Goal: Task Accomplishment & Management: Manage account settings

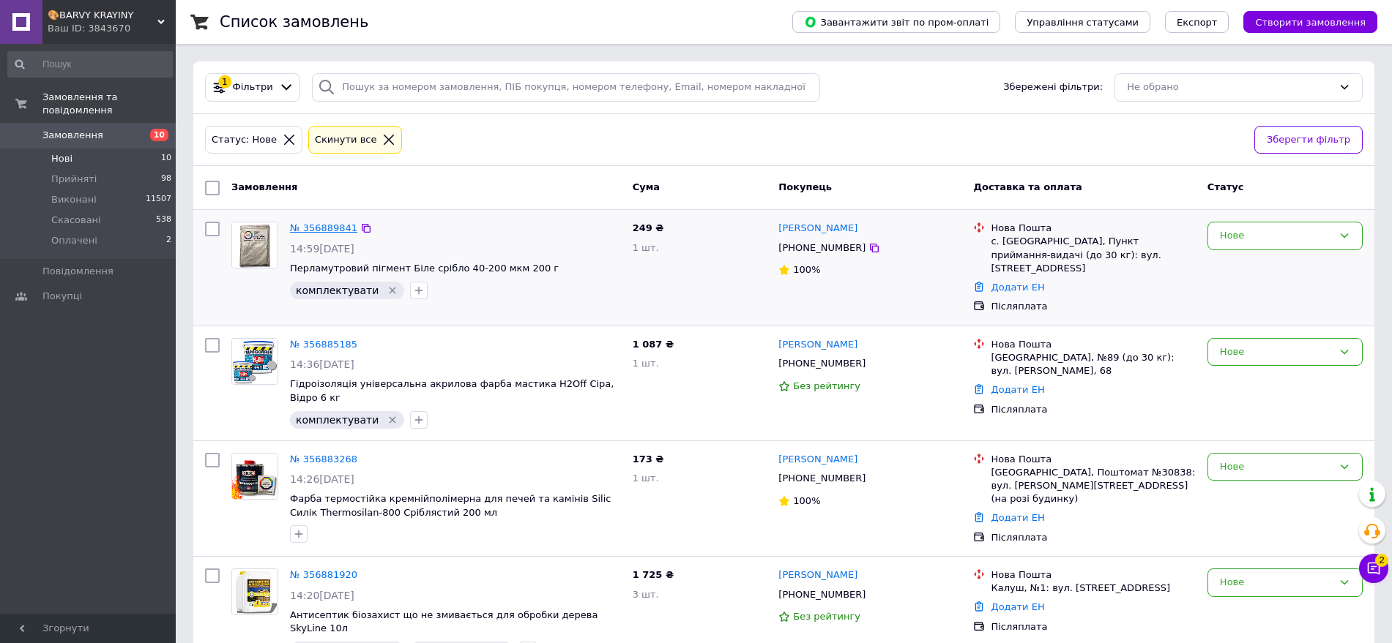
click at [318, 223] on link "№ 356889841" at bounding box center [323, 228] width 67 height 11
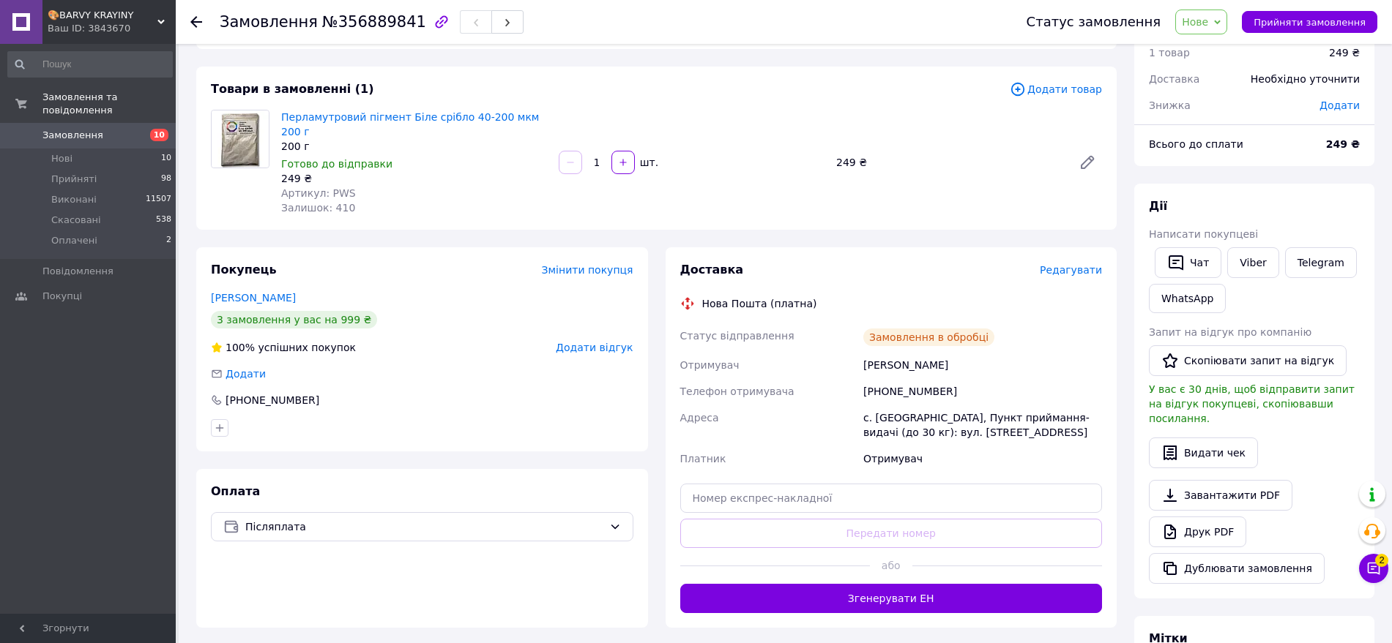
scroll to position [92, 0]
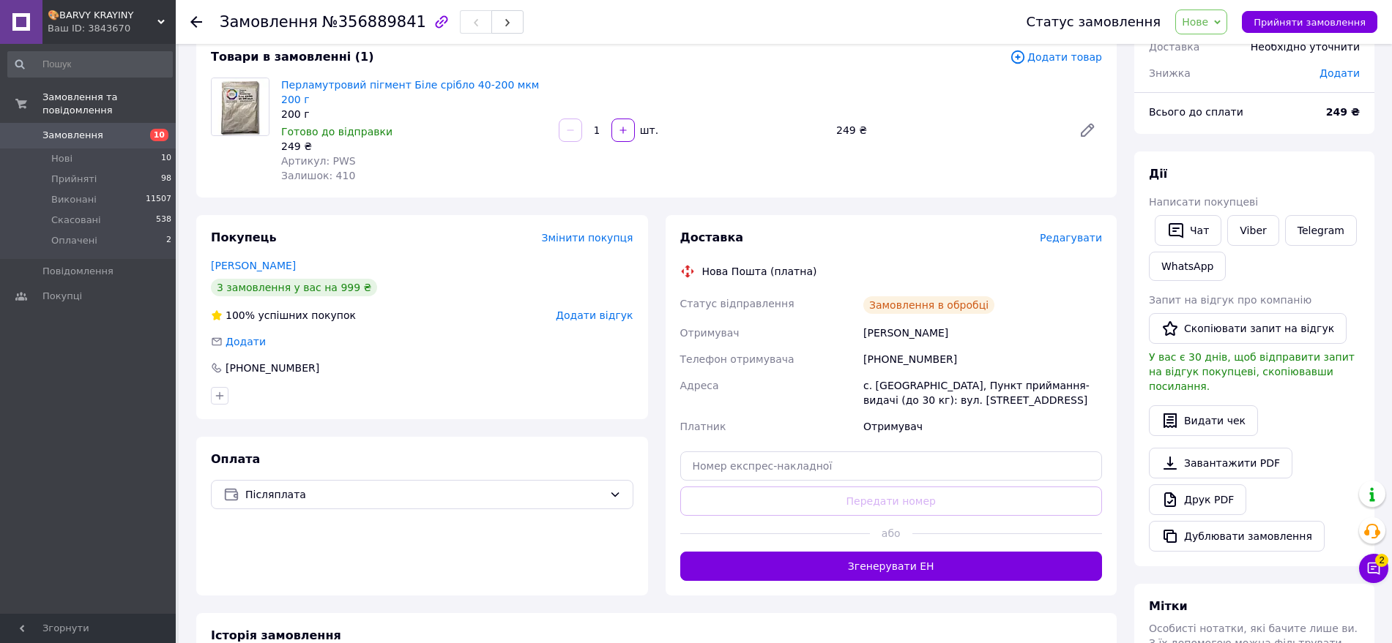
click at [1197, 21] on span "Нове" at bounding box center [1201, 22] width 52 height 25
click at [1225, 43] on li "Прийнято" at bounding box center [1209, 51] width 67 height 22
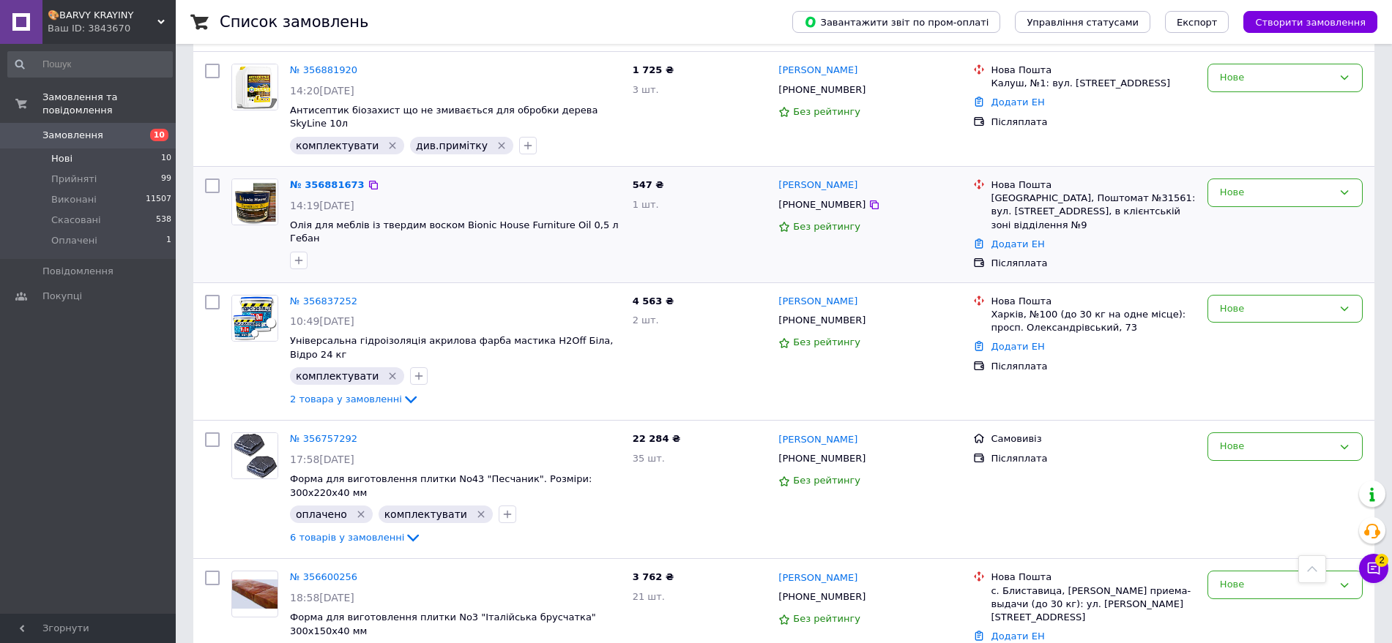
scroll to position [549, 0]
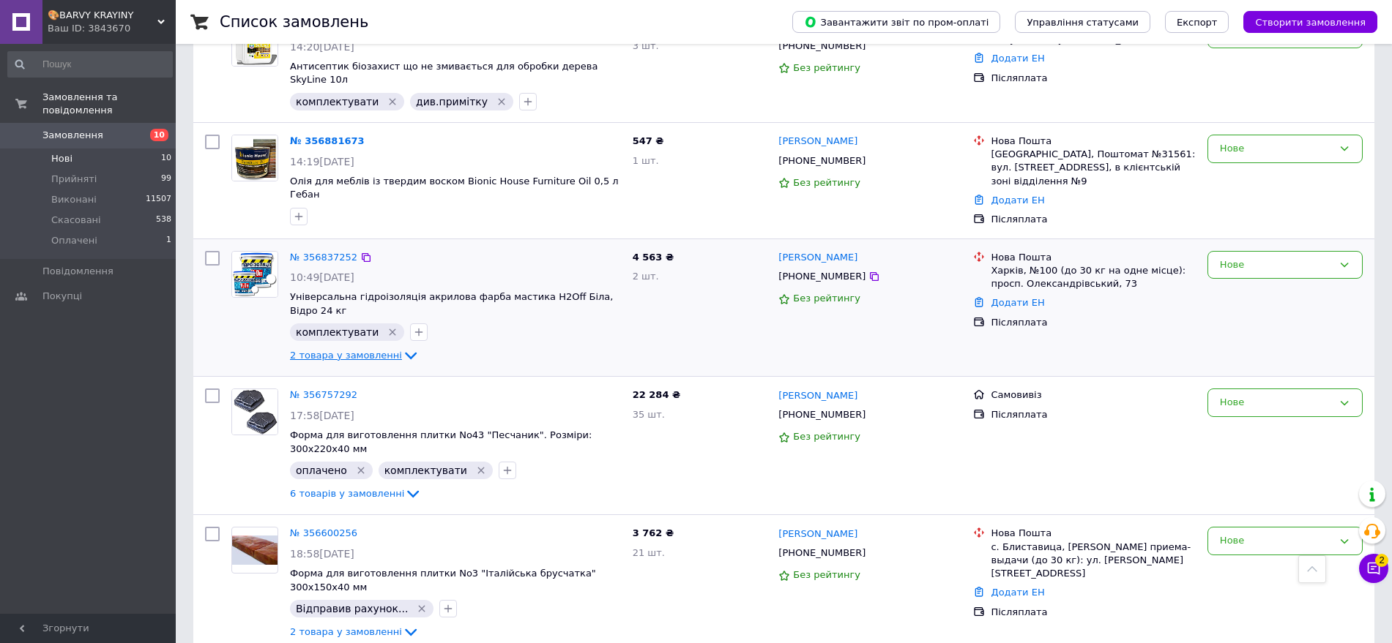
click at [405, 353] on icon at bounding box center [411, 356] width 12 height 7
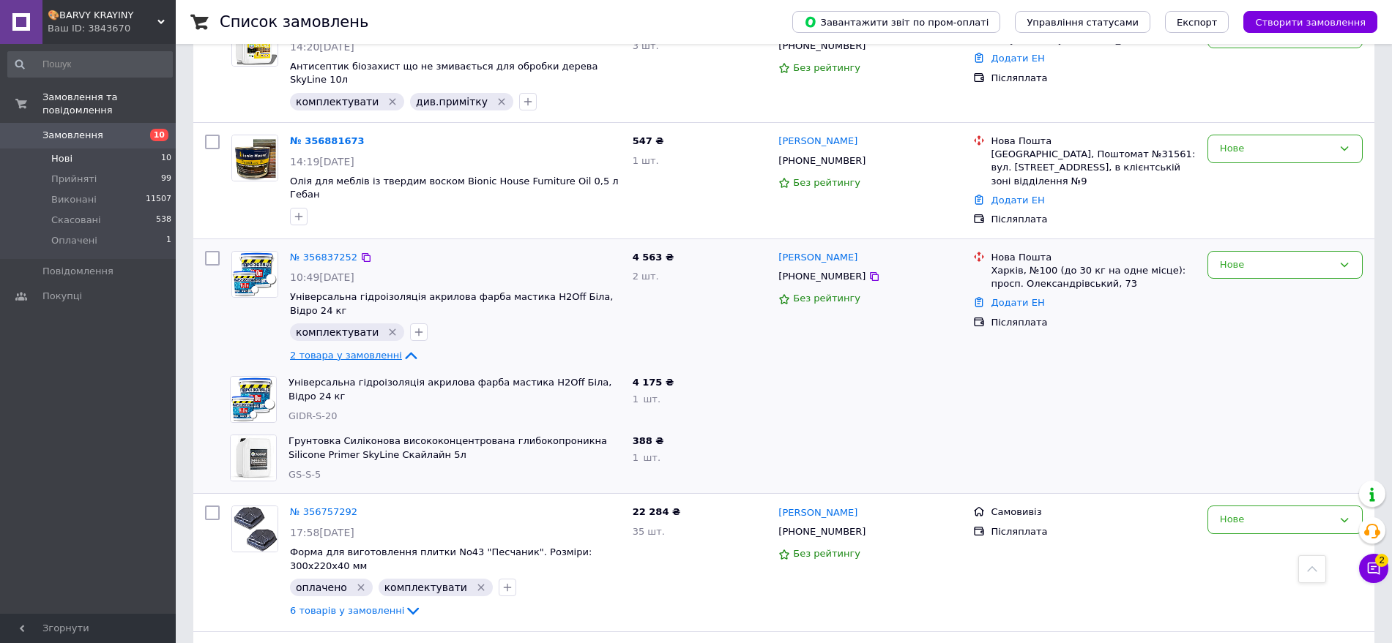
click at [402, 347] on icon at bounding box center [411, 356] width 18 height 18
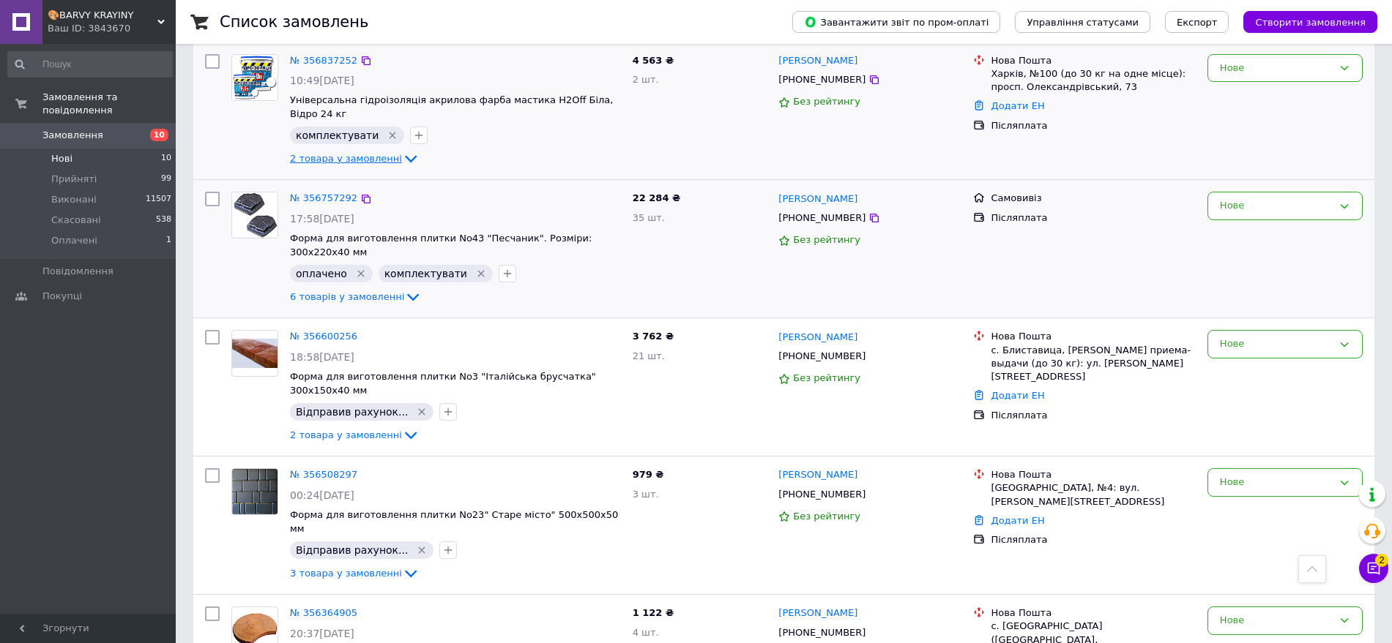
scroll to position [756, 0]
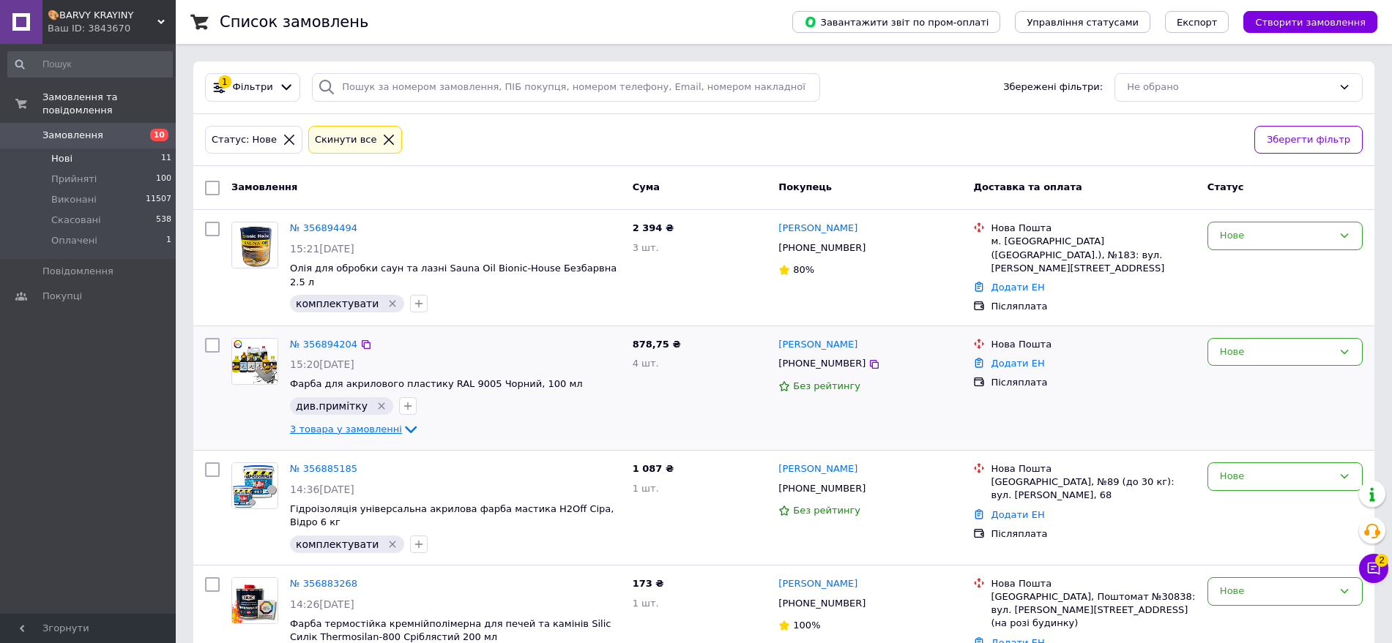
click at [402, 421] on icon at bounding box center [411, 430] width 18 height 18
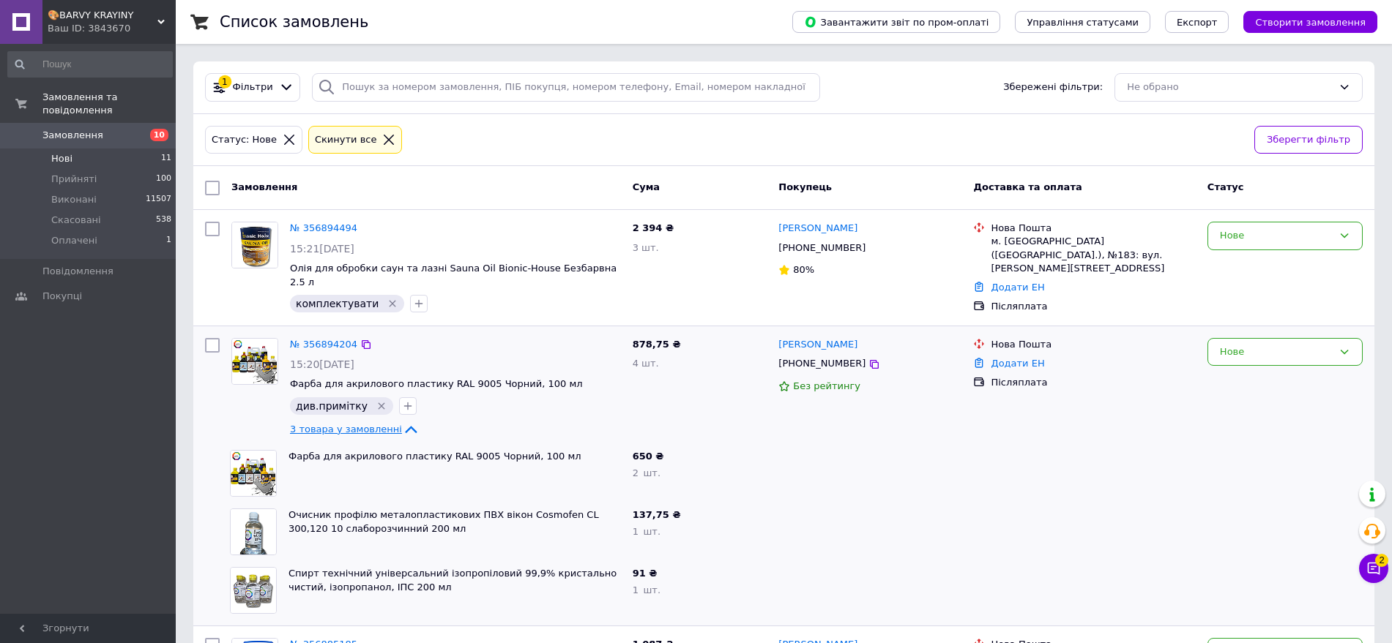
click at [402, 421] on icon at bounding box center [411, 430] width 18 height 18
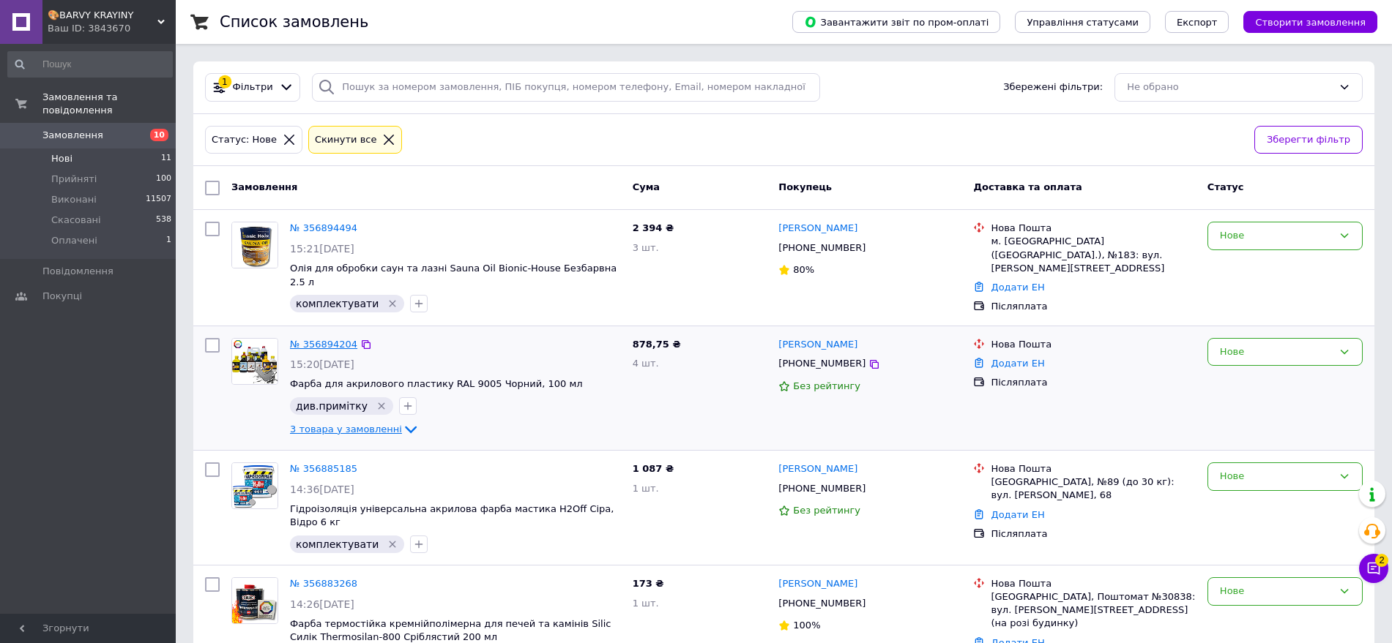
click at [328, 339] on link "№ 356894204" at bounding box center [323, 344] width 67 height 11
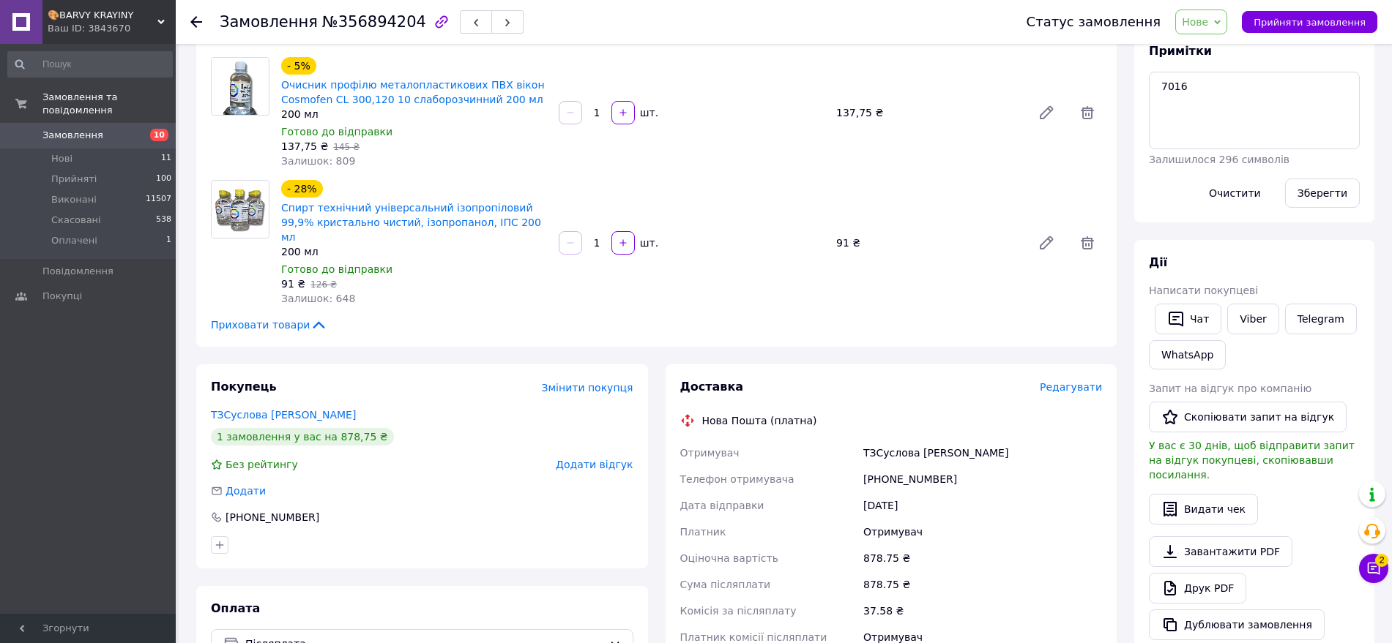
scroll to position [183, 0]
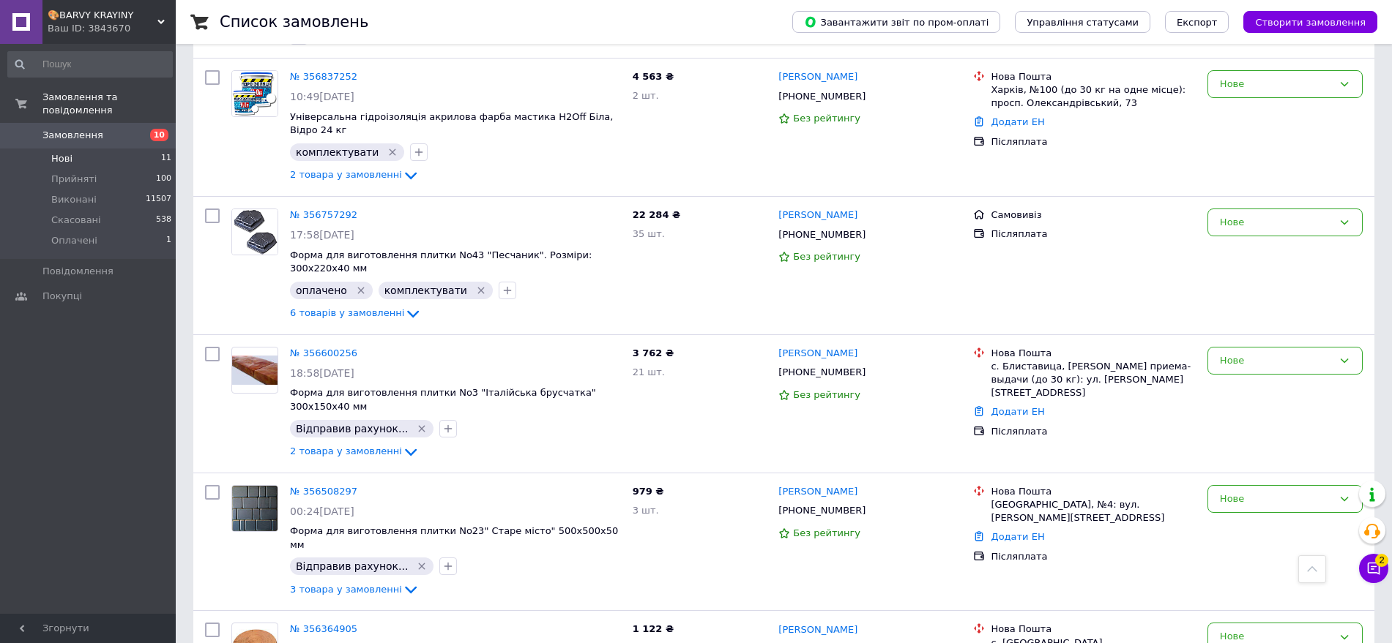
scroll to position [881, 0]
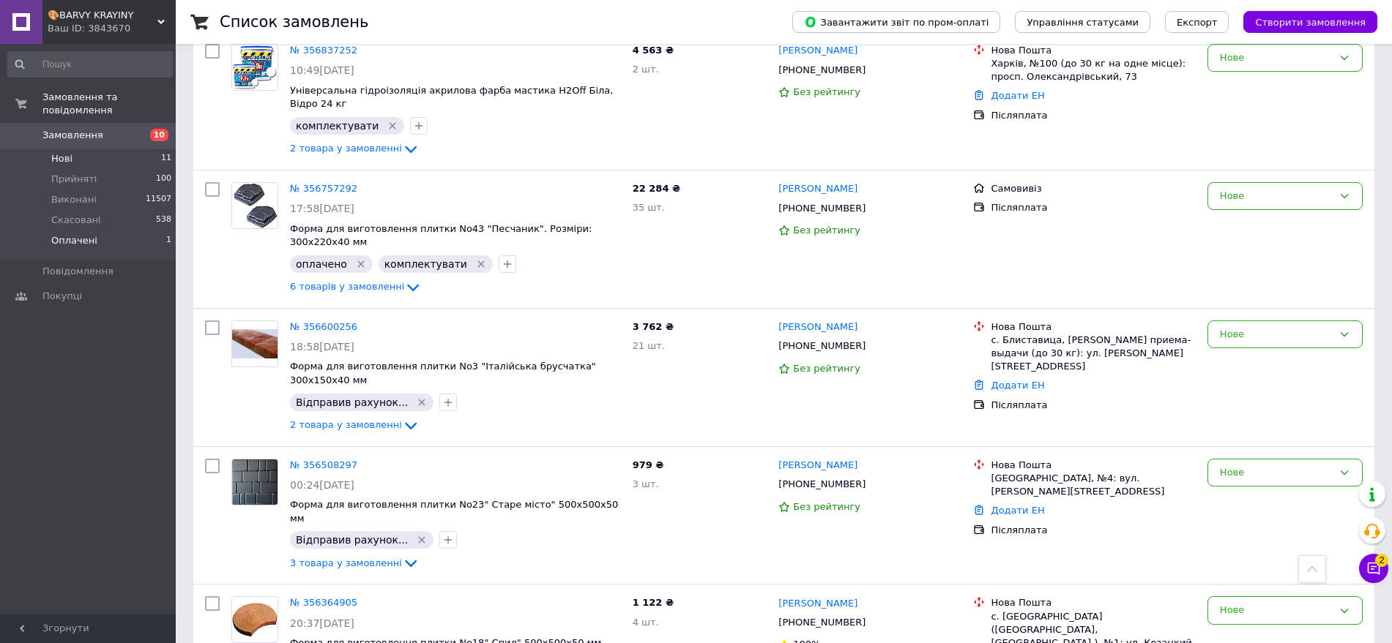
click at [53, 234] on span "Оплачені" at bounding box center [74, 240] width 46 height 13
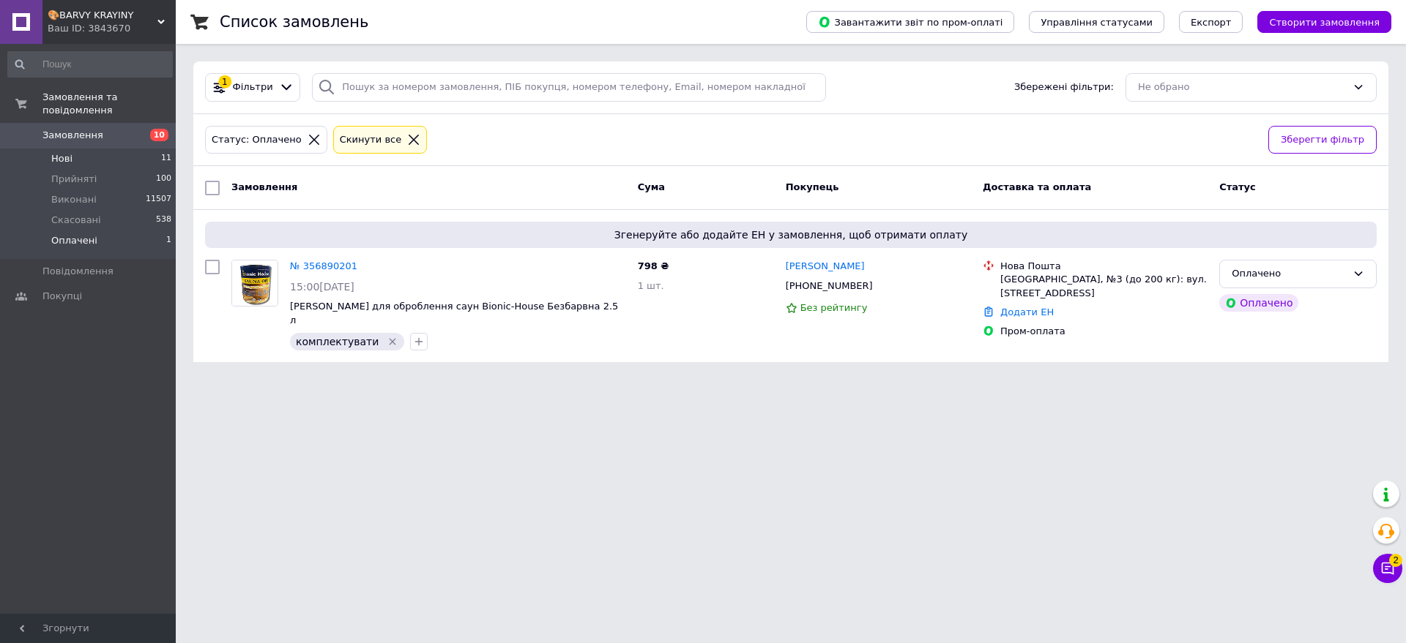
click at [73, 149] on li "Нові 11" at bounding box center [90, 159] width 180 height 20
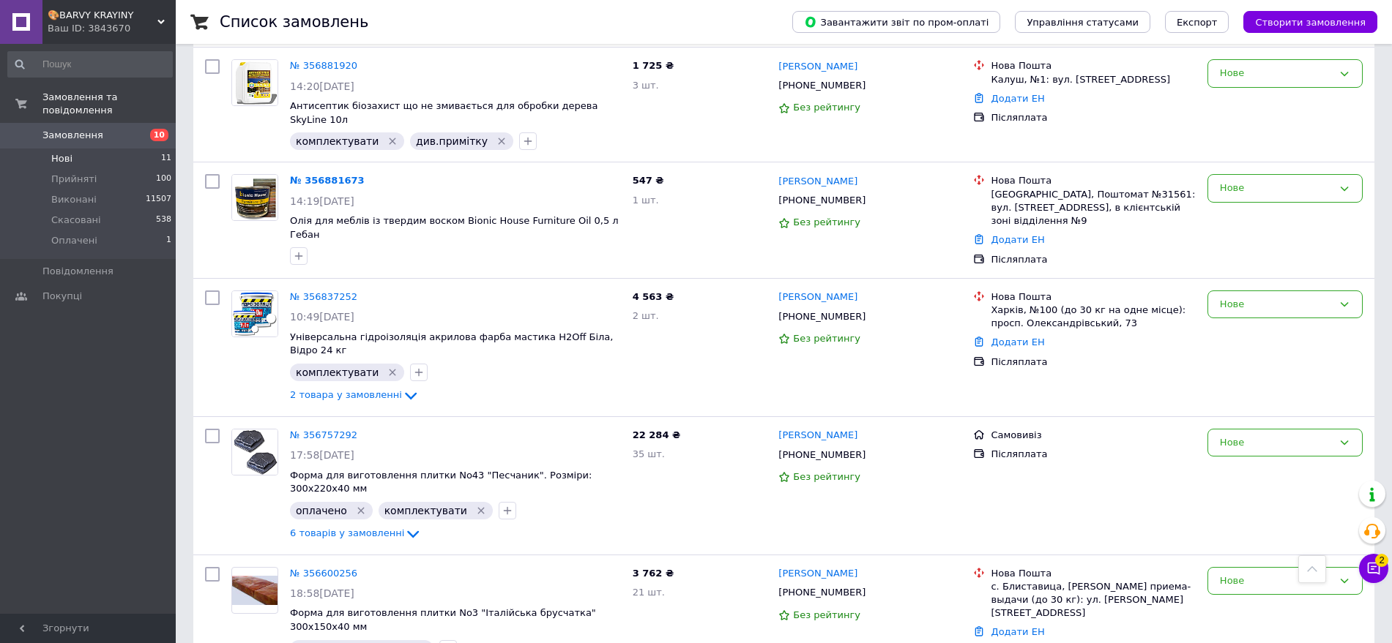
scroll to position [641, 0]
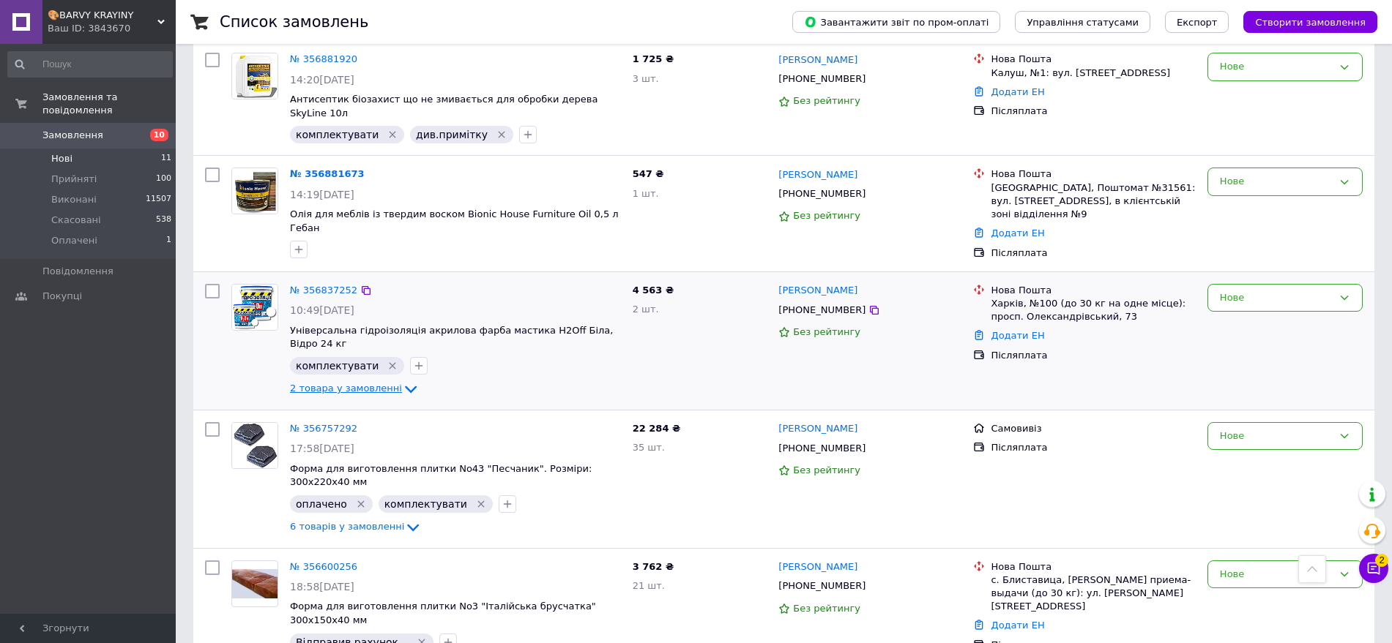
click at [402, 381] on icon at bounding box center [411, 390] width 18 height 18
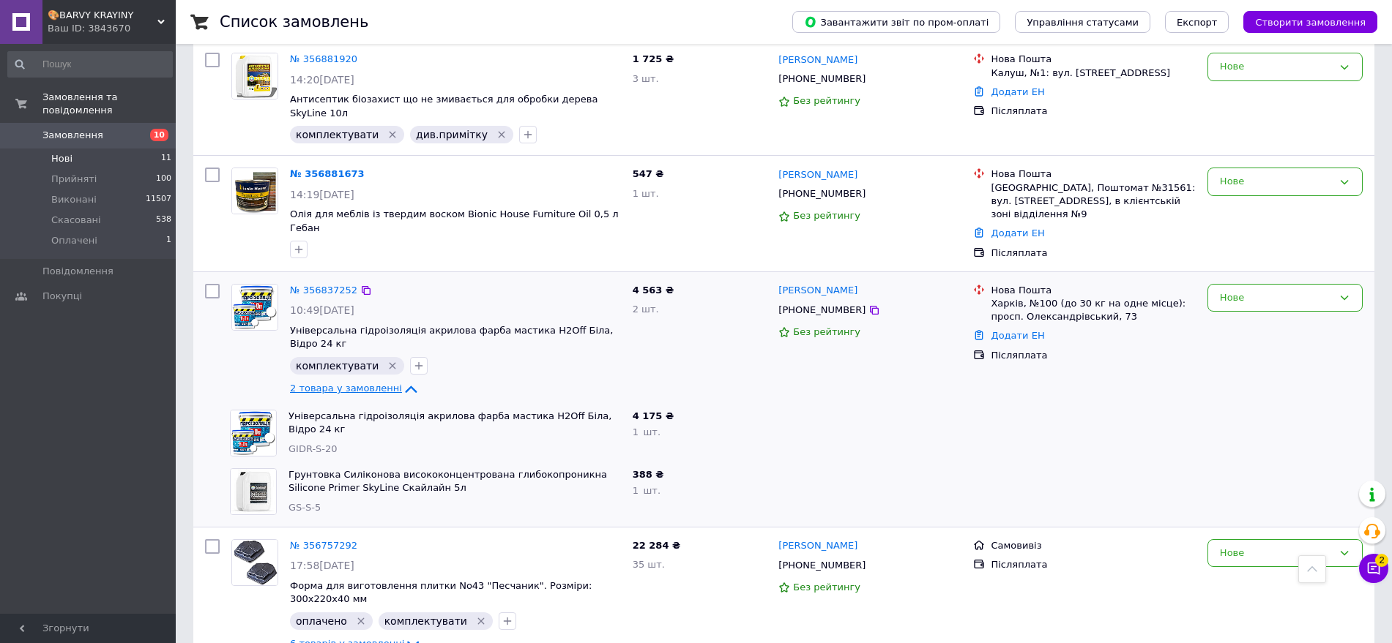
click at [402, 381] on icon at bounding box center [411, 390] width 18 height 18
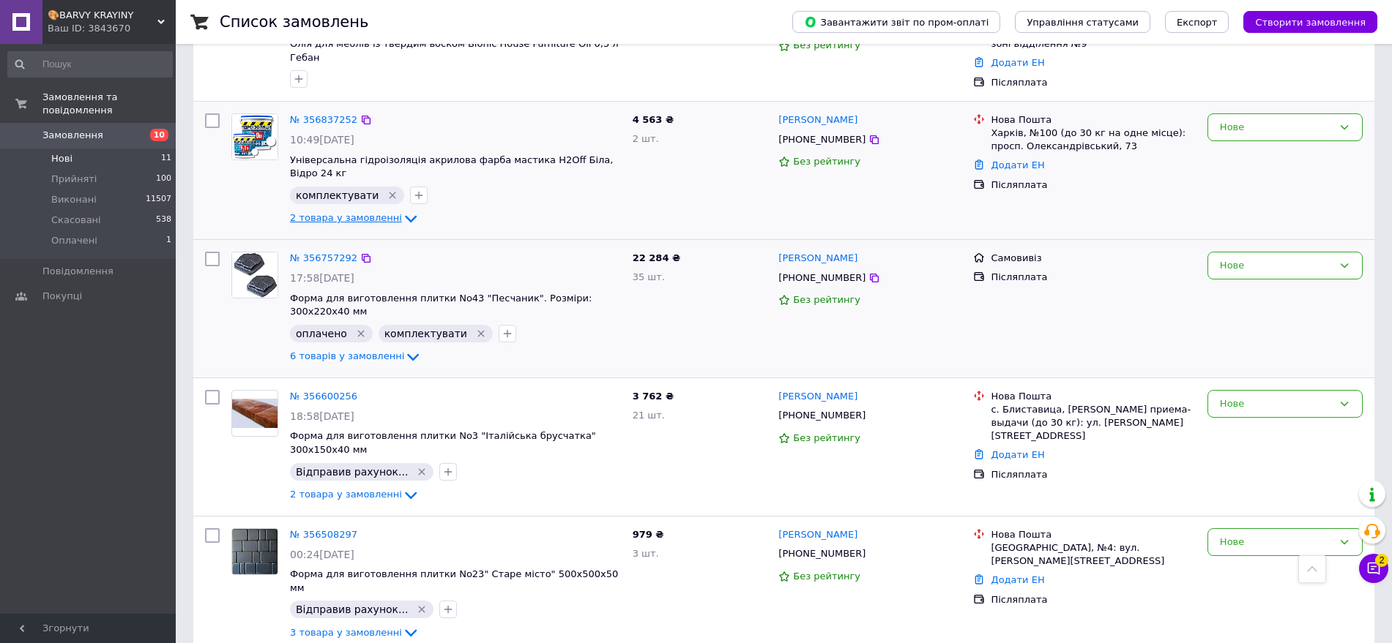
scroll to position [881, 0]
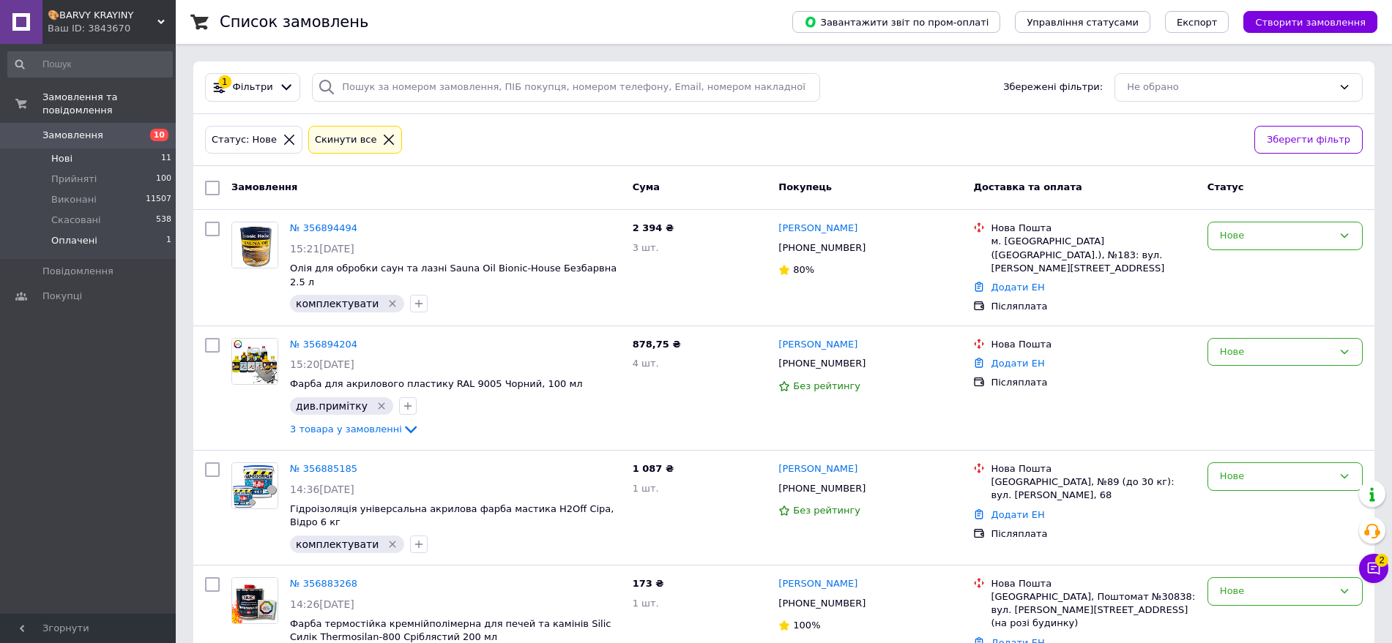
click at [102, 231] on li "Оплачені 1" at bounding box center [90, 245] width 180 height 28
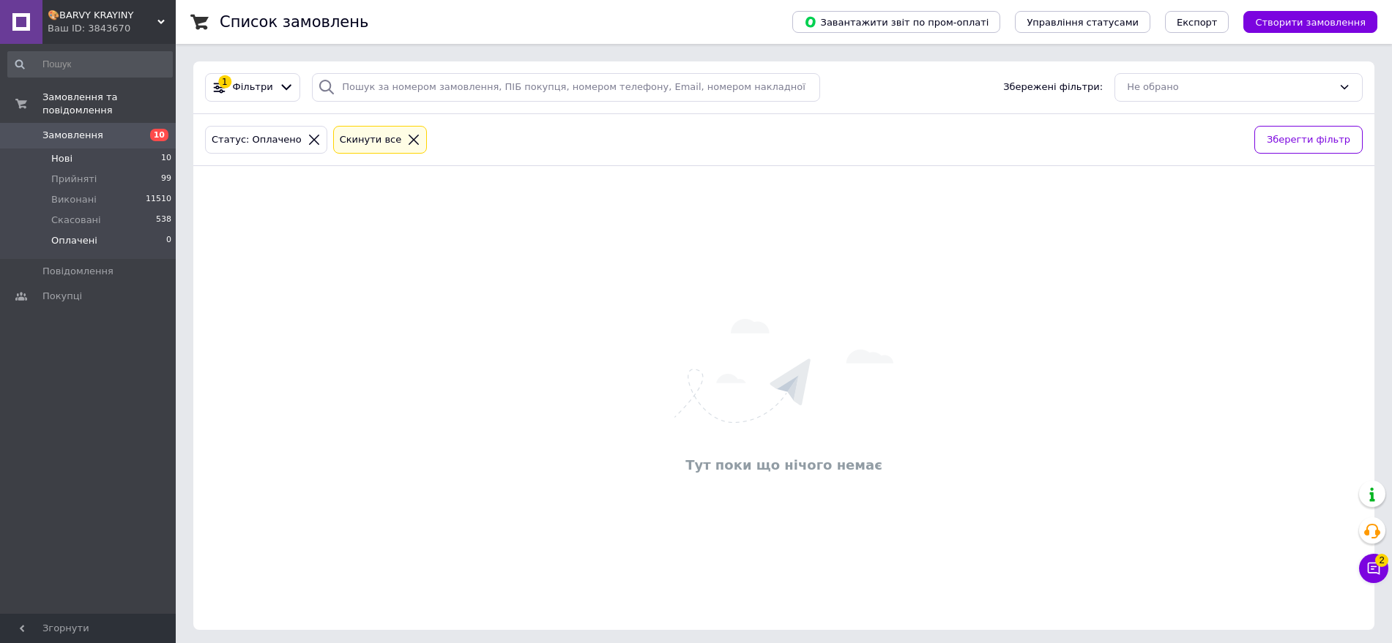
click at [92, 149] on li "Нові 10" at bounding box center [90, 159] width 180 height 20
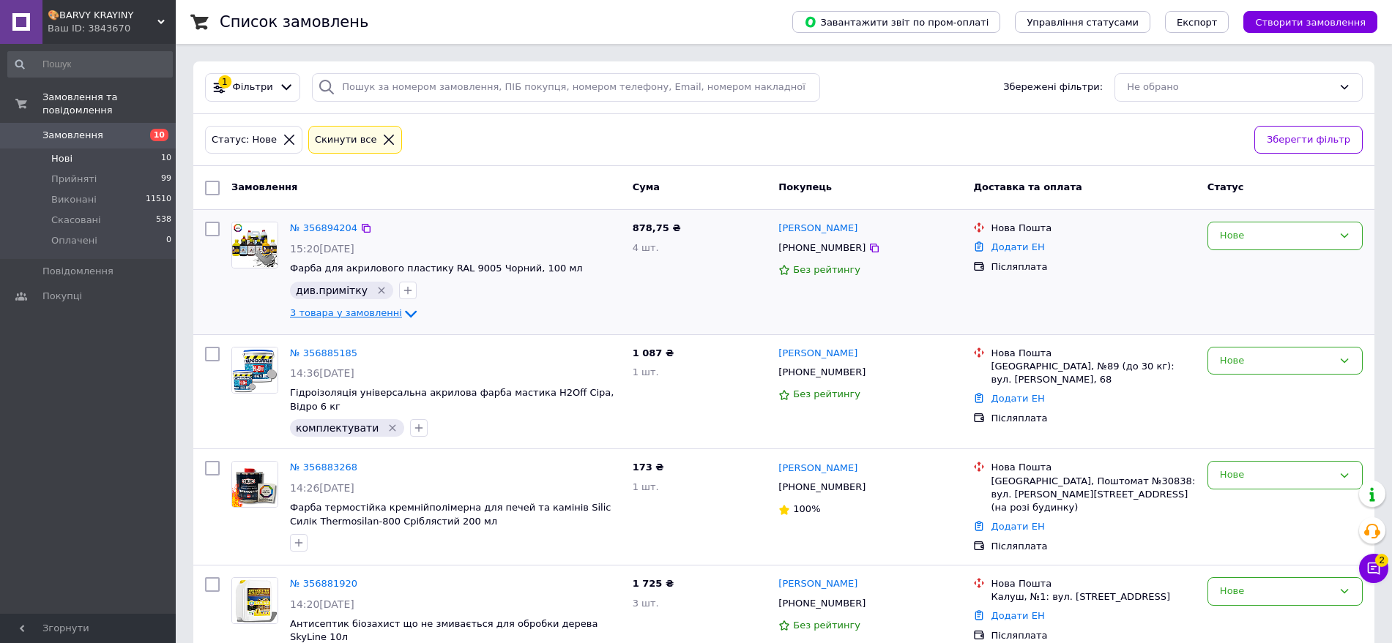
click at [403, 313] on icon at bounding box center [411, 314] width 18 height 18
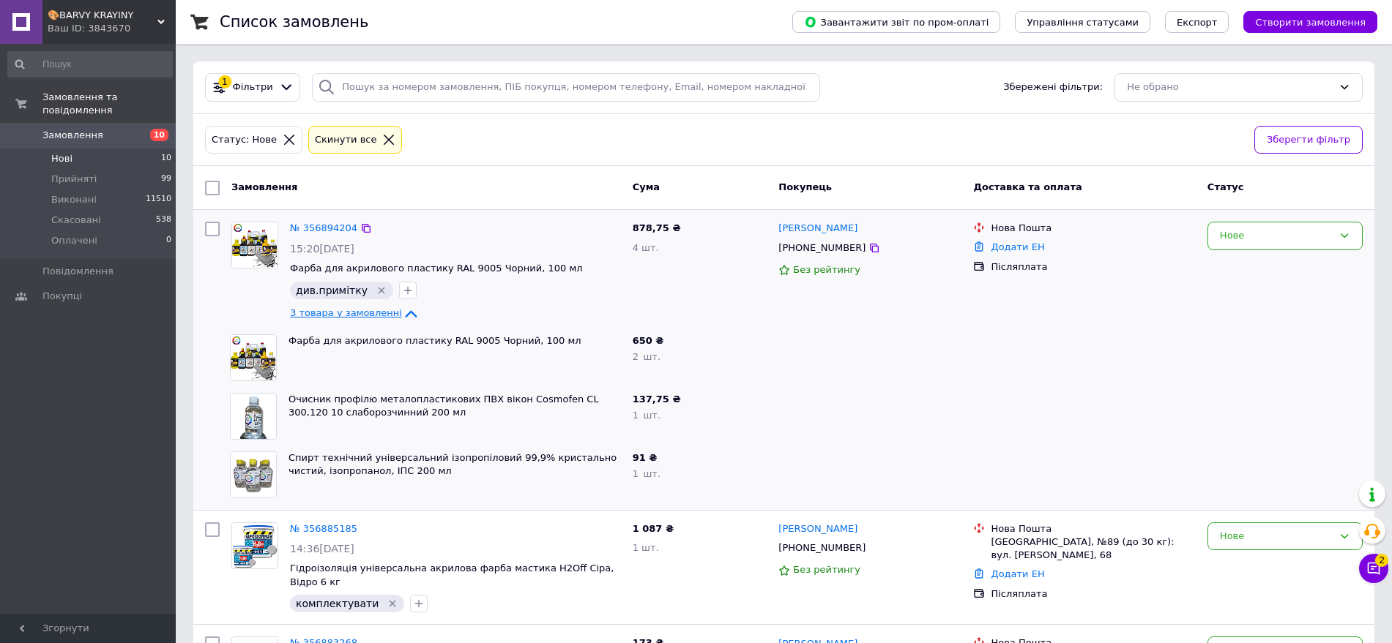
click at [405, 313] on icon at bounding box center [411, 313] width 12 height 7
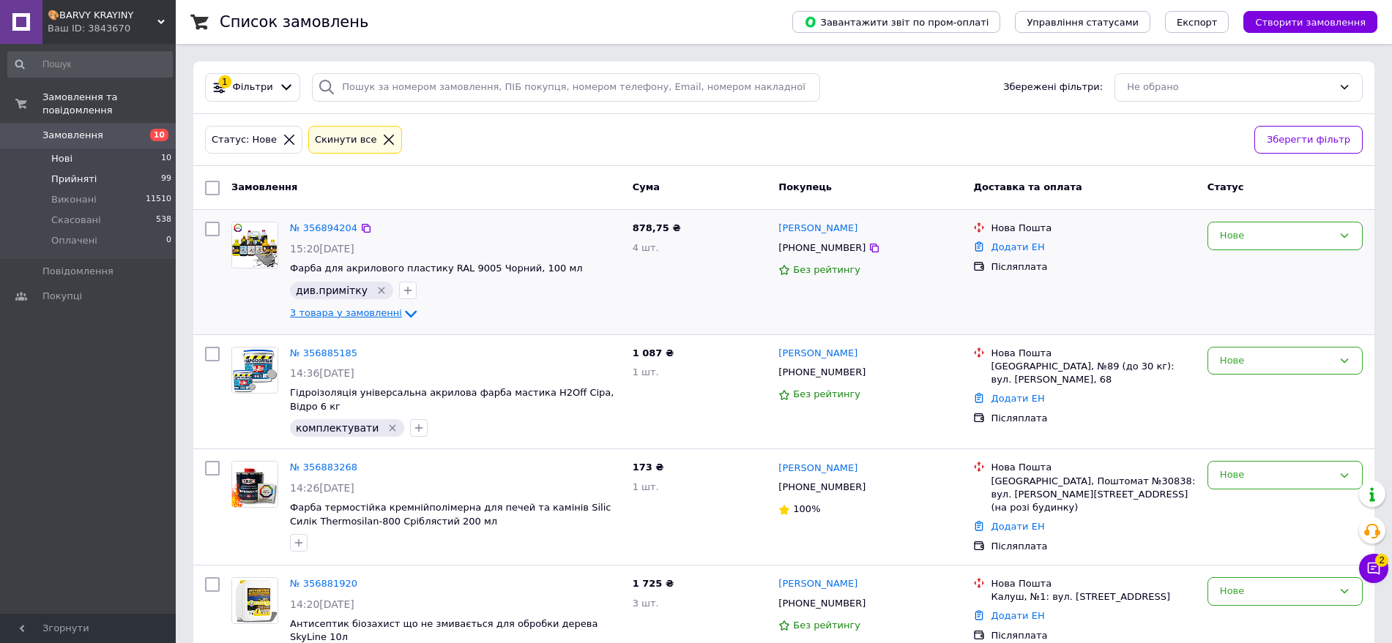
click at [43, 169] on li "Прийняті 99" at bounding box center [90, 179] width 180 height 20
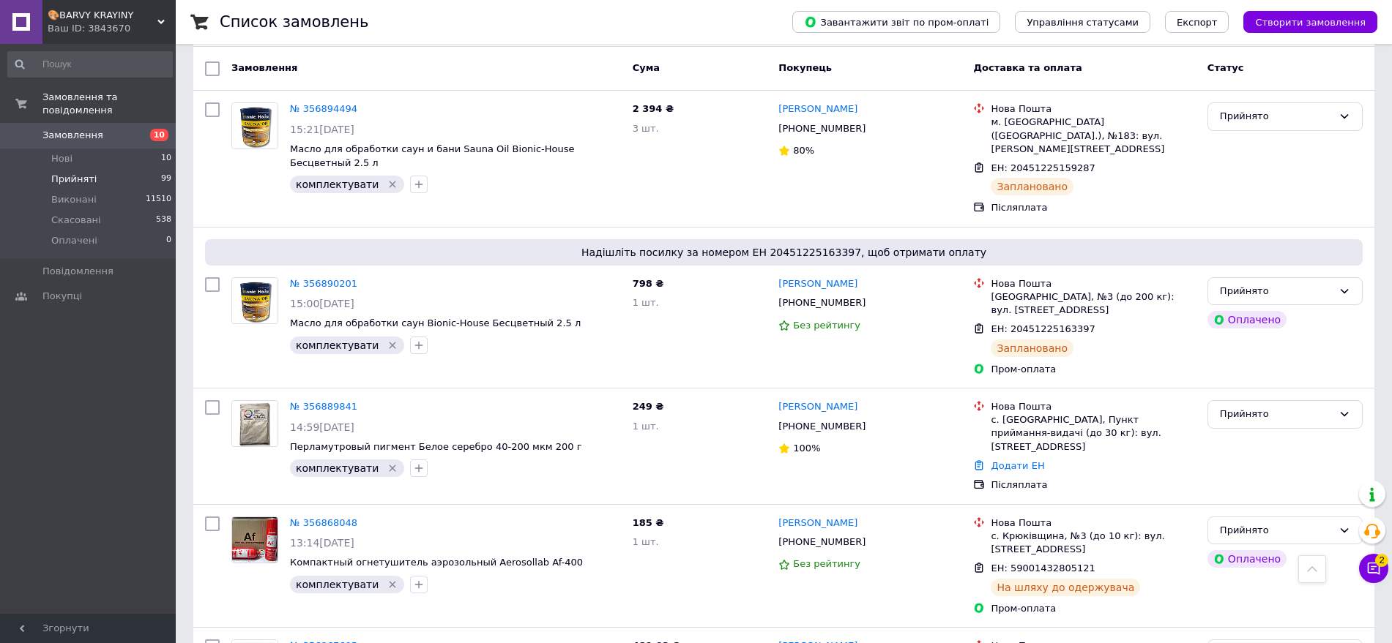
scroll to position [92, 0]
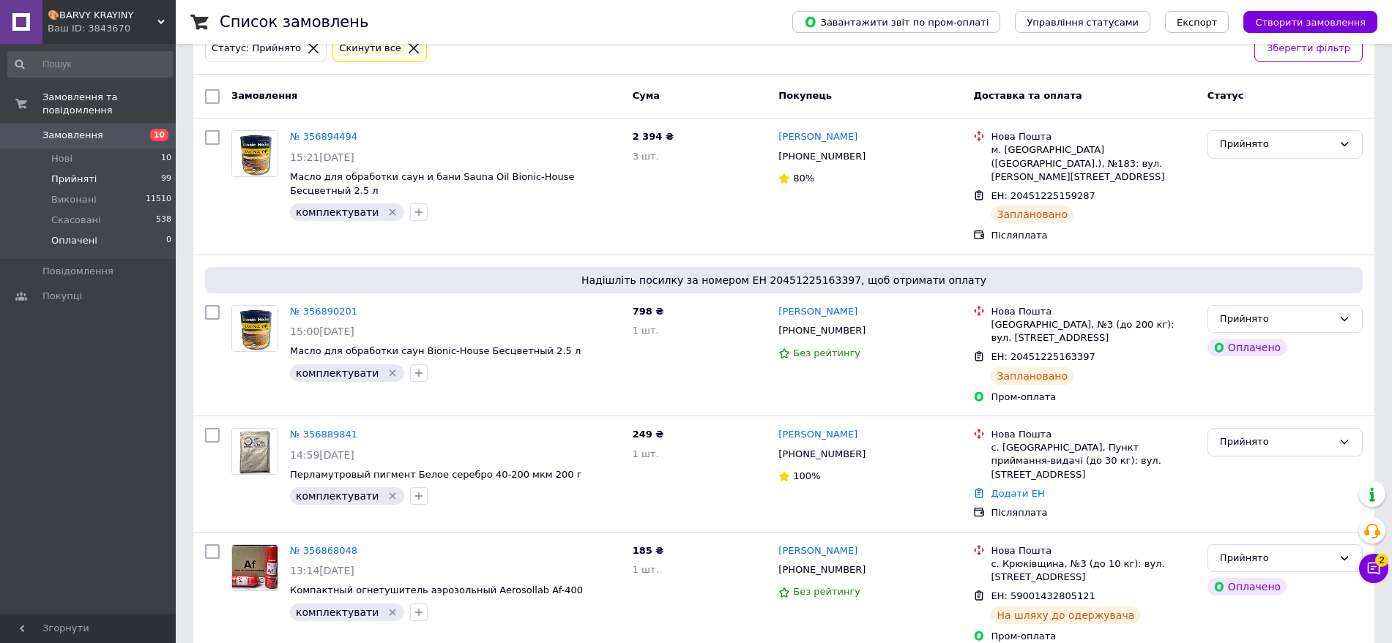
click at [89, 234] on span "Оплачені" at bounding box center [74, 240] width 46 height 13
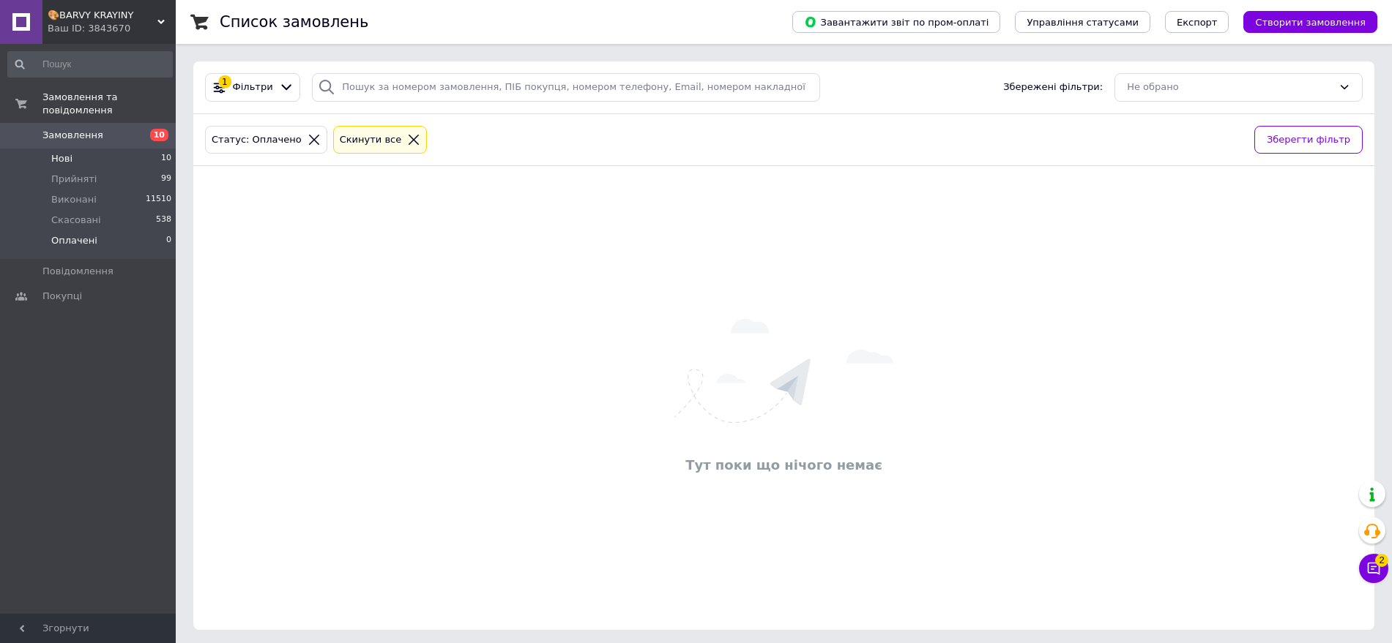
click at [86, 149] on li "Нові 10" at bounding box center [90, 159] width 180 height 20
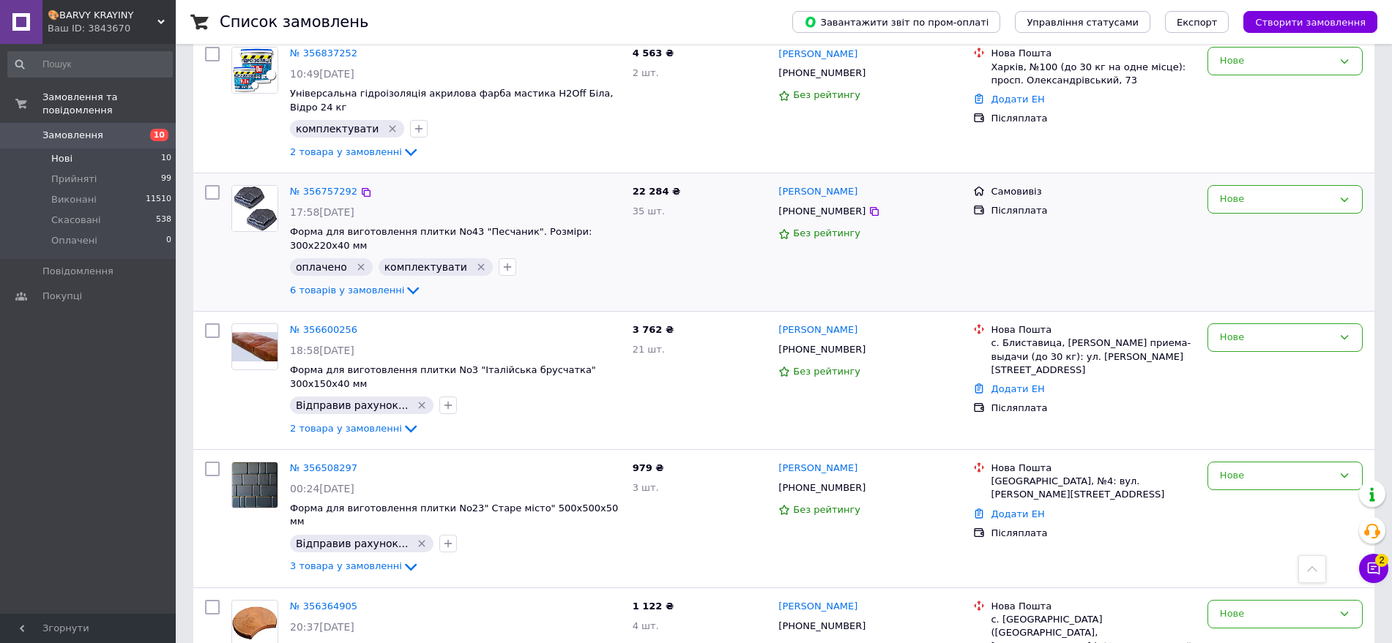
scroll to position [778, 0]
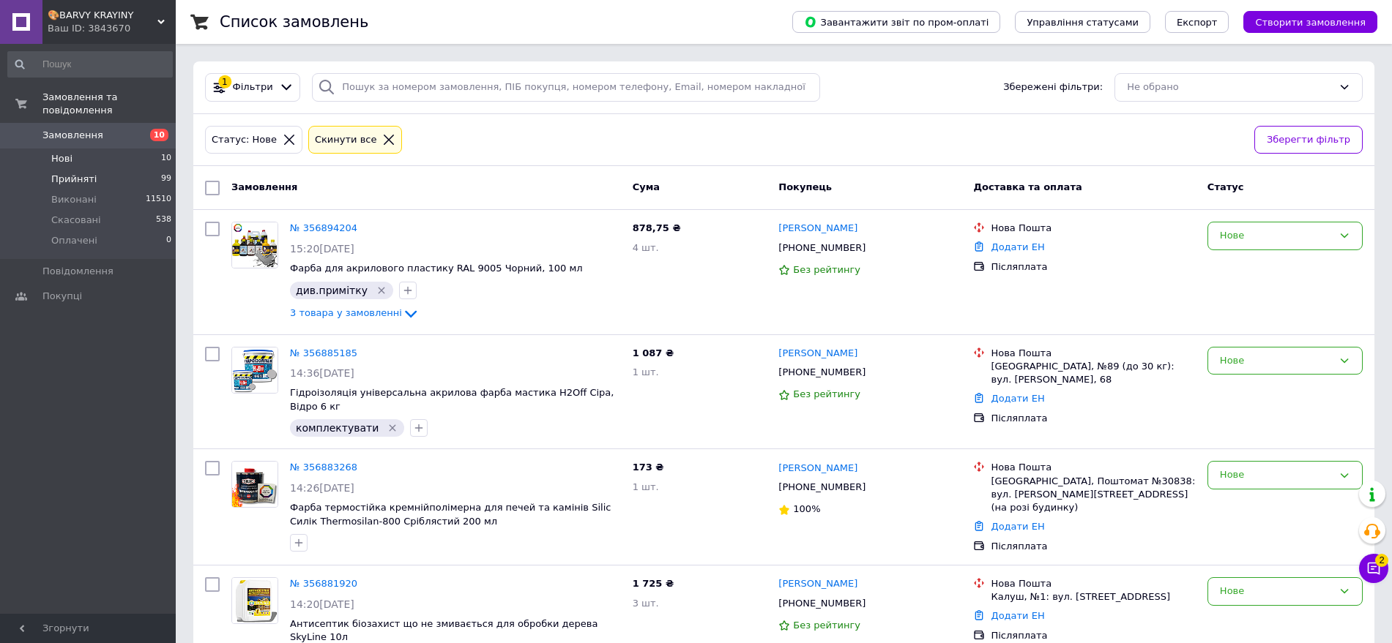
click at [40, 169] on li "Прийняті 99" at bounding box center [90, 179] width 180 height 20
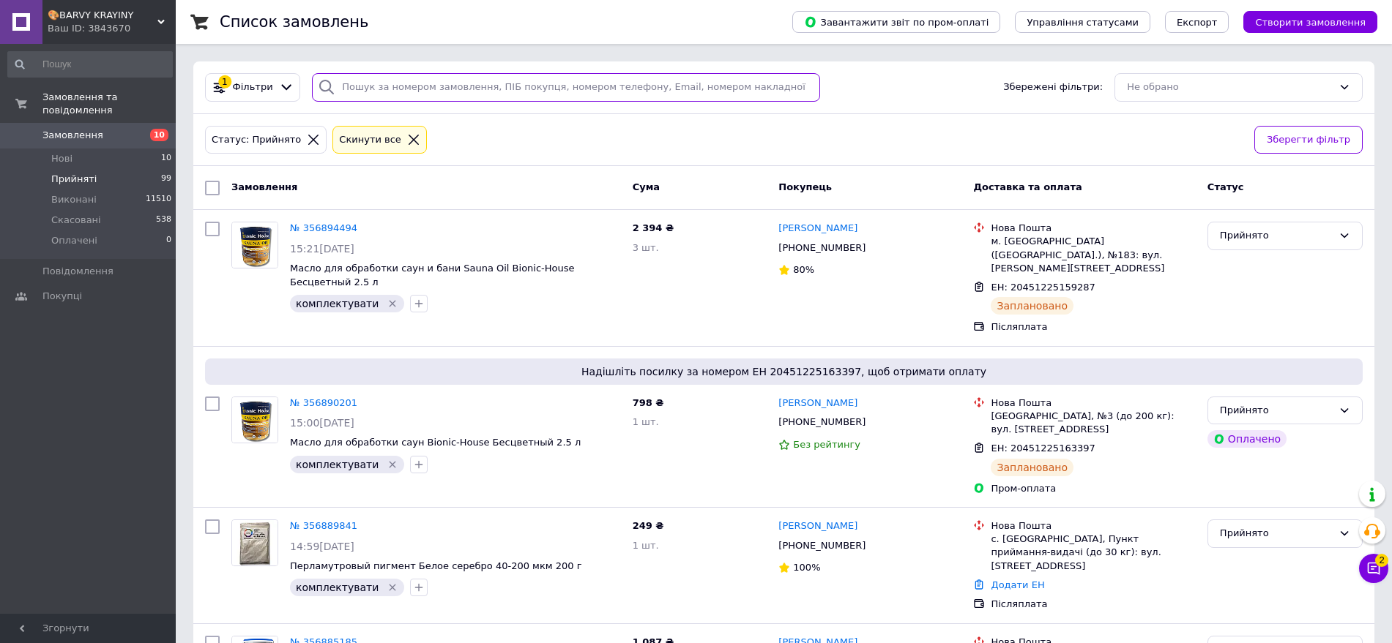
click at [590, 81] on input "search" at bounding box center [566, 87] width 508 height 29
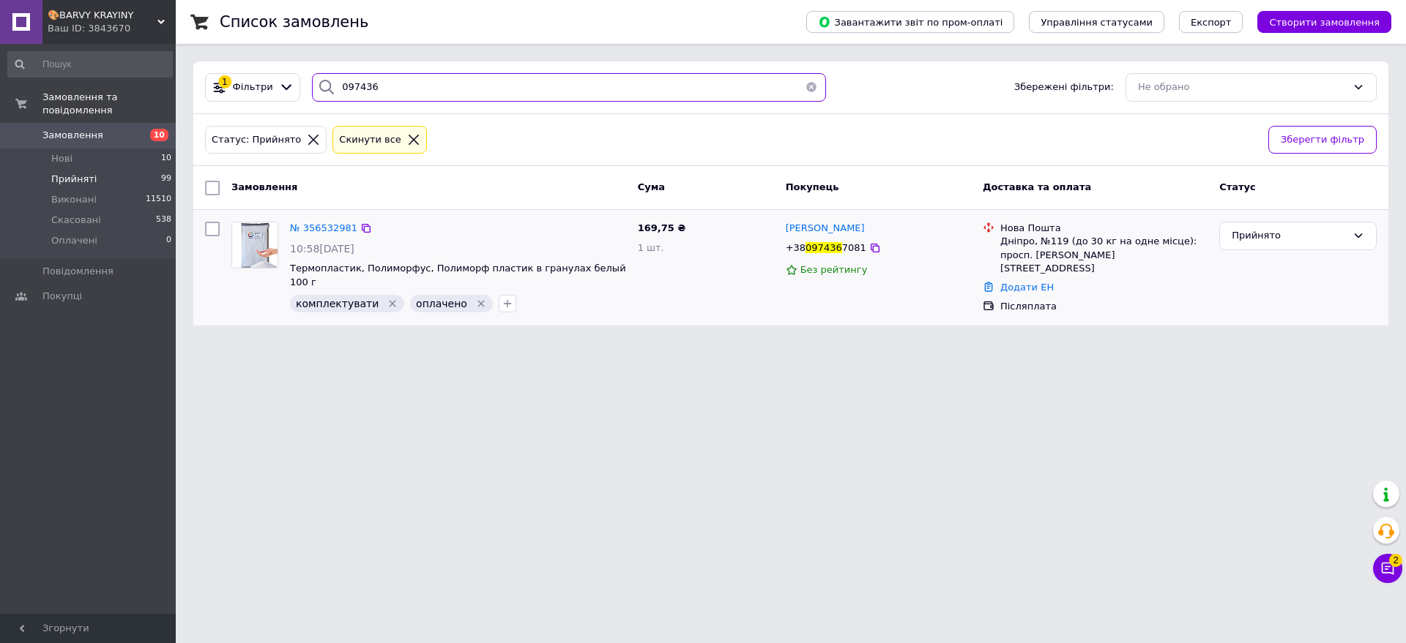
type input "097436"
click at [299, 220] on div "№ 356532981" at bounding box center [323, 228] width 70 height 17
click at [301, 227] on span "№ 356532981" at bounding box center [323, 228] width 67 height 11
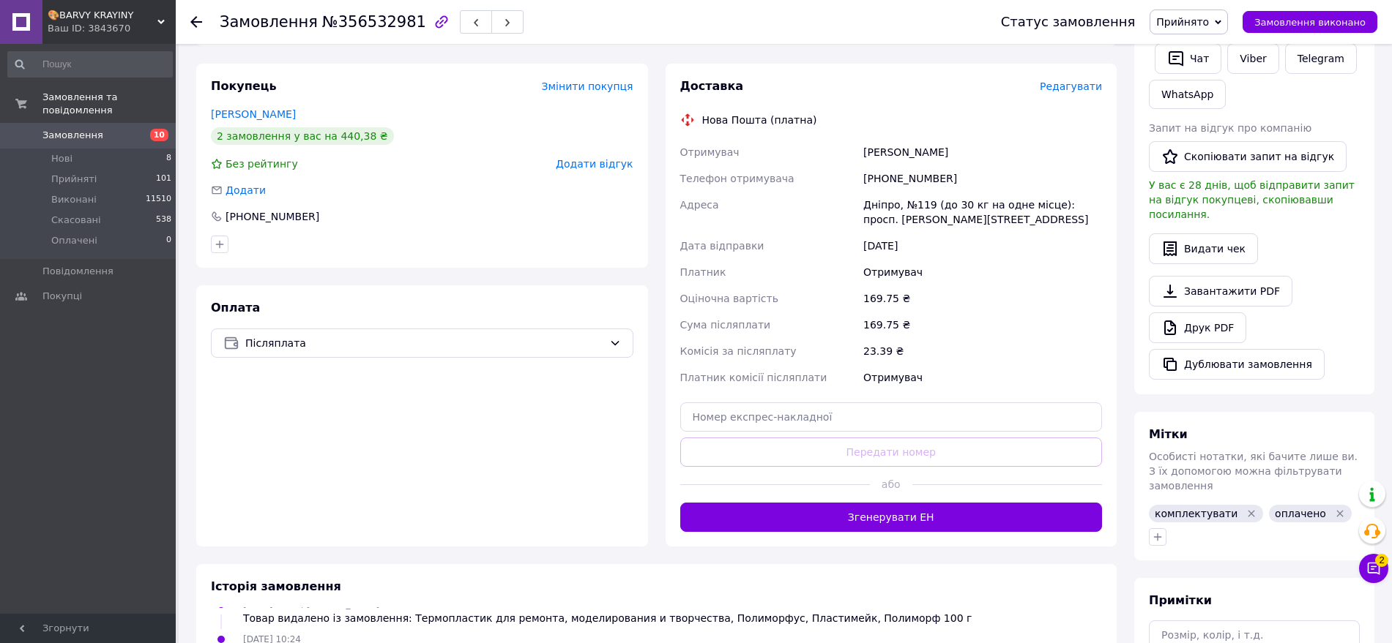
scroll to position [275, 0]
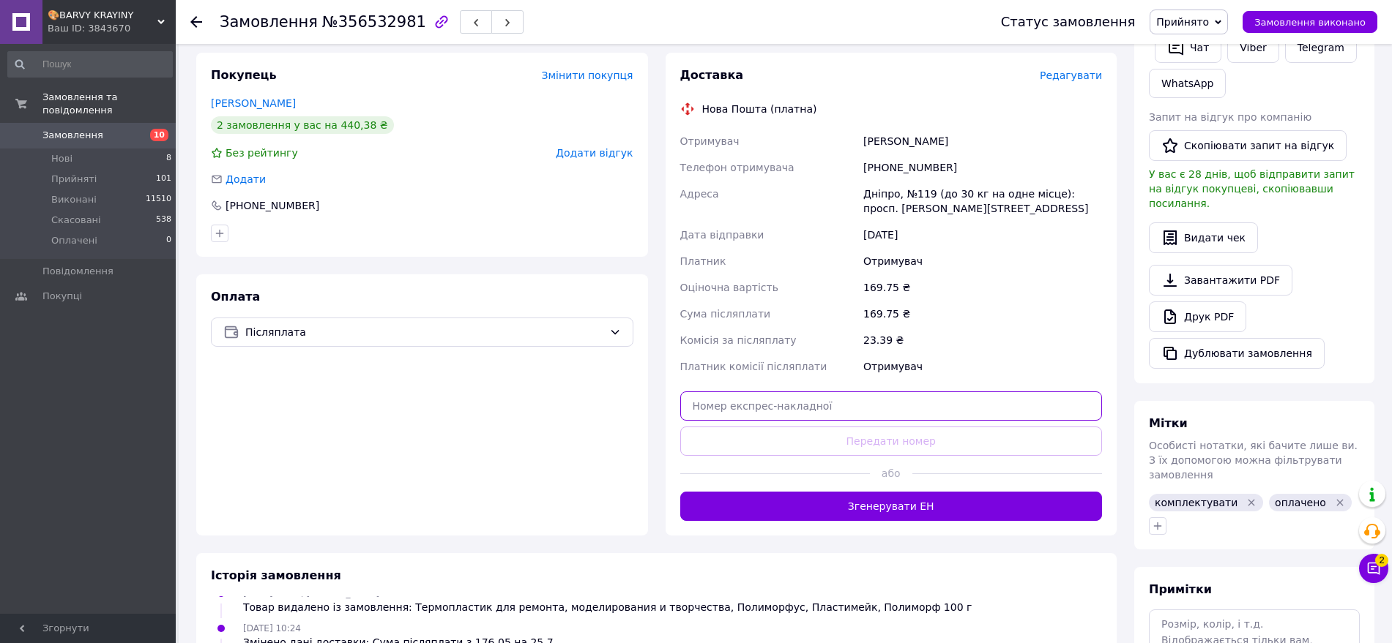
click at [706, 405] on input "text" at bounding box center [891, 406] width 422 height 29
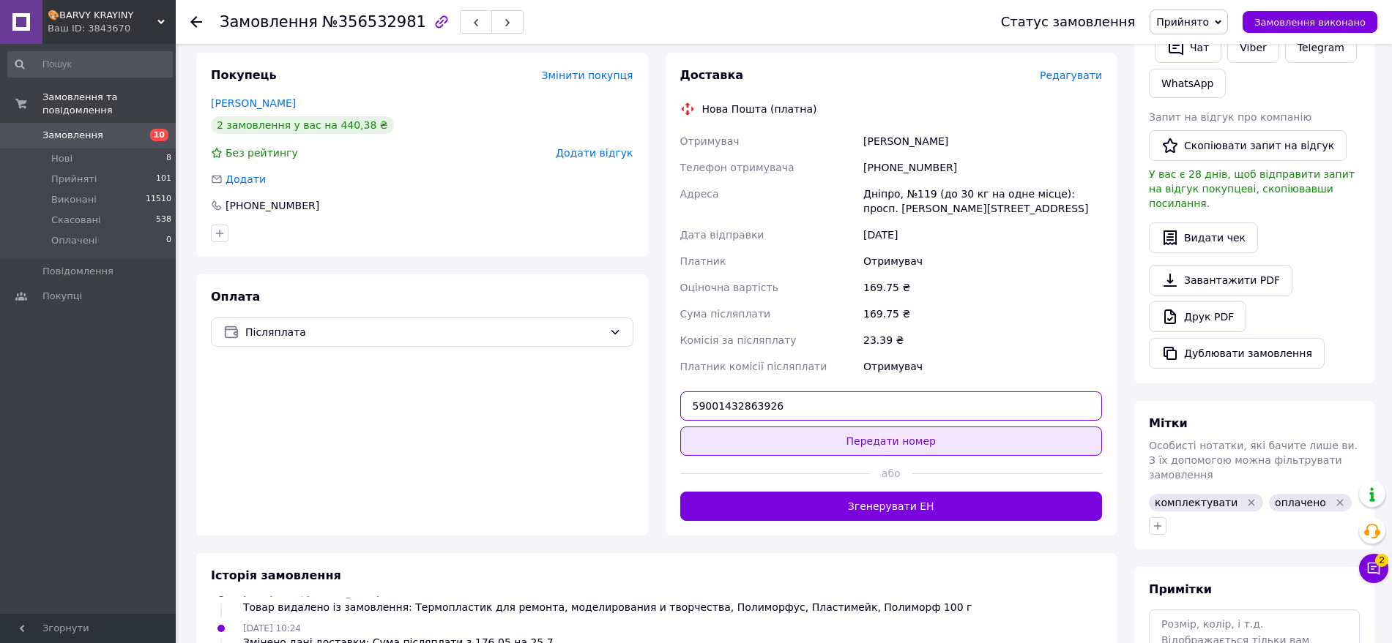
type input "59001432863926"
click at [753, 439] on button "Передати номер" at bounding box center [891, 441] width 422 height 29
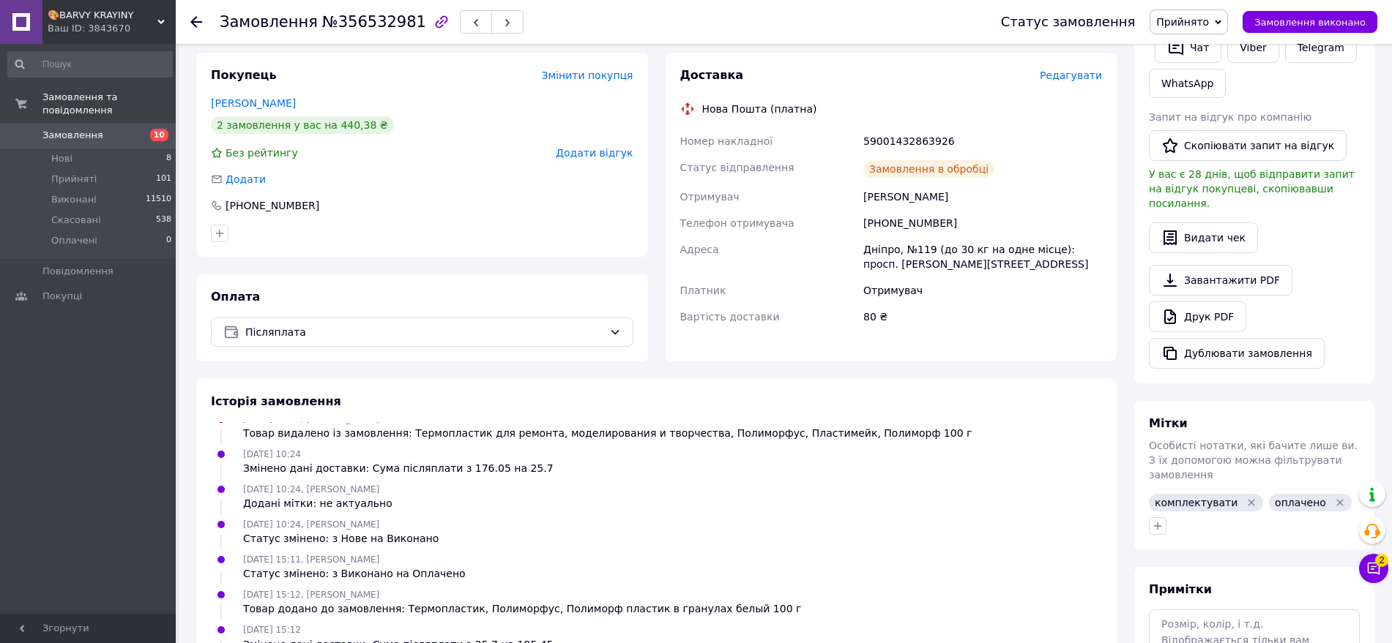
scroll to position [337, 0]
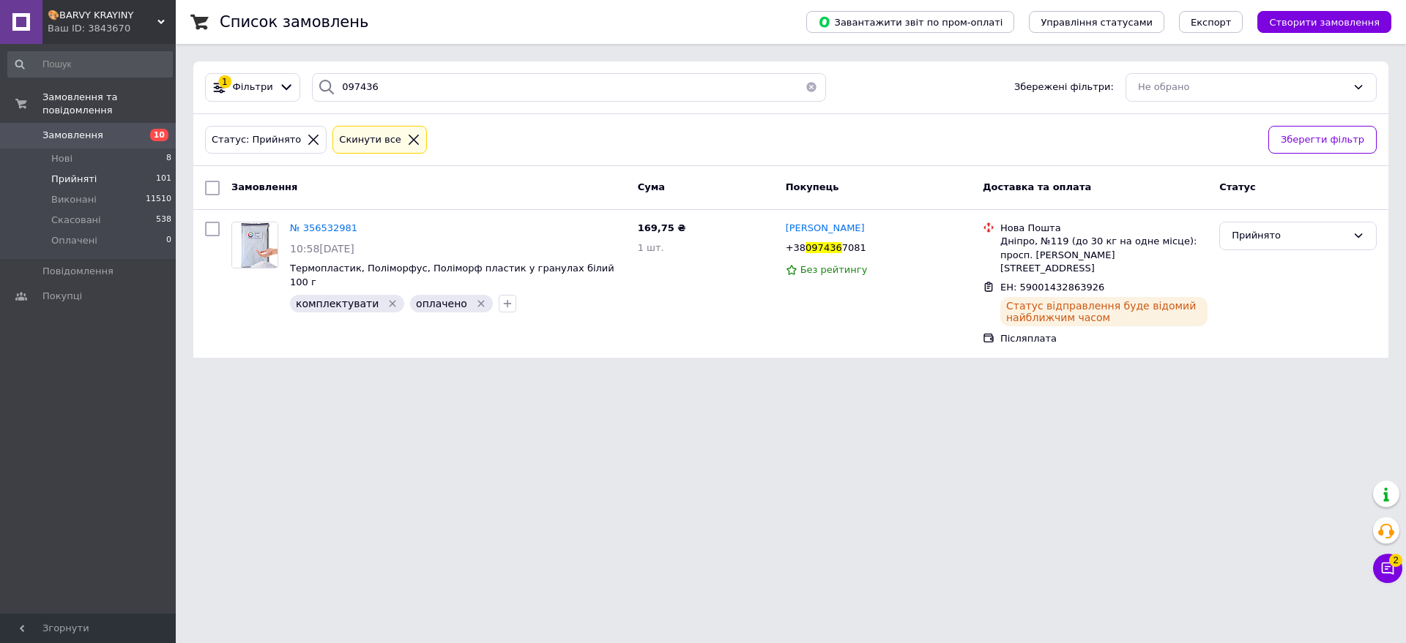
click at [809, 87] on button "button" at bounding box center [810, 87] width 29 height 29
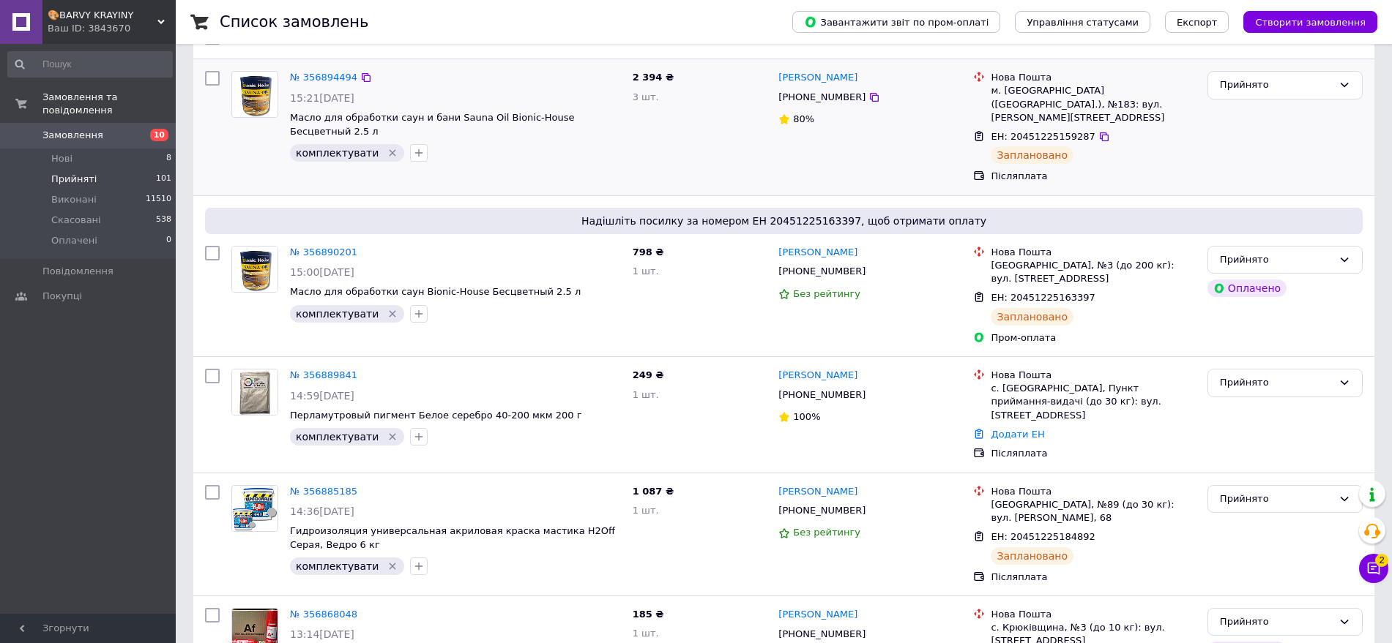
scroll to position [183, 0]
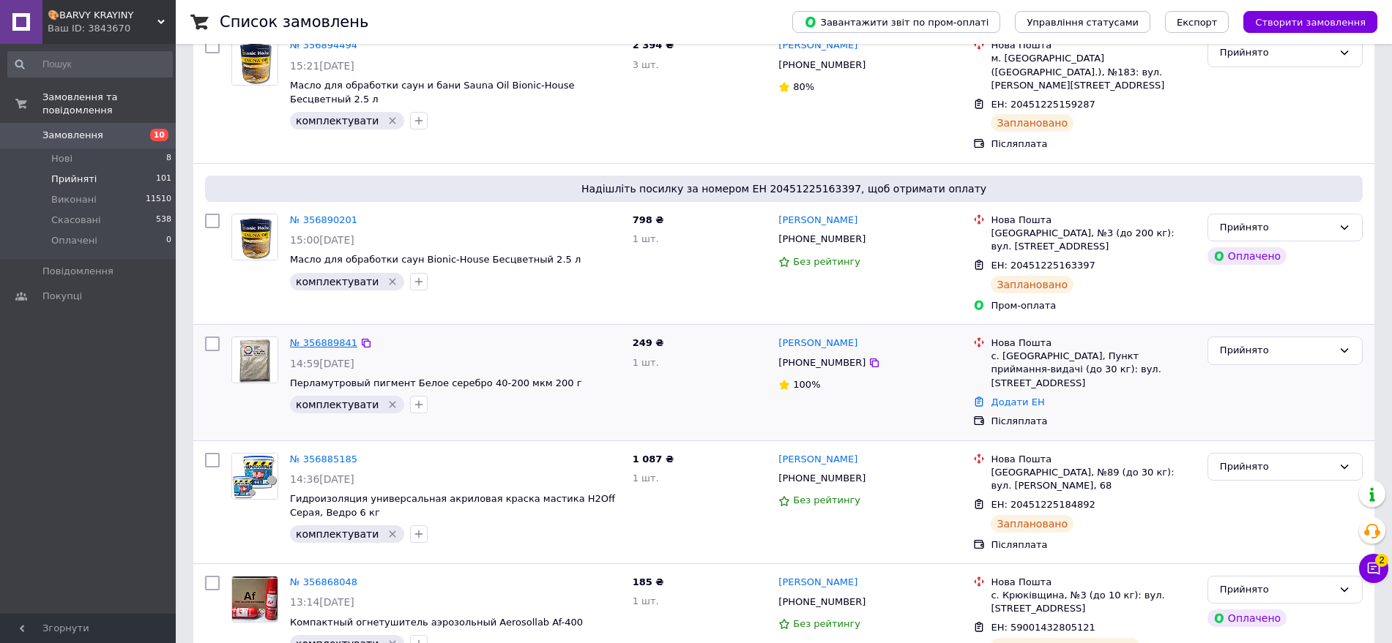
click at [310, 337] on link "№ 356889841" at bounding box center [323, 342] width 67 height 11
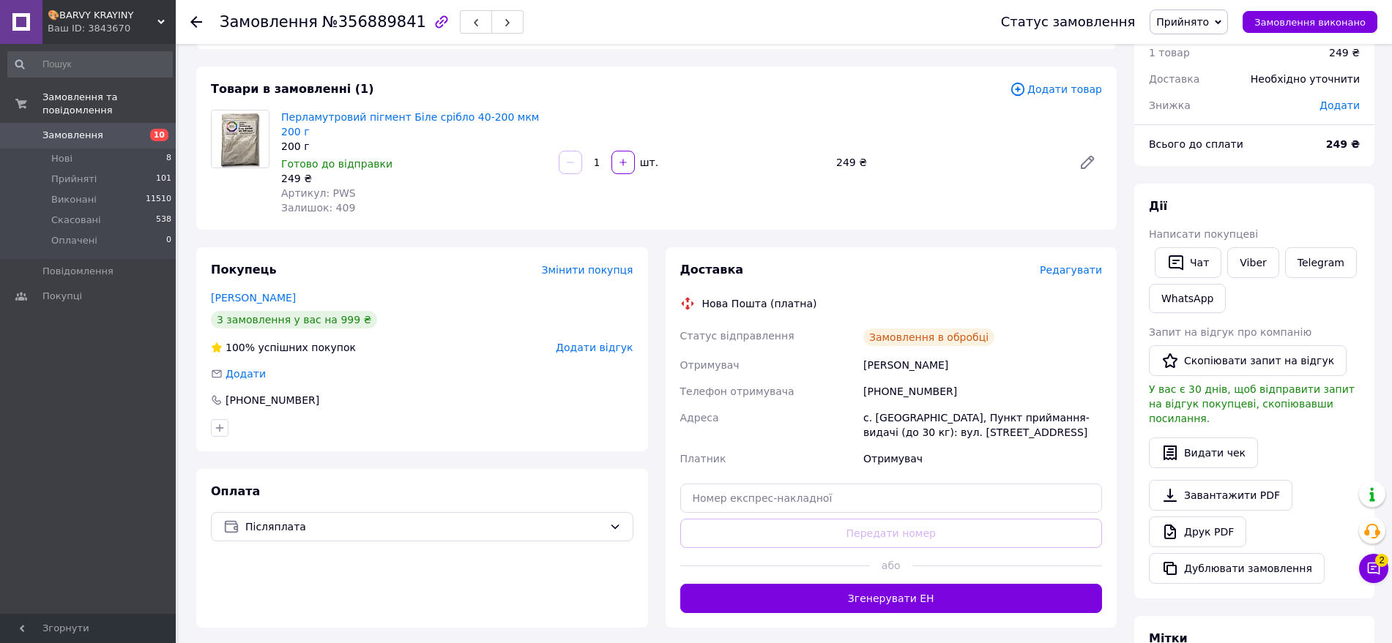
scroll to position [92, 0]
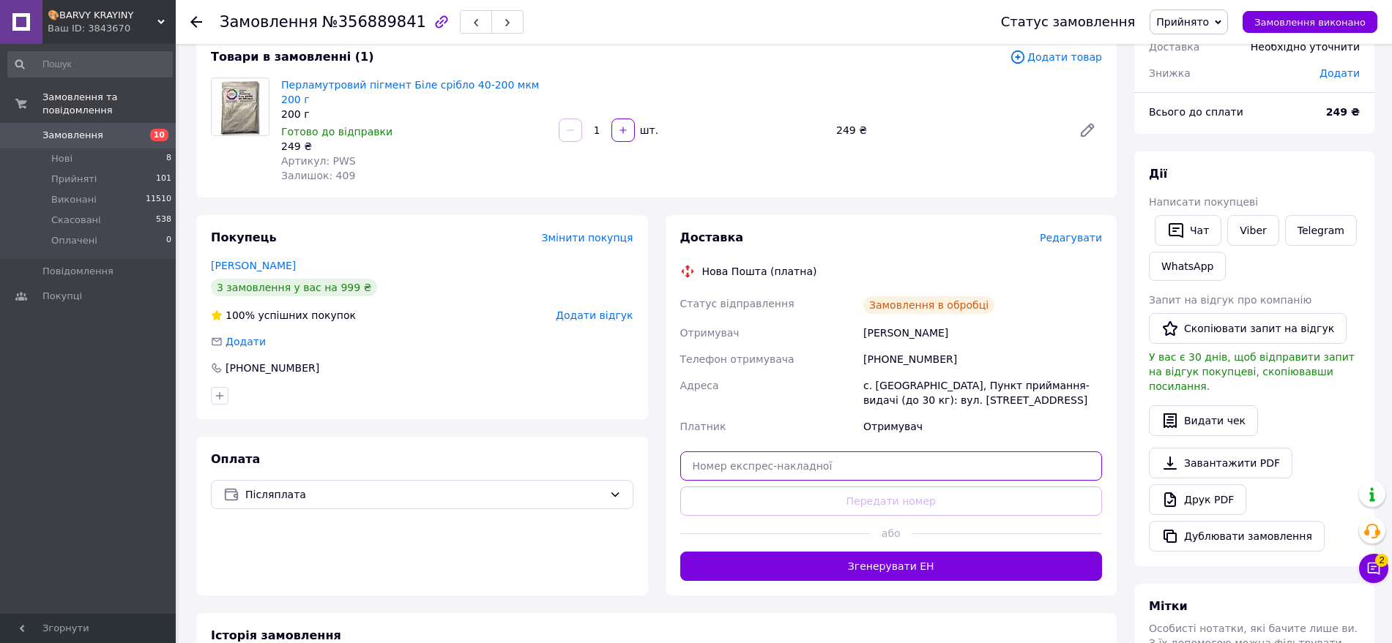
click at [715, 458] on input "text" at bounding box center [891, 466] width 422 height 29
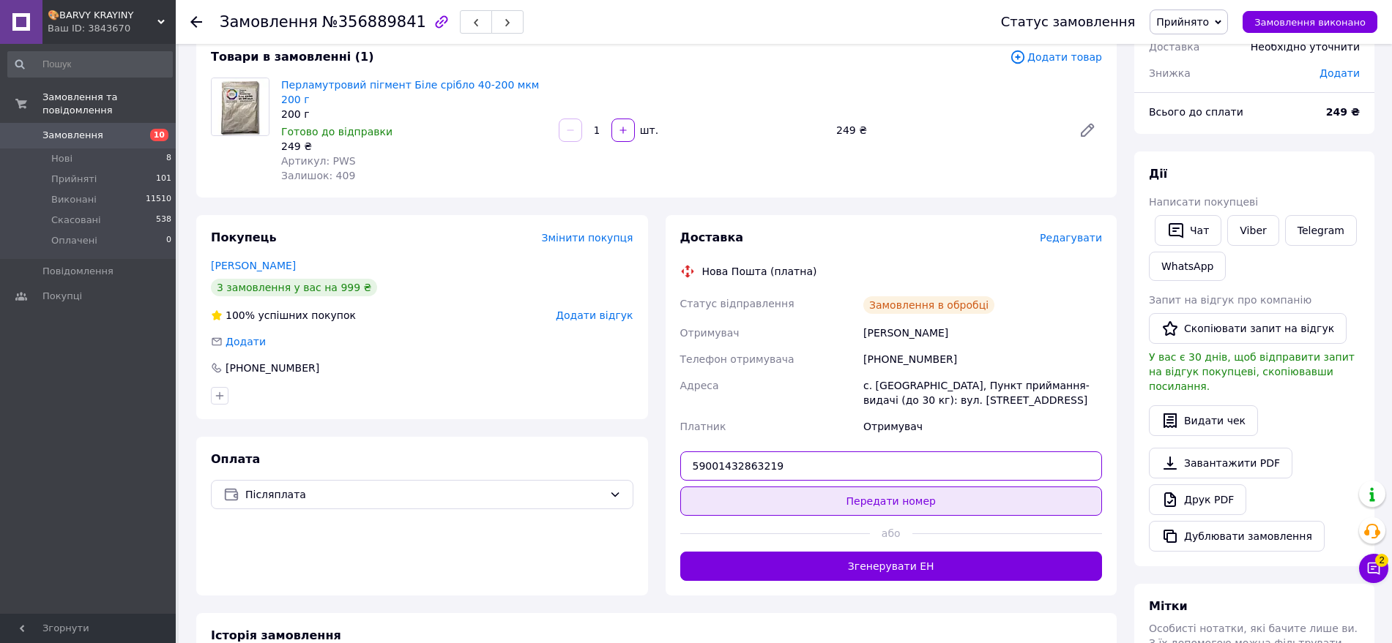
type input "59001432863219"
click at [718, 487] on button "Передати номер" at bounding box center [891, 501] width 422 height 29
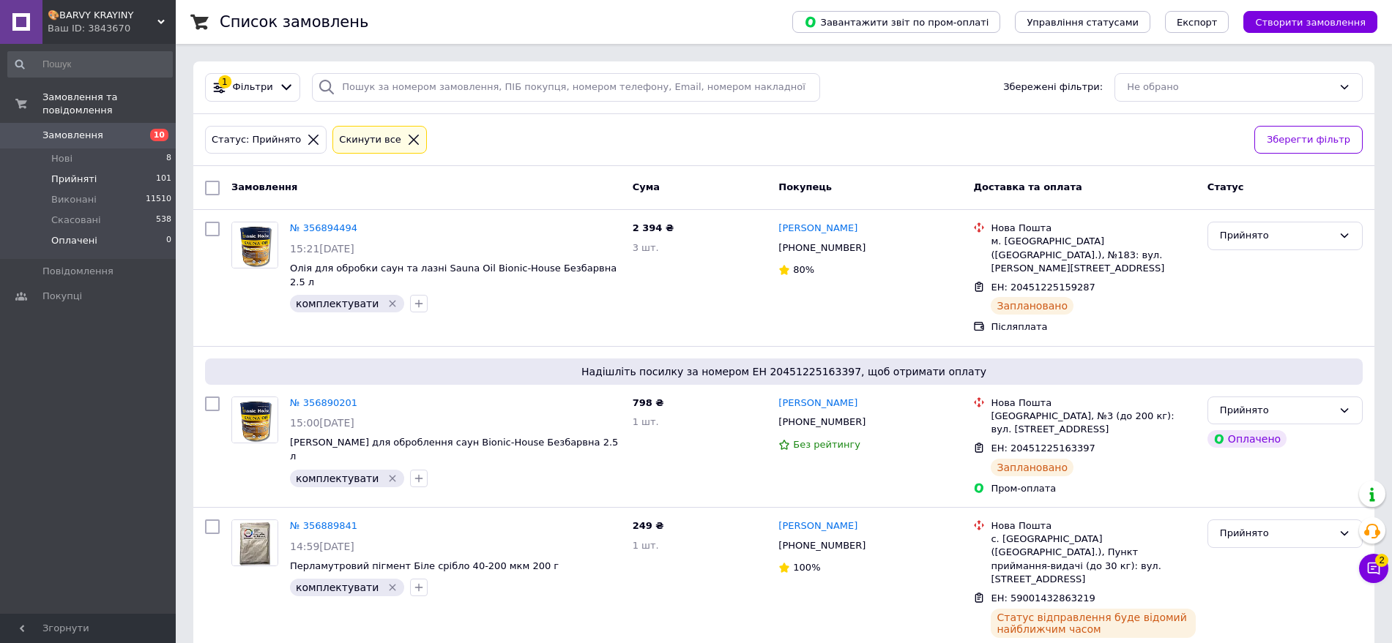
click at [97, 231] on li "Оплачені 0" at bounding box center [90, 245] width 180 height 28
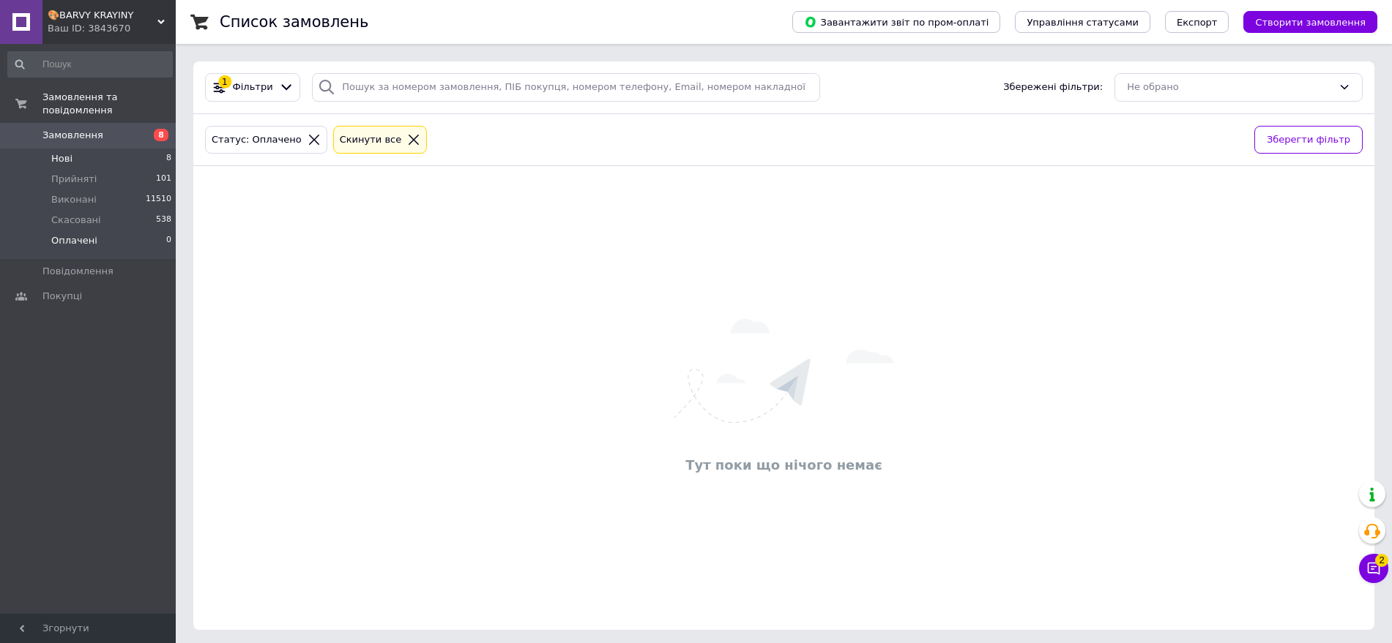
click at [78, 149] on li "Нові 8" at bounding box center [90, 159] width 180 height 20
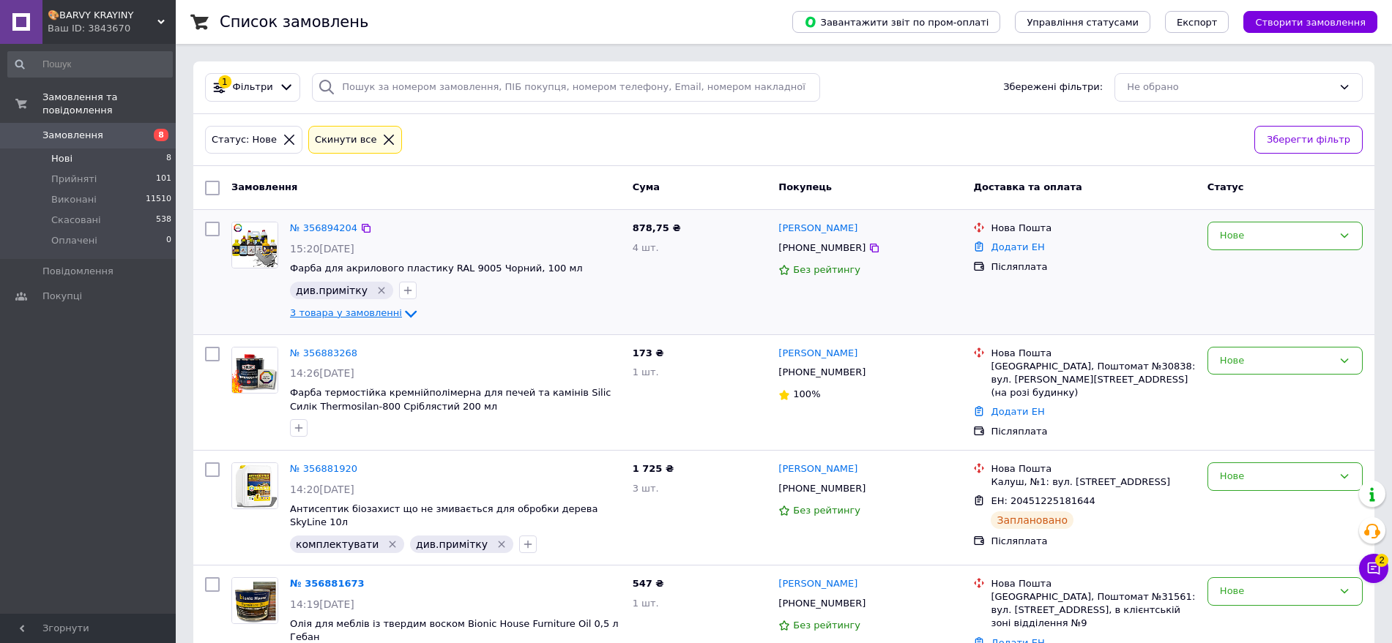
click at [405, 316] on icon at bounding box center [411, 313] width 12 height 7
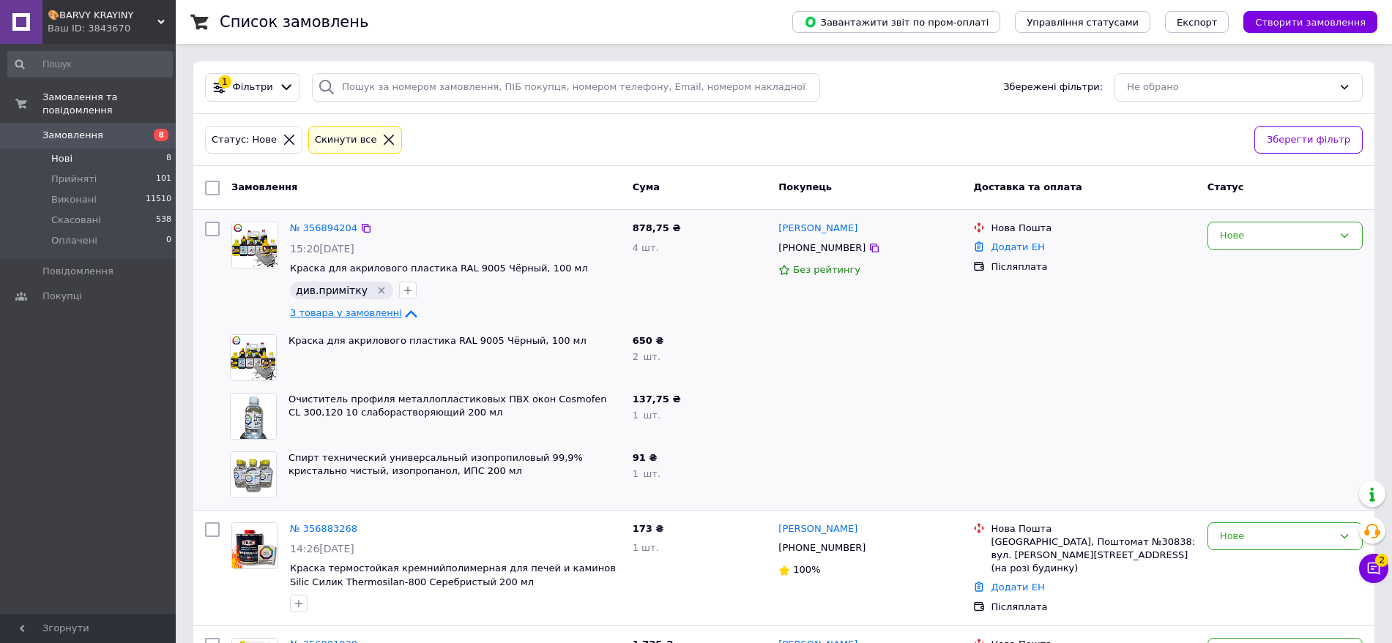
click at [402, 309] on icon at bounding box center [411, 314] width 18 height 18
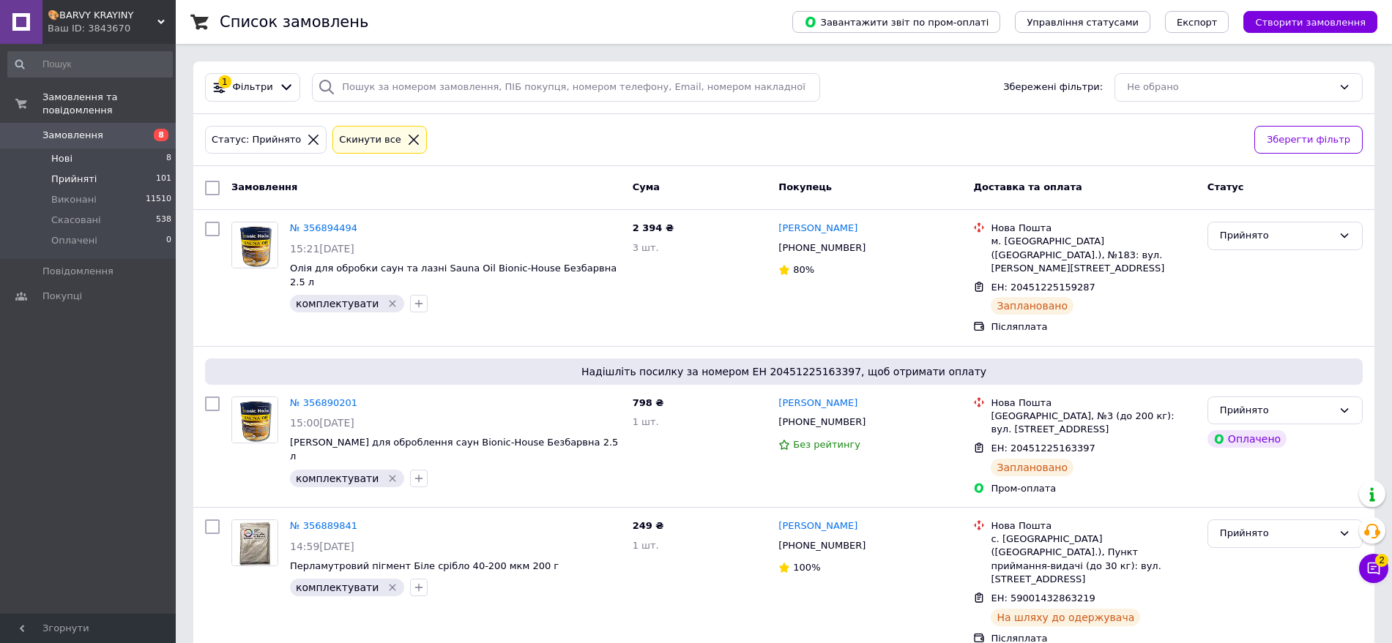
click at [49, 149] on li "Нові 8" at bounding box center [90, 159] width 180 height 20
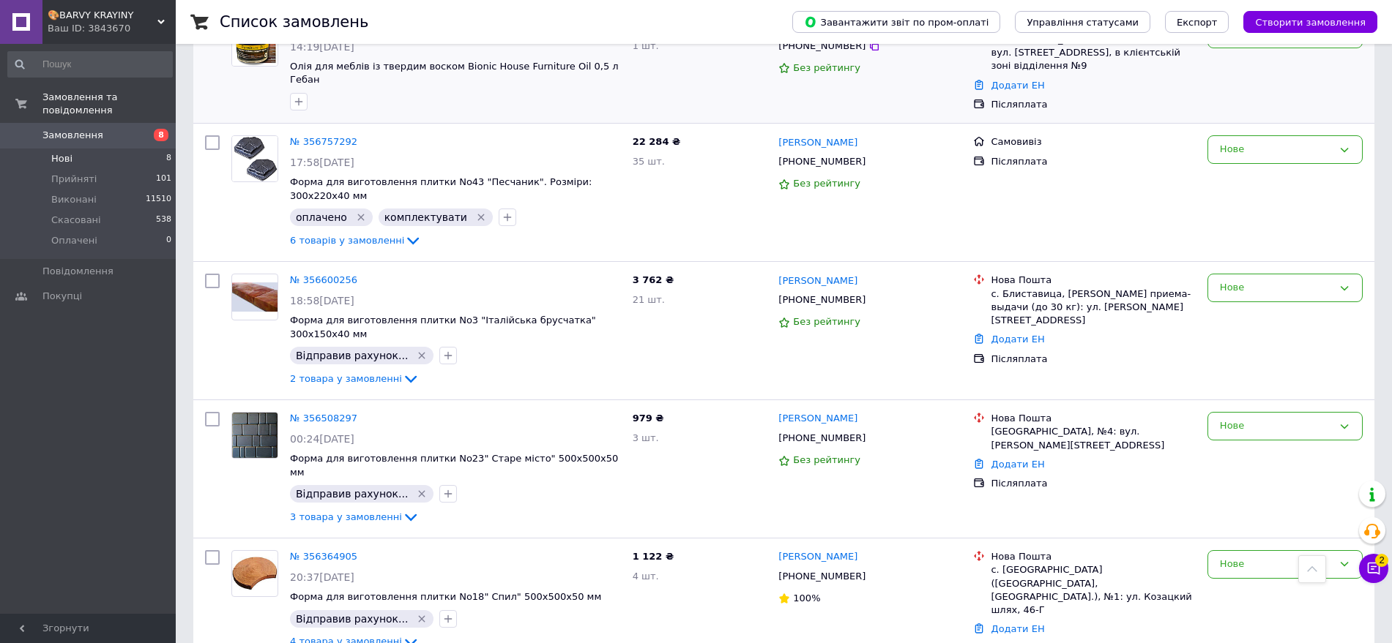
scroll to position [561, 0]
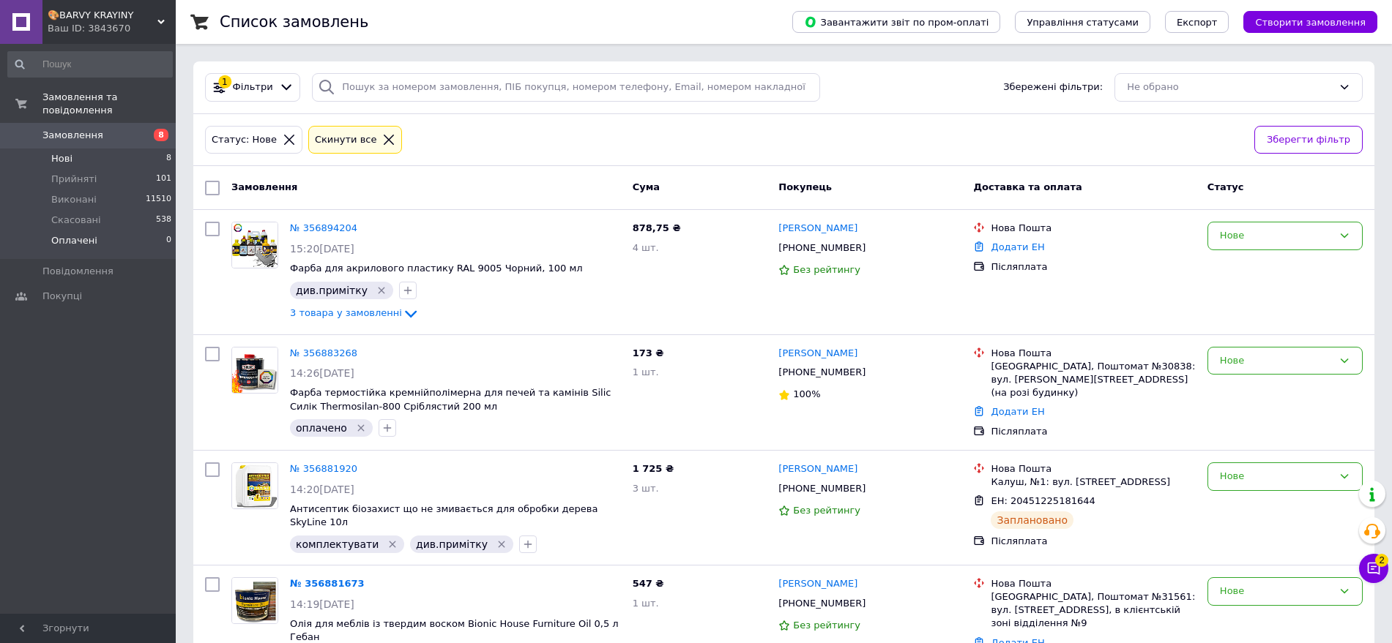
click at [87, 234] on span "Оплачені" at bounding box center [74, 240] width 46 height 13
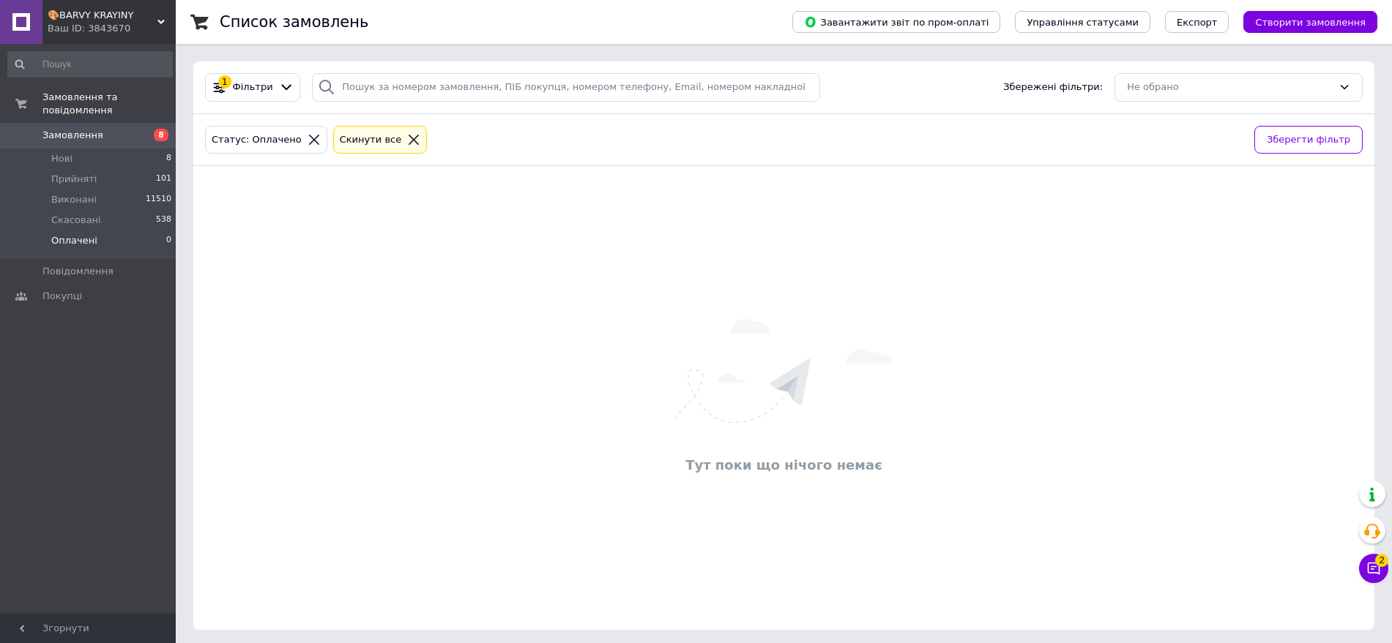
click at [297, 213] on div "Тут поки що нічого немає" at bounding box center [783, 398] width 1181 height 435
click at [95, 149] on li "Нові 9" at bounding box center [90, 159] width 180 height 20
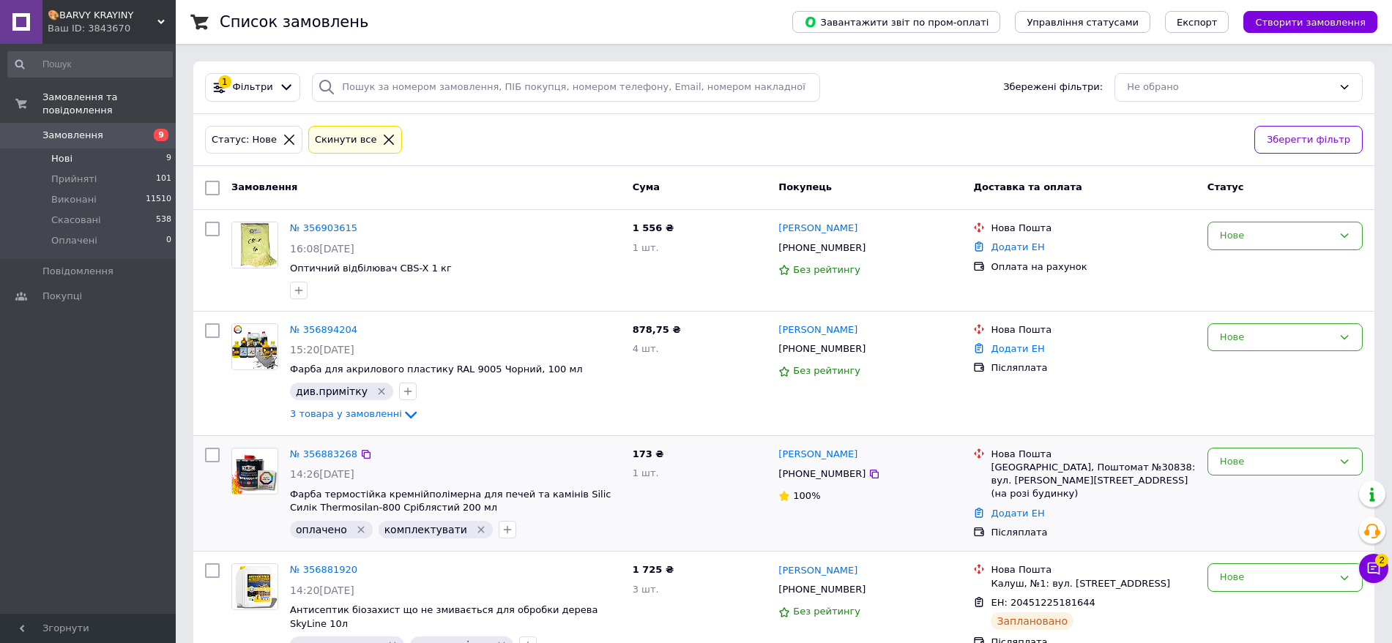
scroll to position [92, 0]
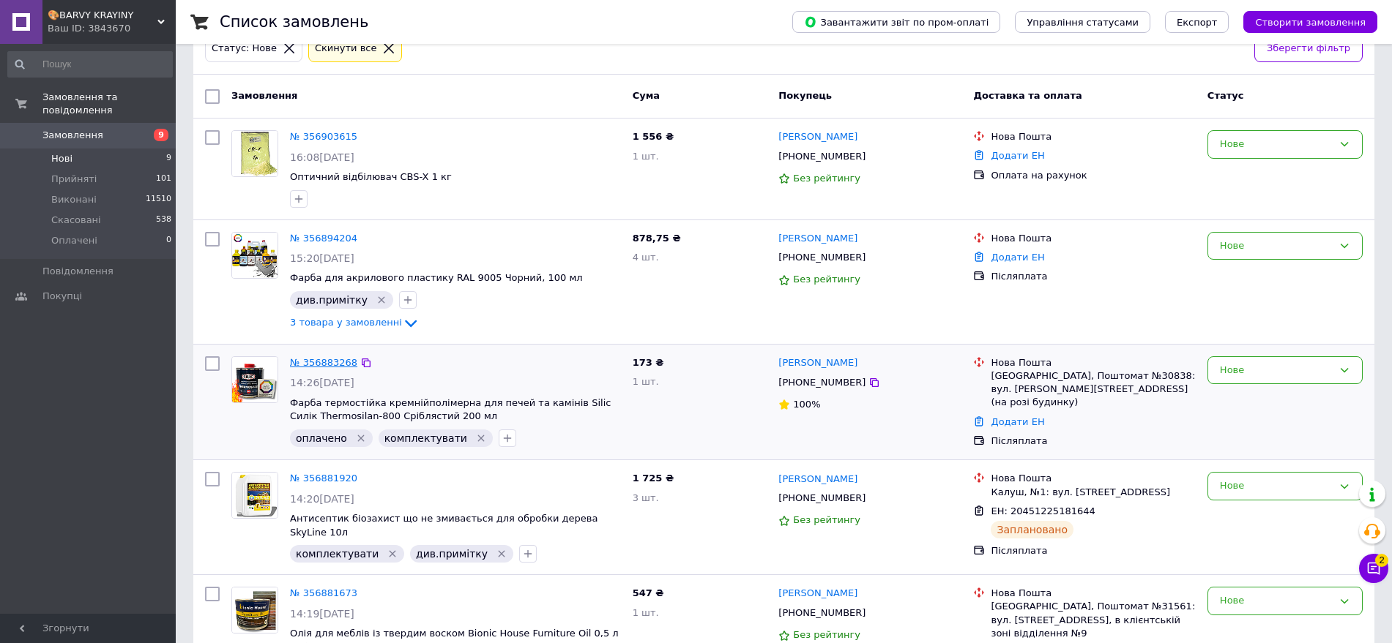
click at [322, 357] on link "№ 356883268" at bounding box center [323, 362] width 67 height 11
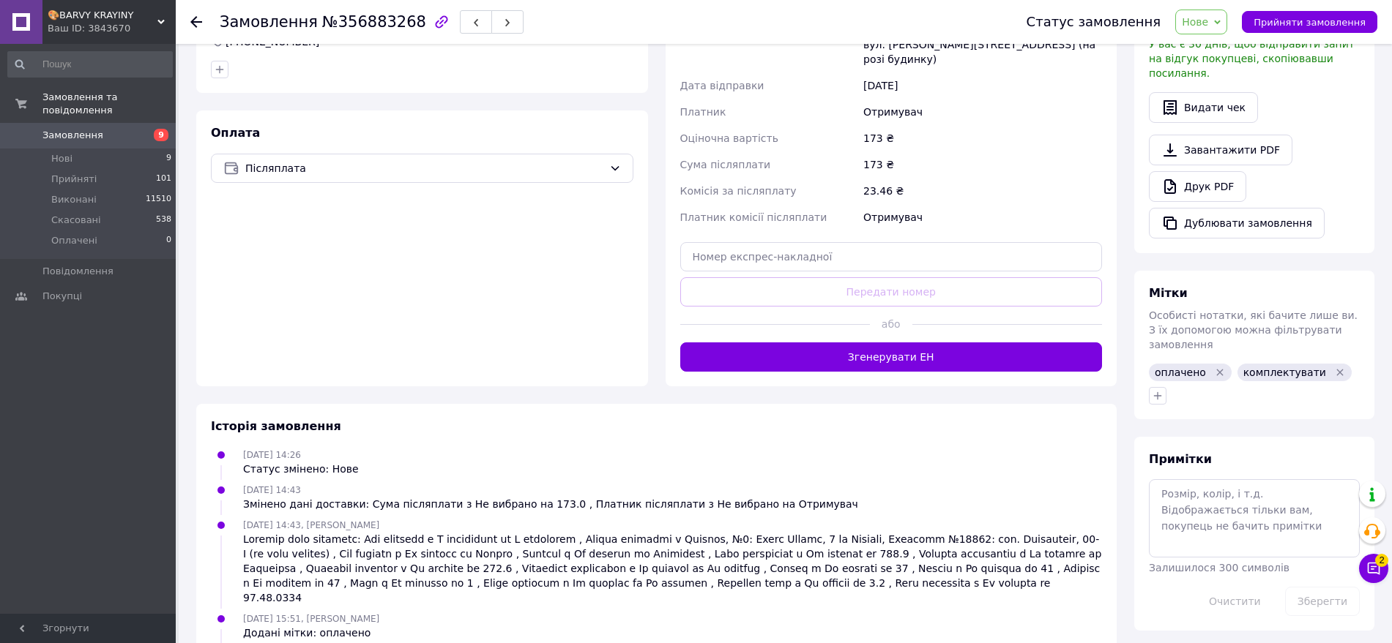
scroll to position [424, 0]
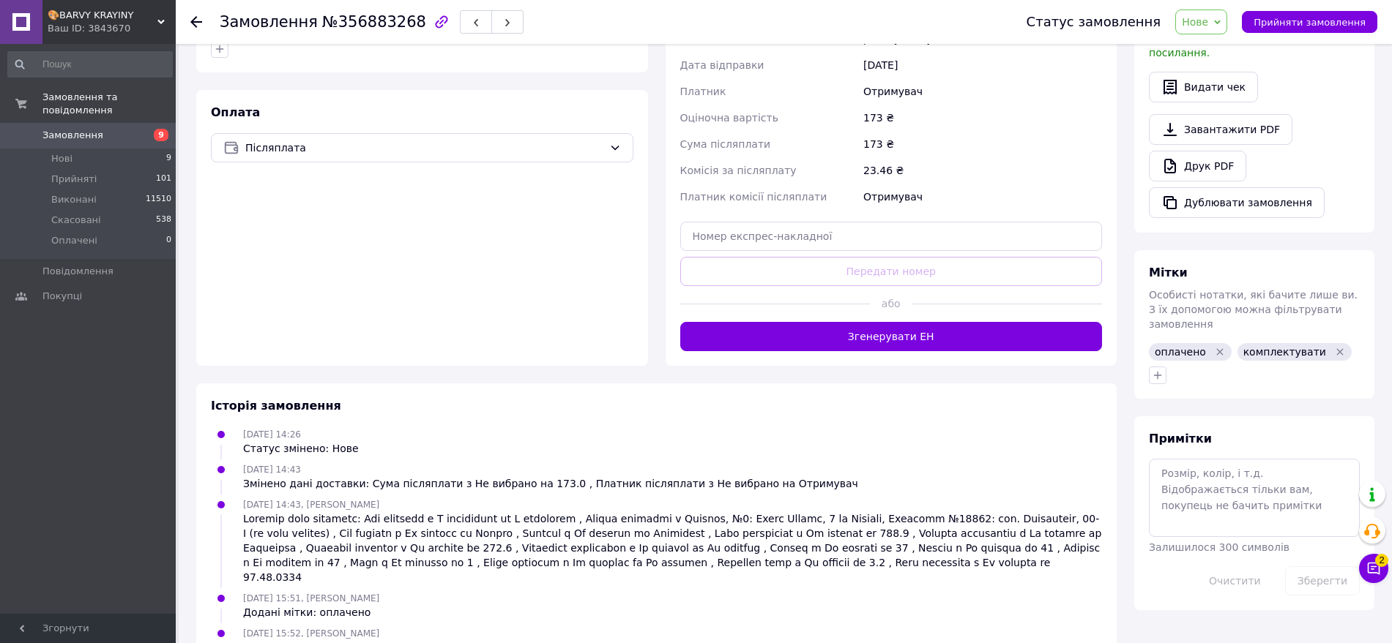
click at [1216, 13] on span "Нове" at bounding box center [1201, 22] width 52 height 25
click at [1219, 42] on li "Прийнято" at bounding box center [1209, 51] width 67 height 22
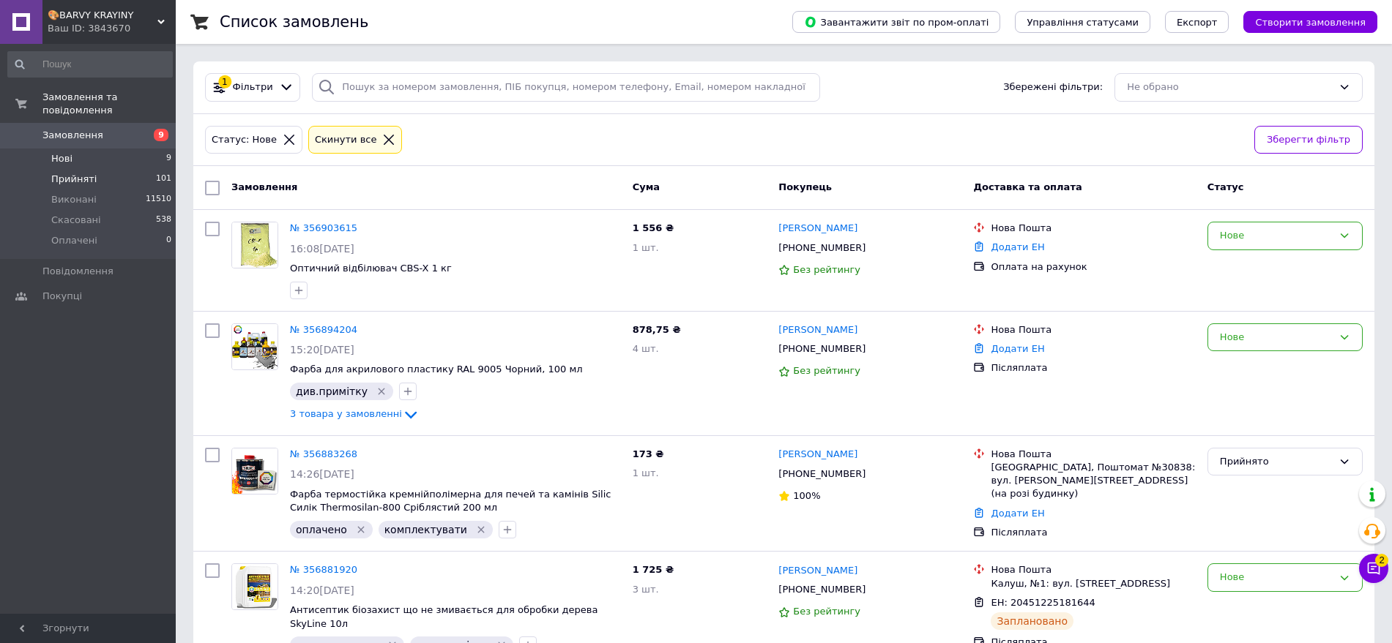
click at [88, 173] on span "Прийняті" at bounding box center [73, 179] width 45 height 13
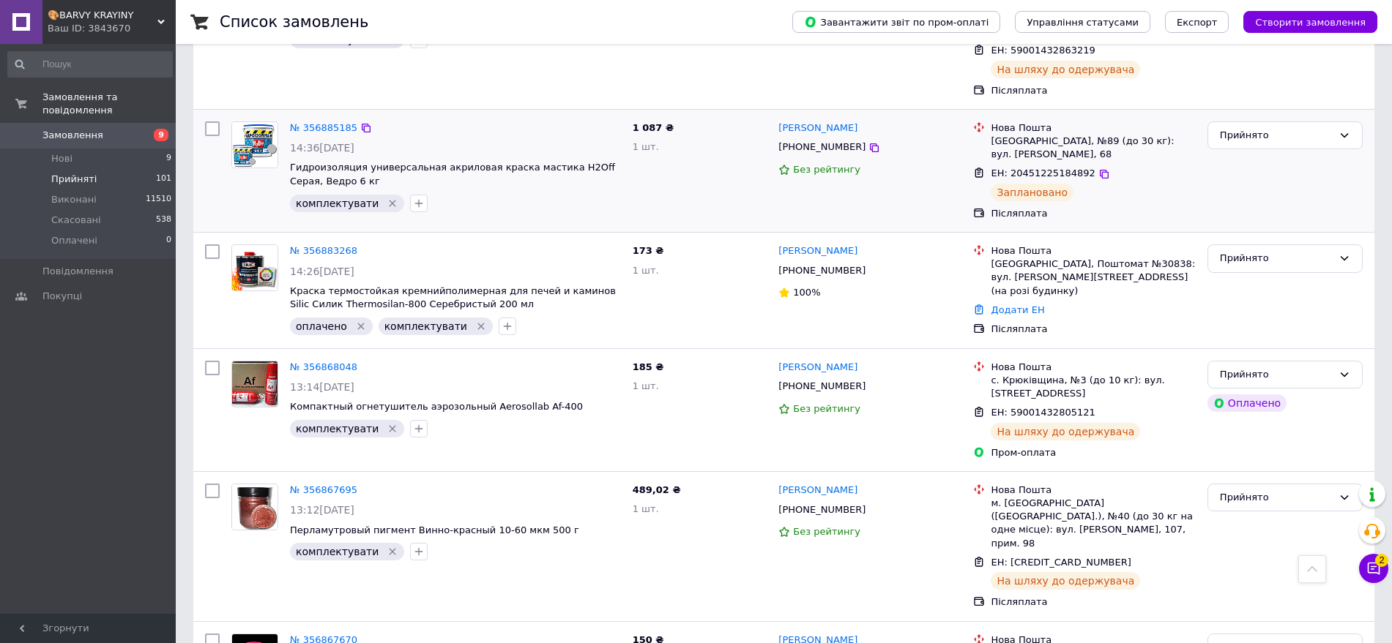
scroll to position [549, 0]
click at [315, 245] on link "№ 356883268" at bounding box center [323, 250] width 67 height 11
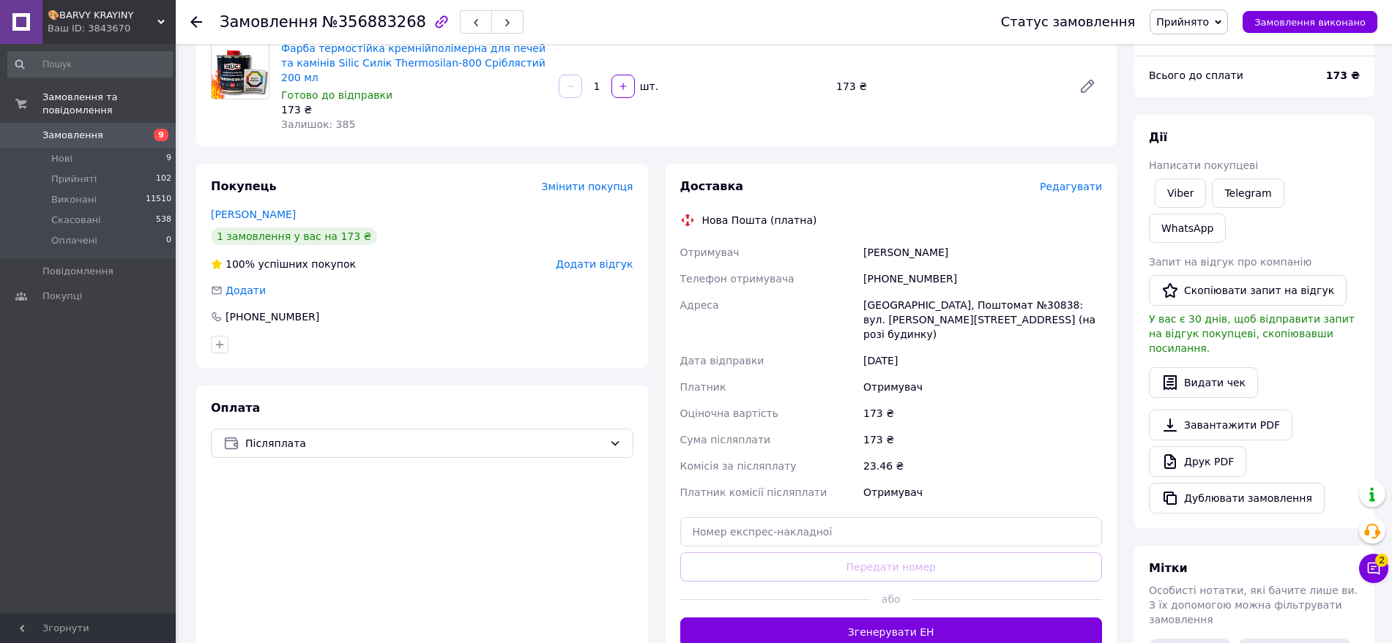
scroll to position [183, 0]
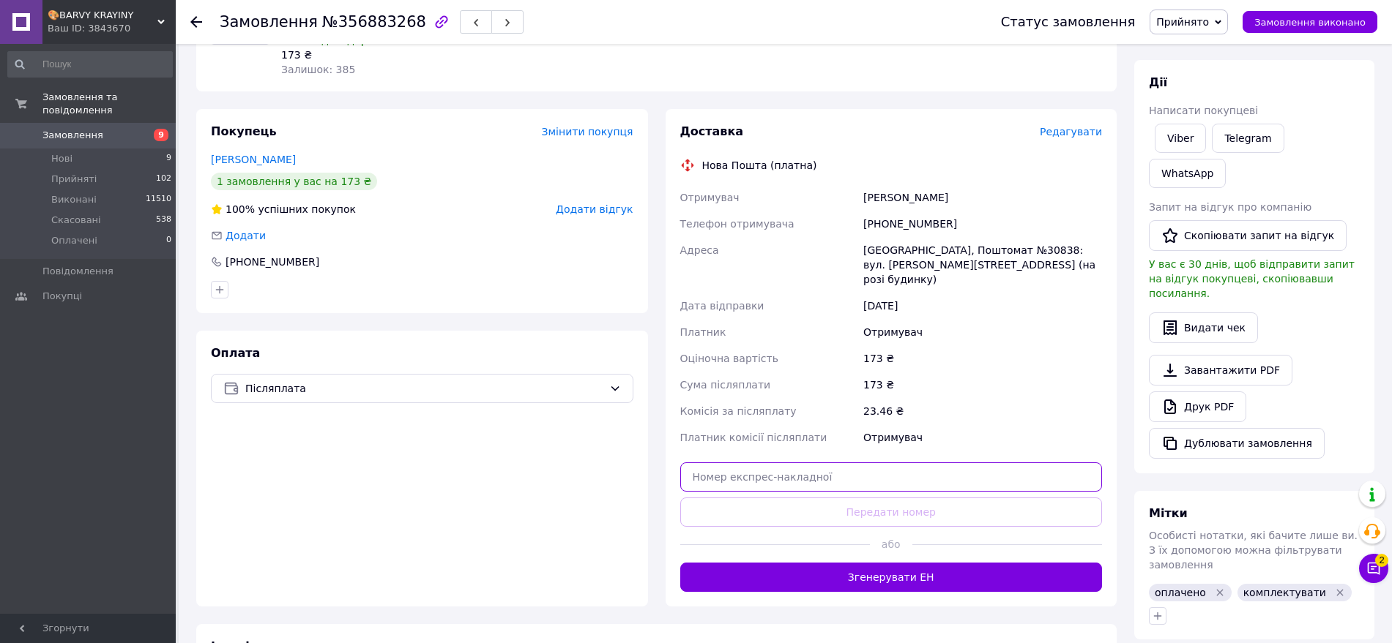
click at [788, 463] on input "text" at bounding box center [891, 477] width 422 height 29
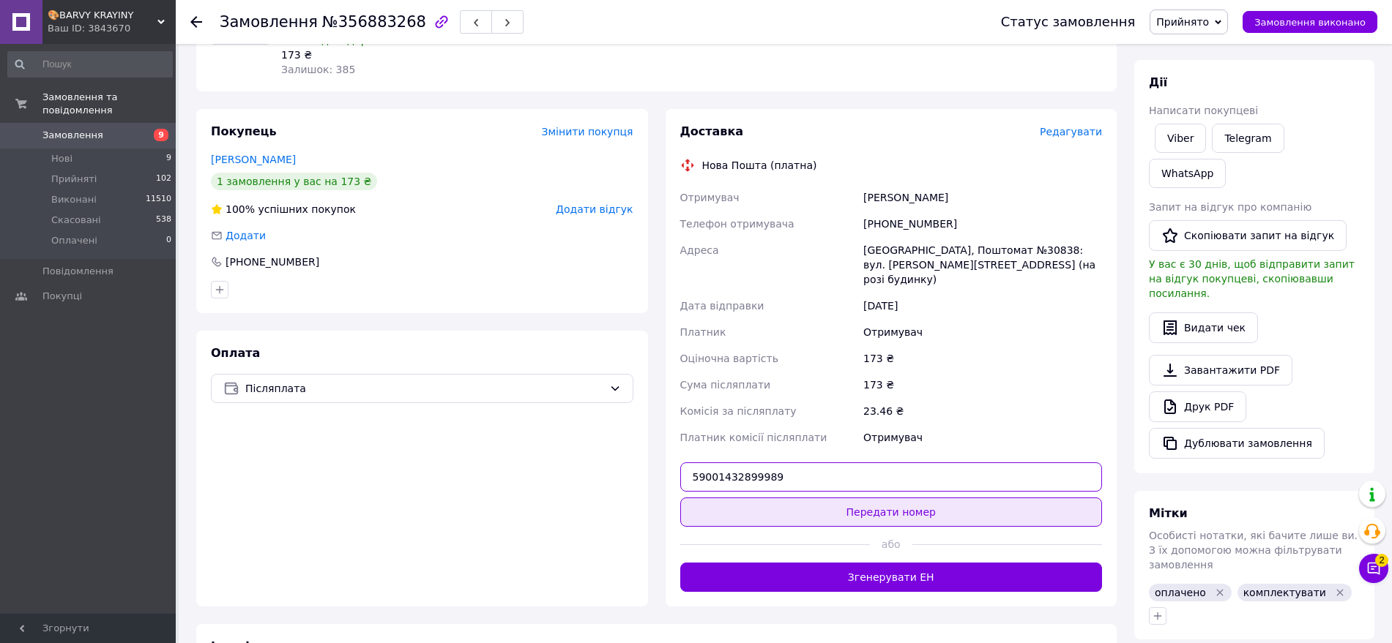
type input "59001432899989"
click at [766, 498] on button "Передати номер" at bounding box center [891, 512] width 422 height 29
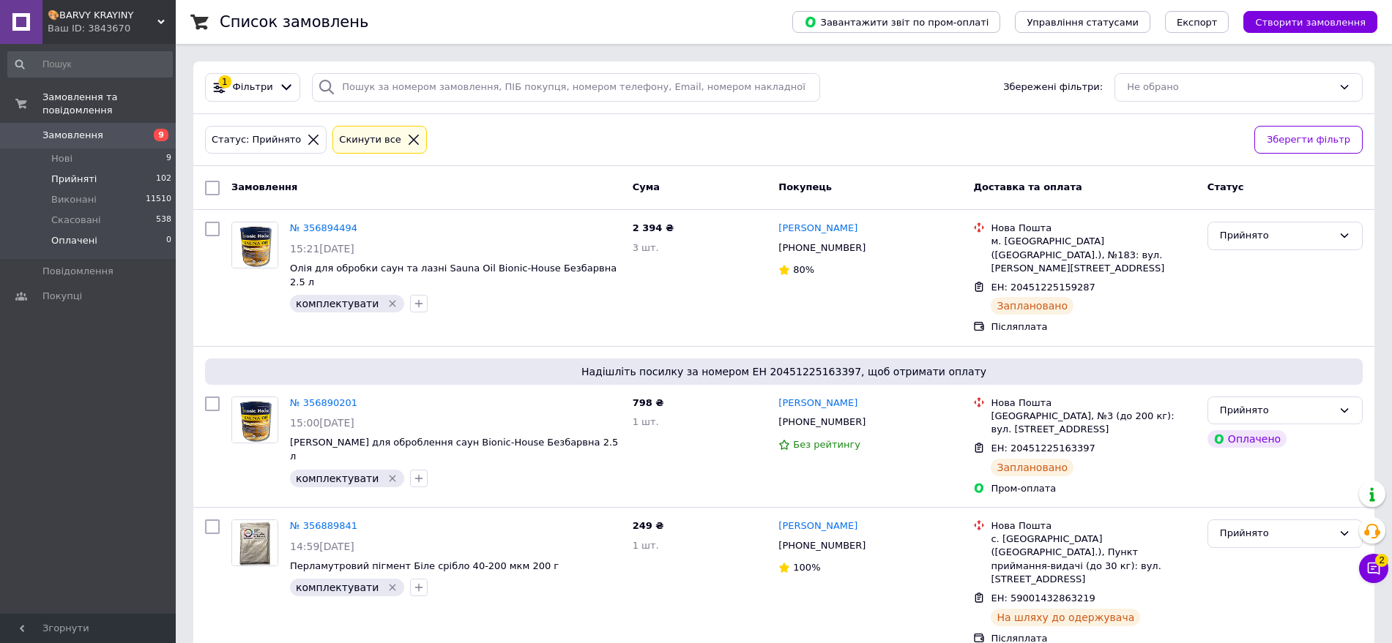
click at [83, 231] on li "Оплачені 0" at bounding box center [90, 245] width 180 height 28
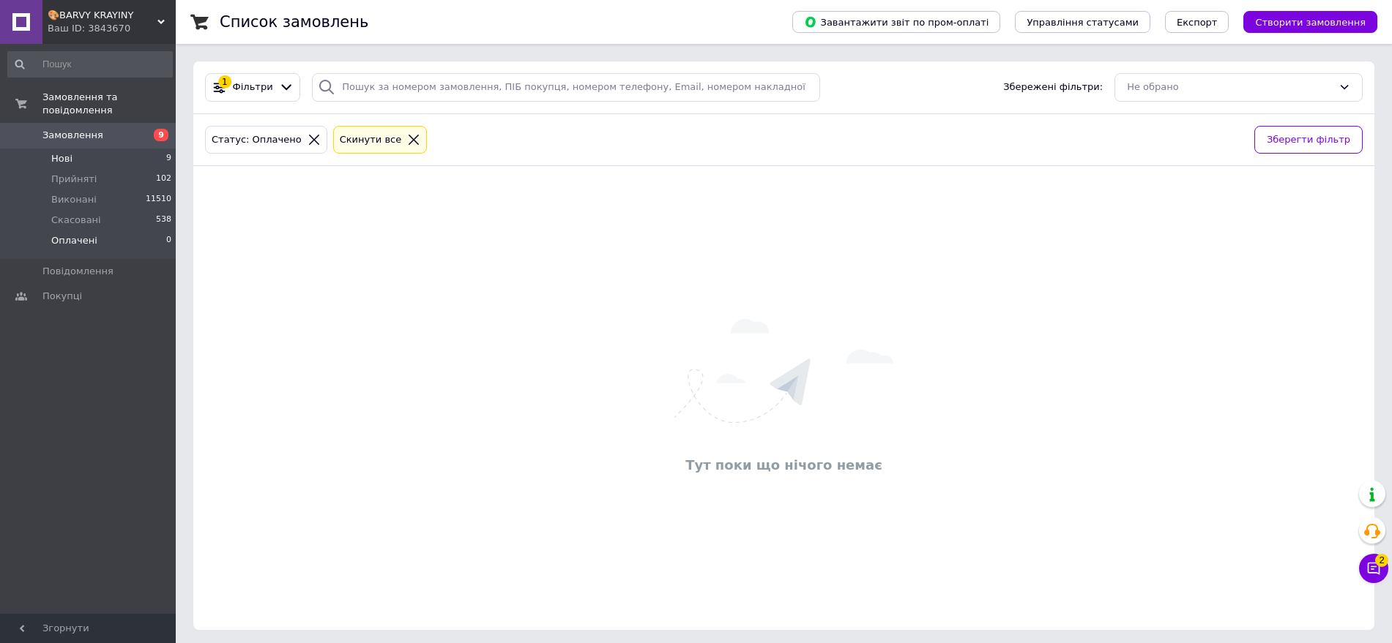
click at [95, 149] on li "Нові 9" at bounding box center [90, 159] width 180 height 20
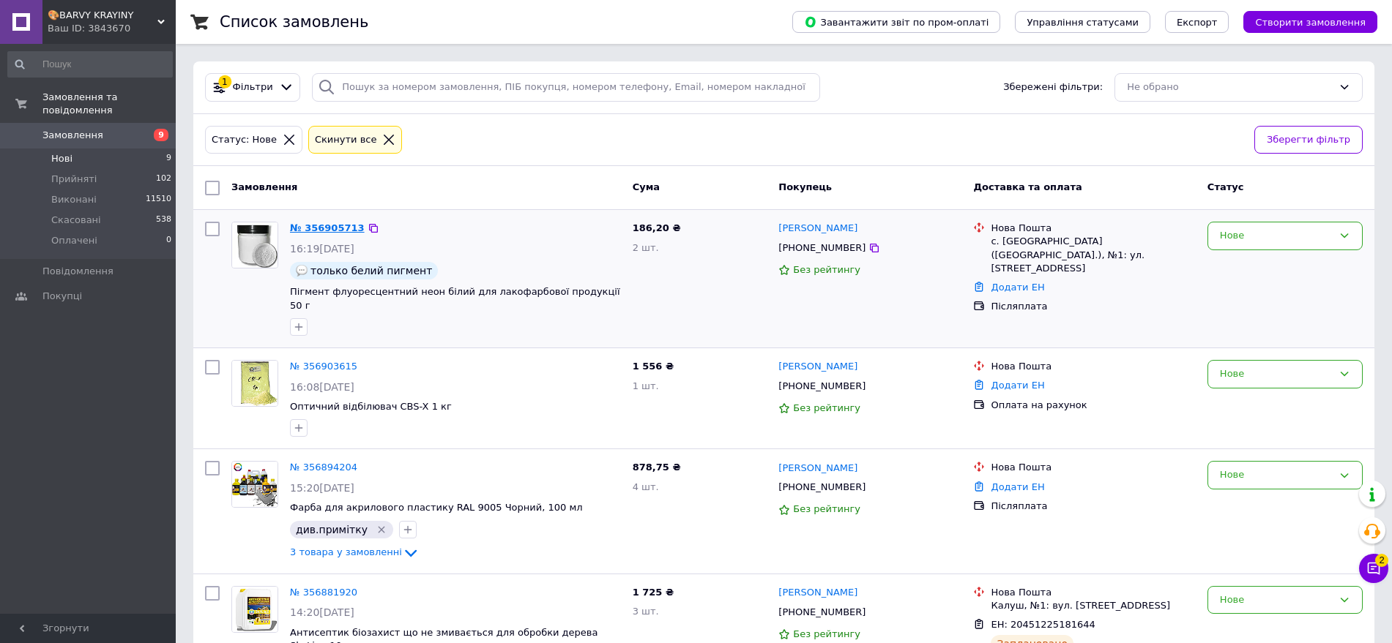
click at [315, 225] on link "№ 356905713" at bounding box center [327, 228] width 75 height 11
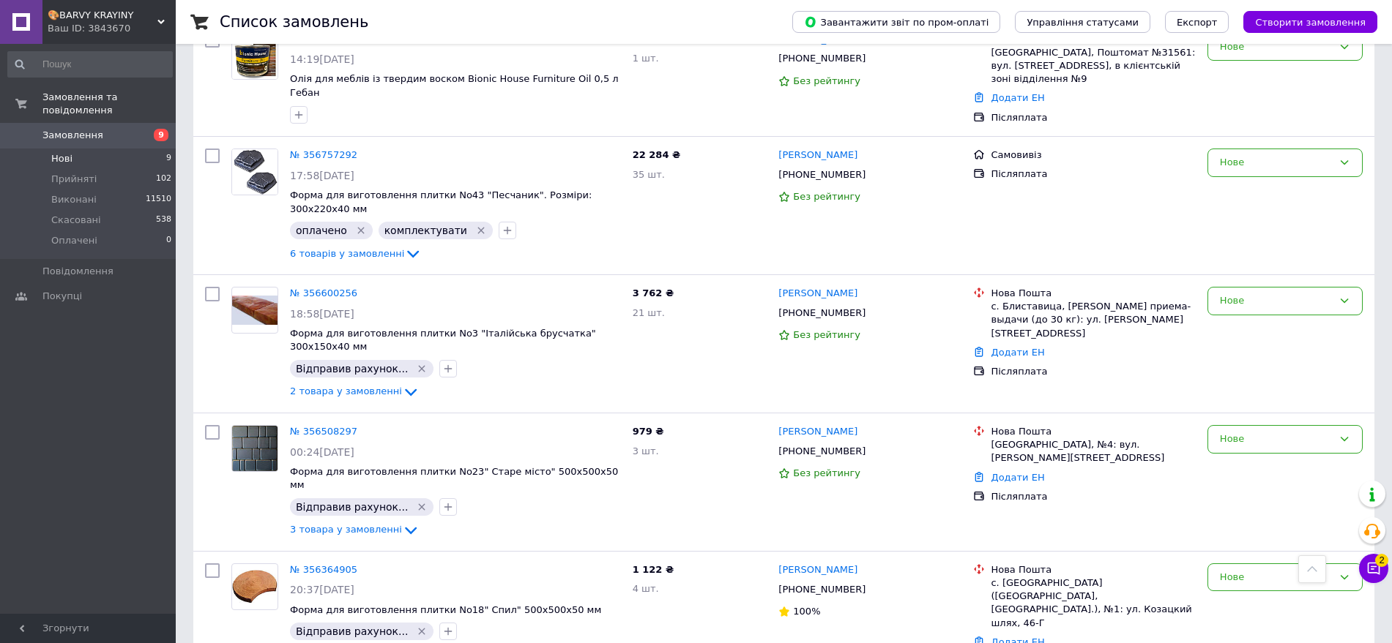
scroll to position [672, 0]
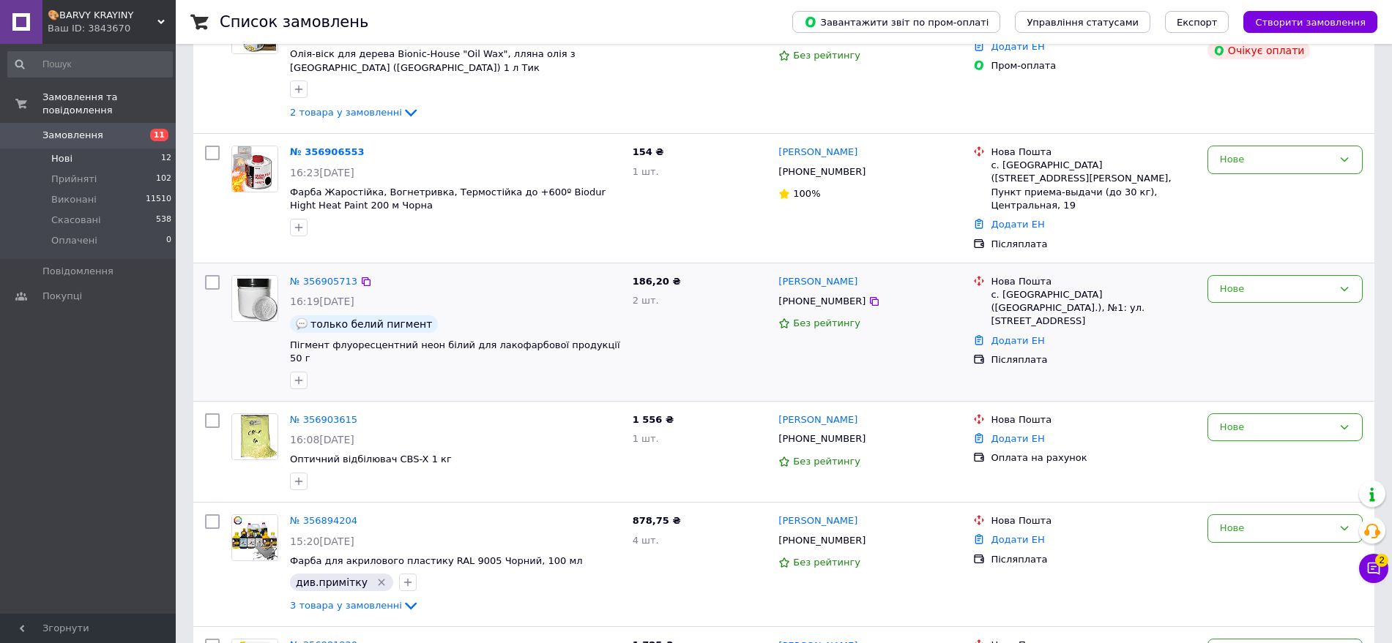
scroll to position [183, 0]
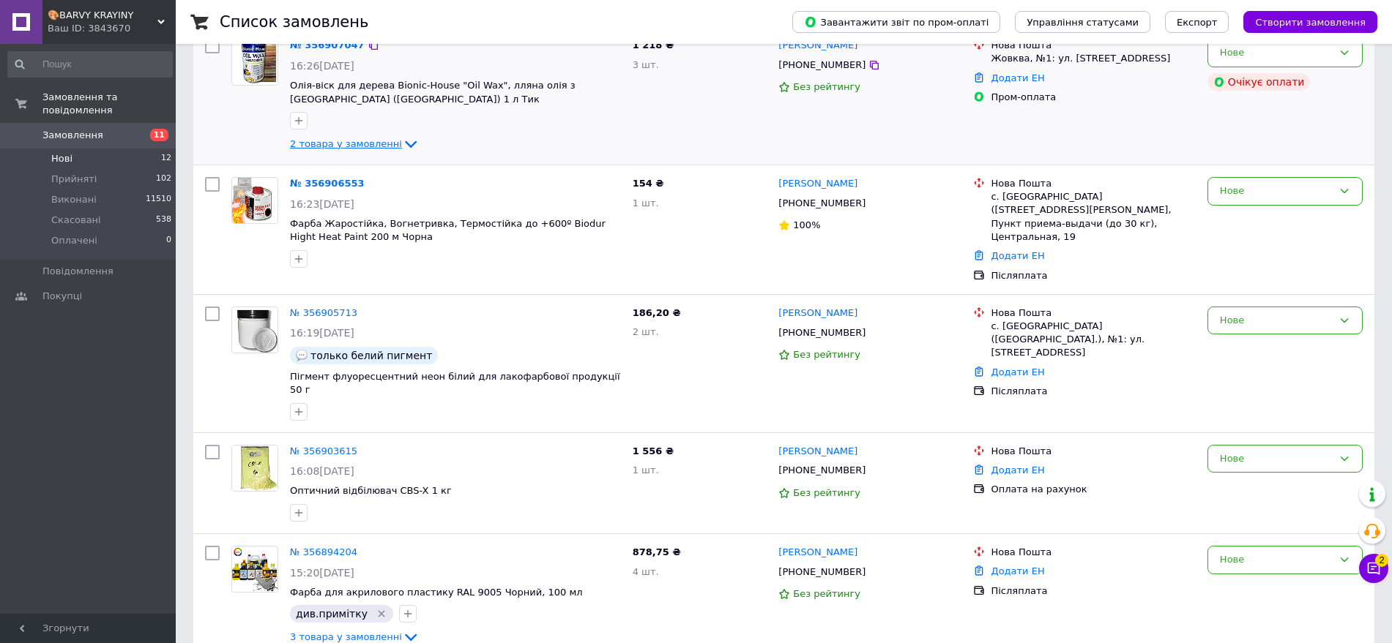
click at [402, 136] on icon at bounding box center [411, 144] width 18 height 18
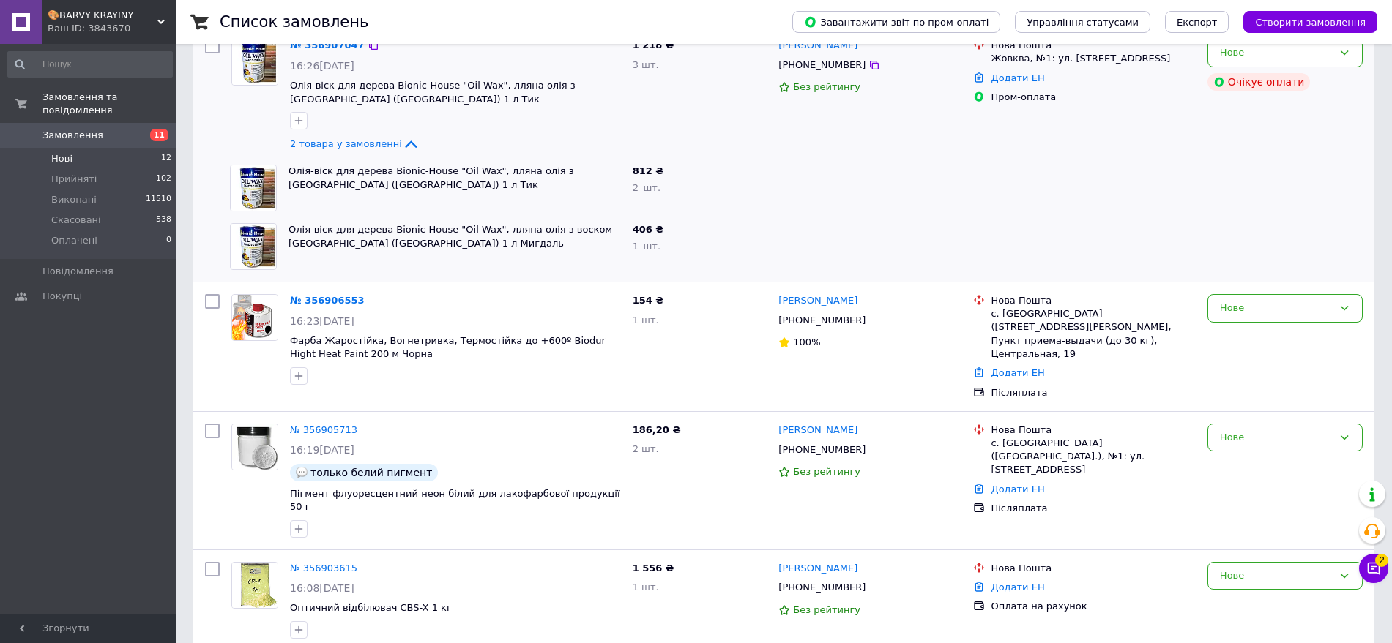
click at [402, 136] on icon at bounding box center [411, 144] width 18 height 18
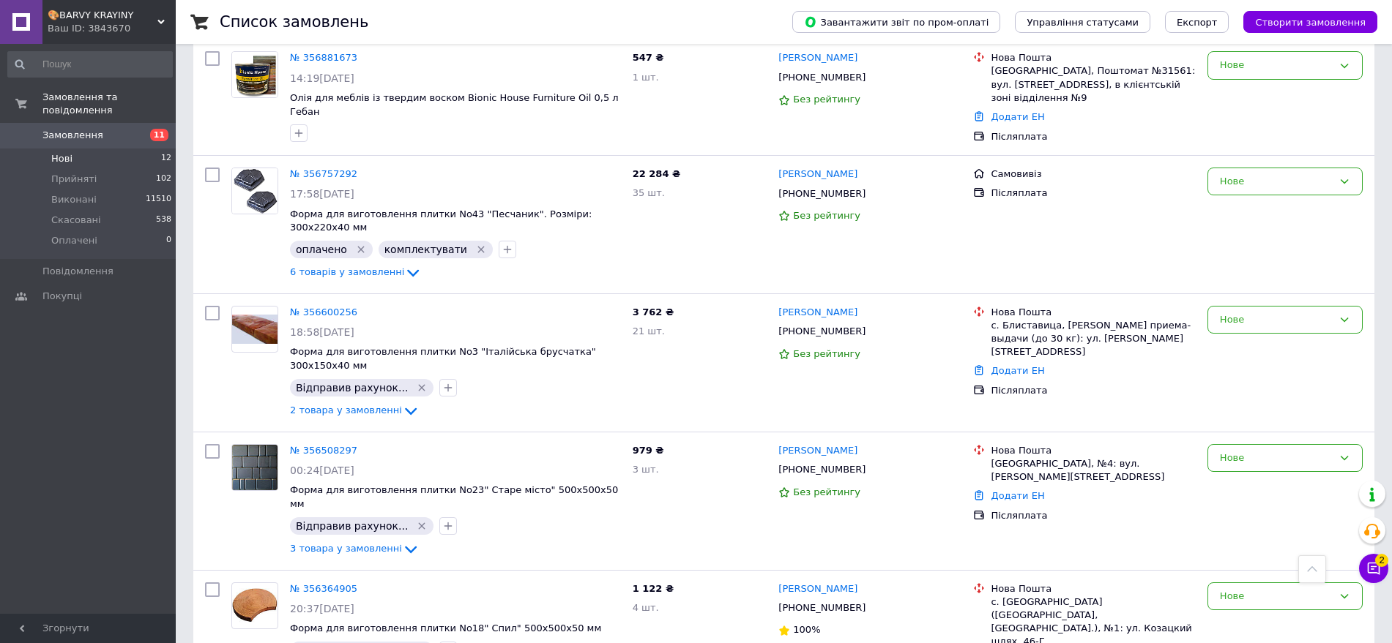
scroll to position [926, 0]
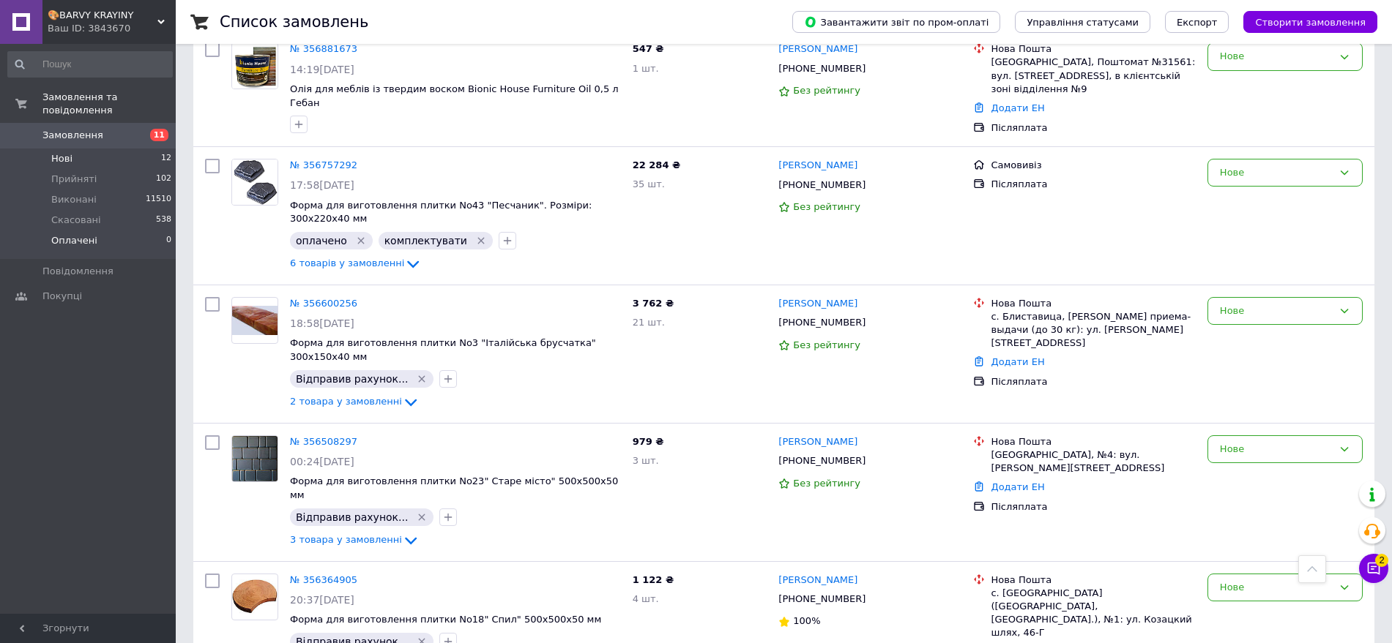
click at [71, 234] on span "Оплачені" at bounding box center [74, 240] width 46 height 13
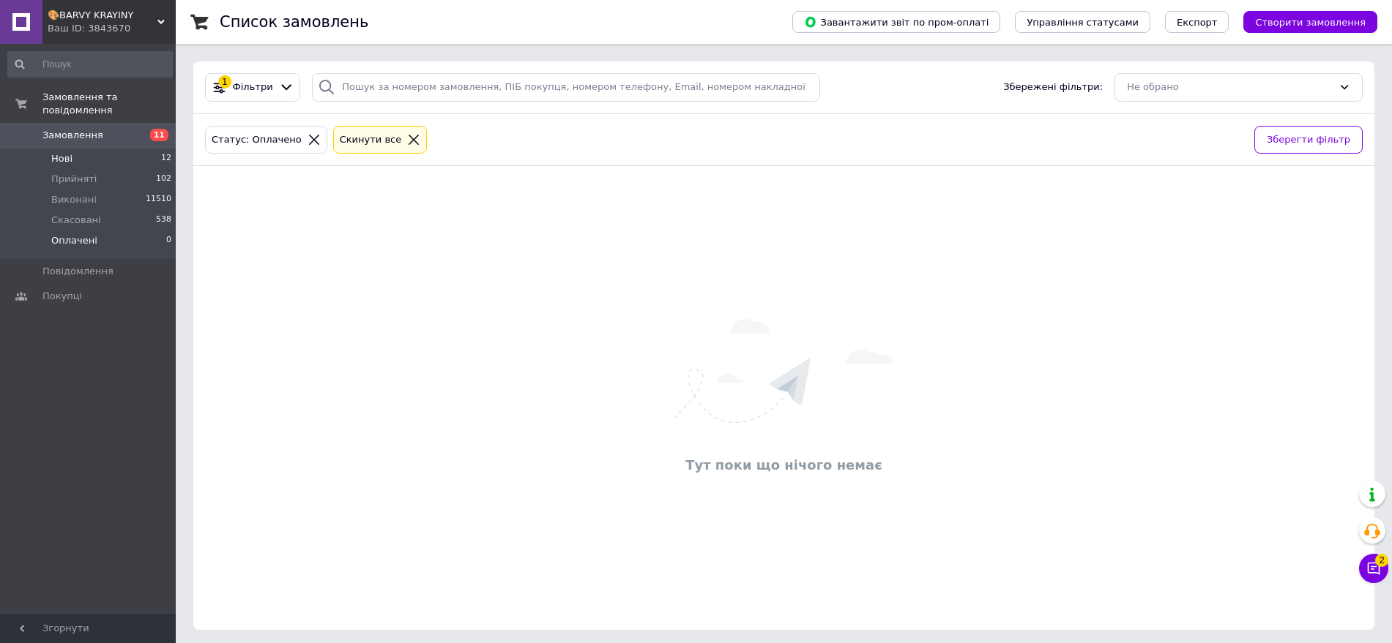
click at [73, 149] on li "Нові 12" at bounding box center [90, 159] width 180 height 20
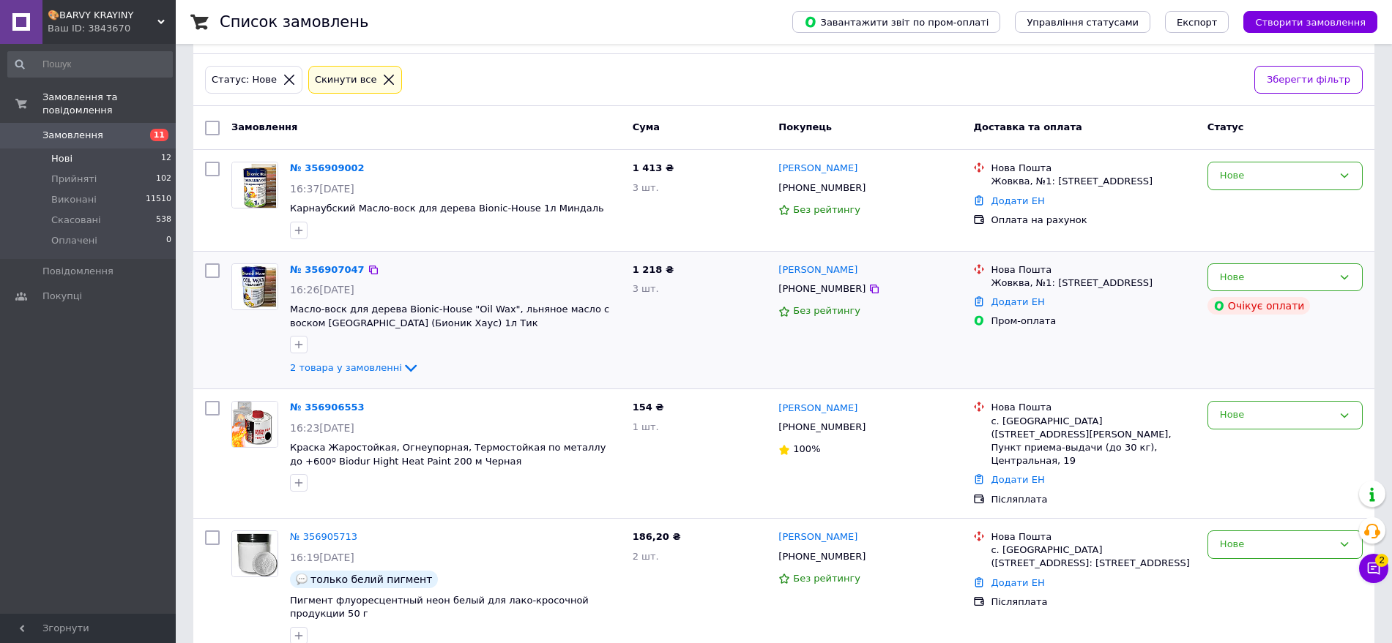
scroll to position [92, 0]
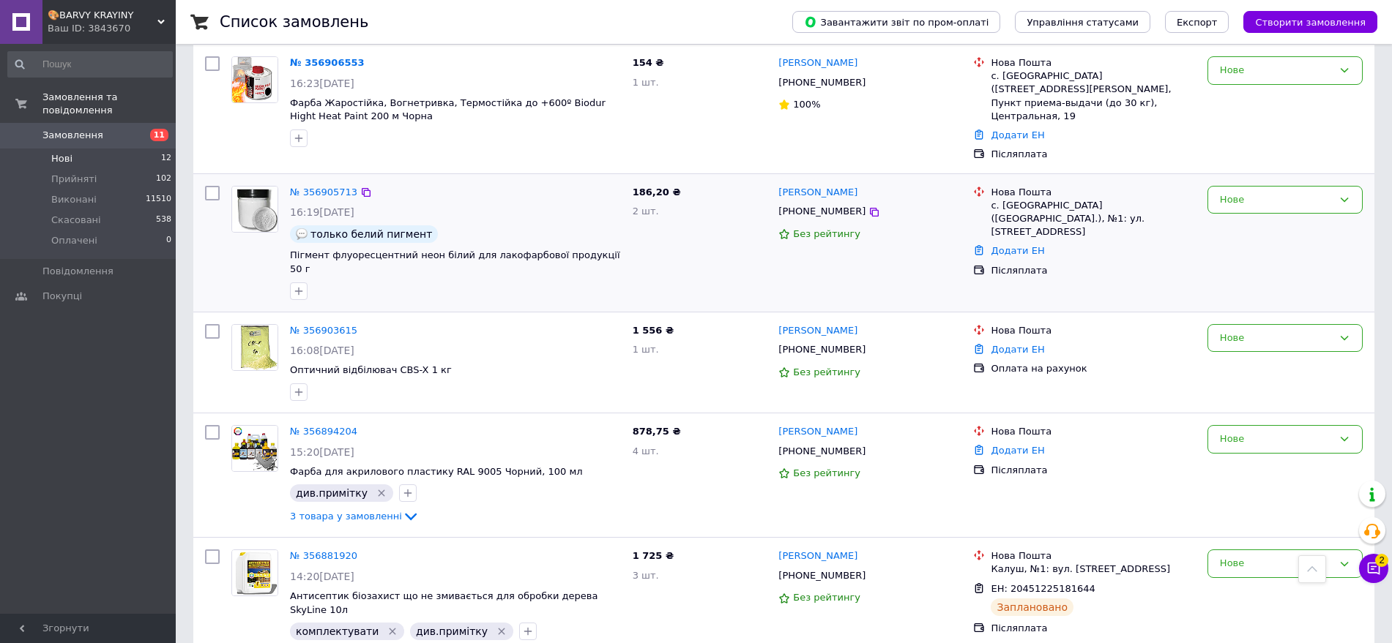
scroll to position [387, 0]
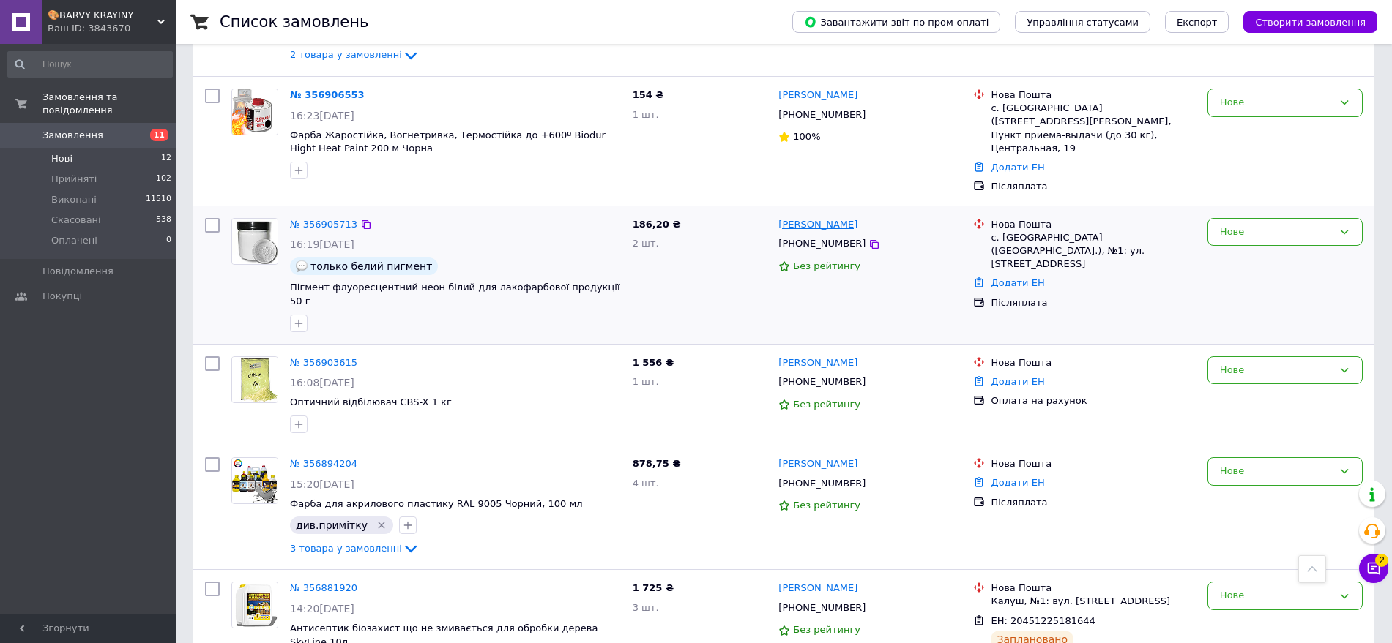
click at [803, 218] on link "[PERSON_NAME]" at bounding box center [817, 225] width 79 height 14
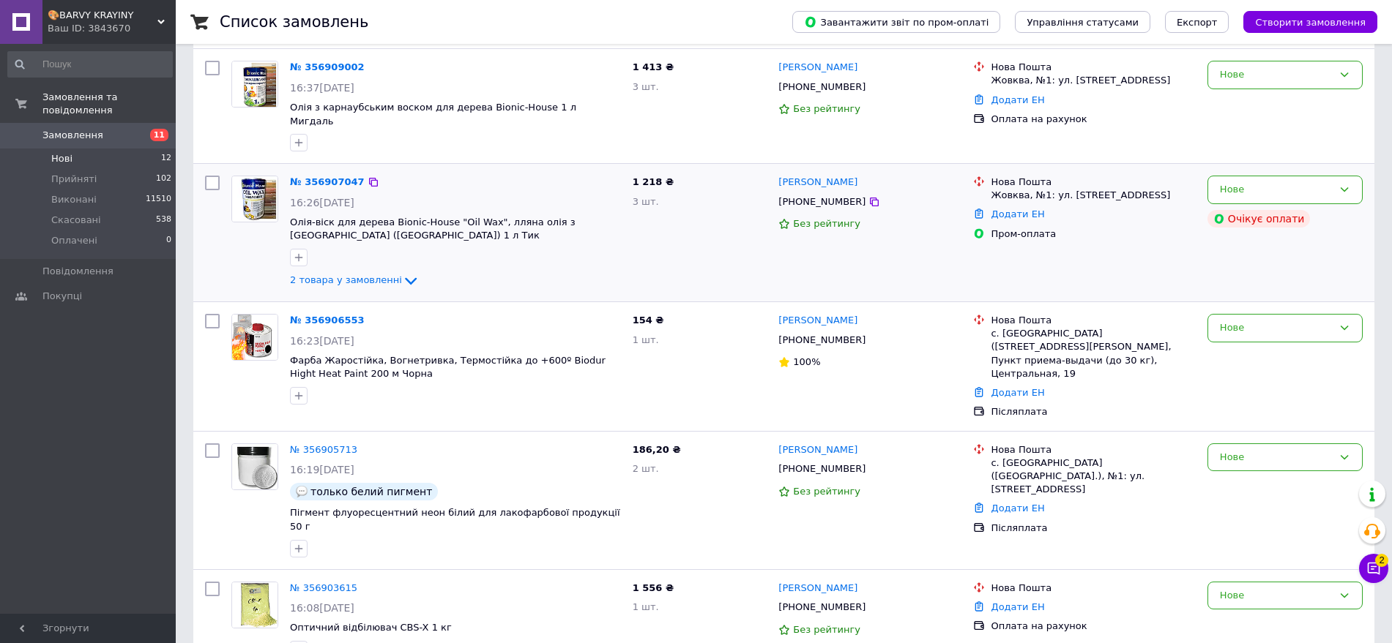
scroll to position [183, 0]
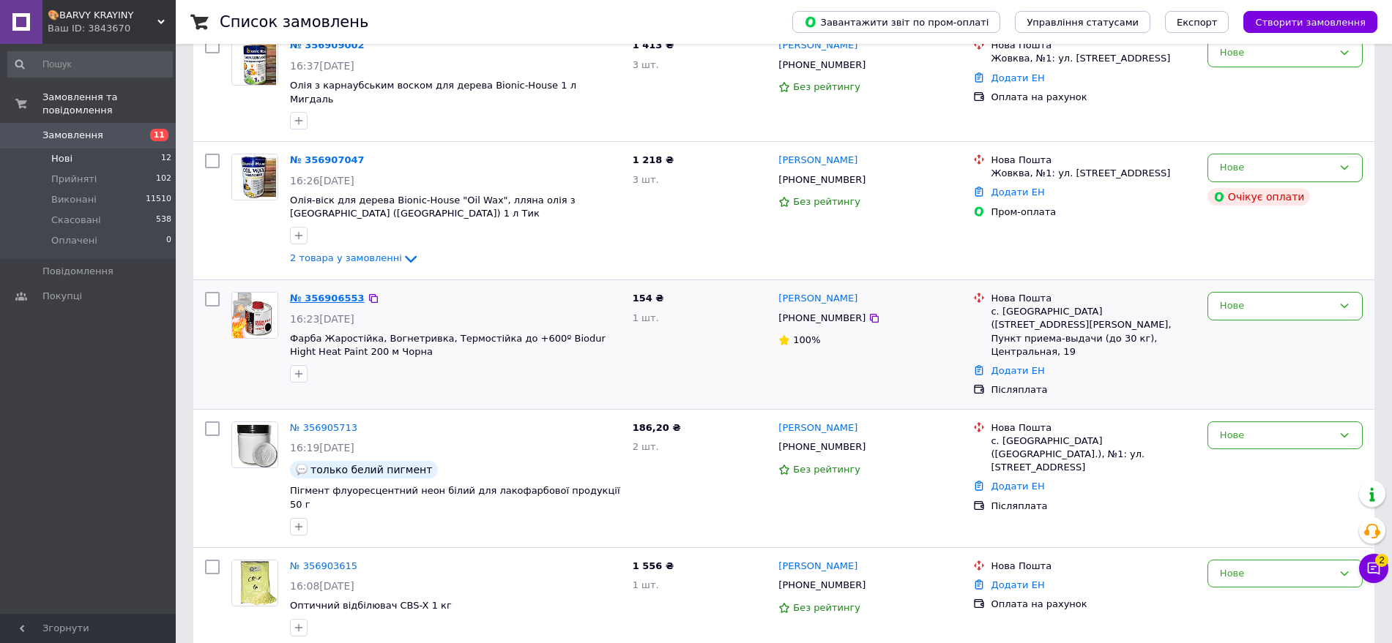
click at [307, 293] on link "№ 356906553" at bounding box center [327, 298] width 75 height 11
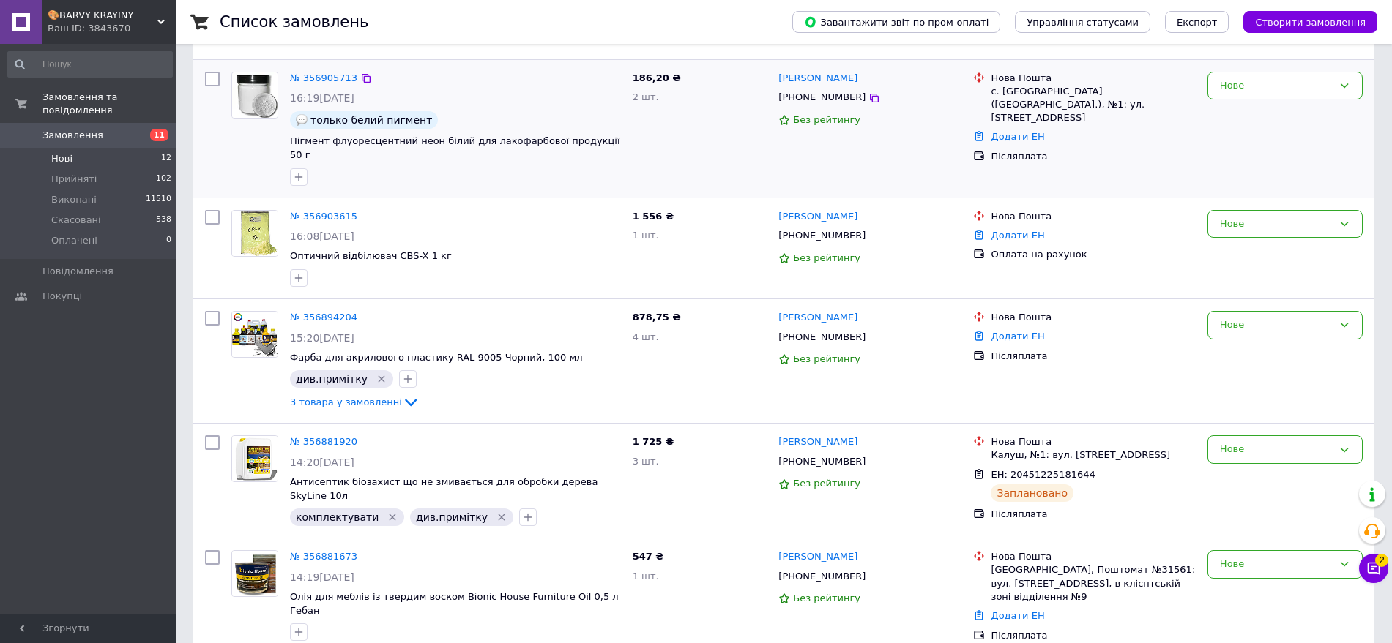
scroll to position [549, 0]
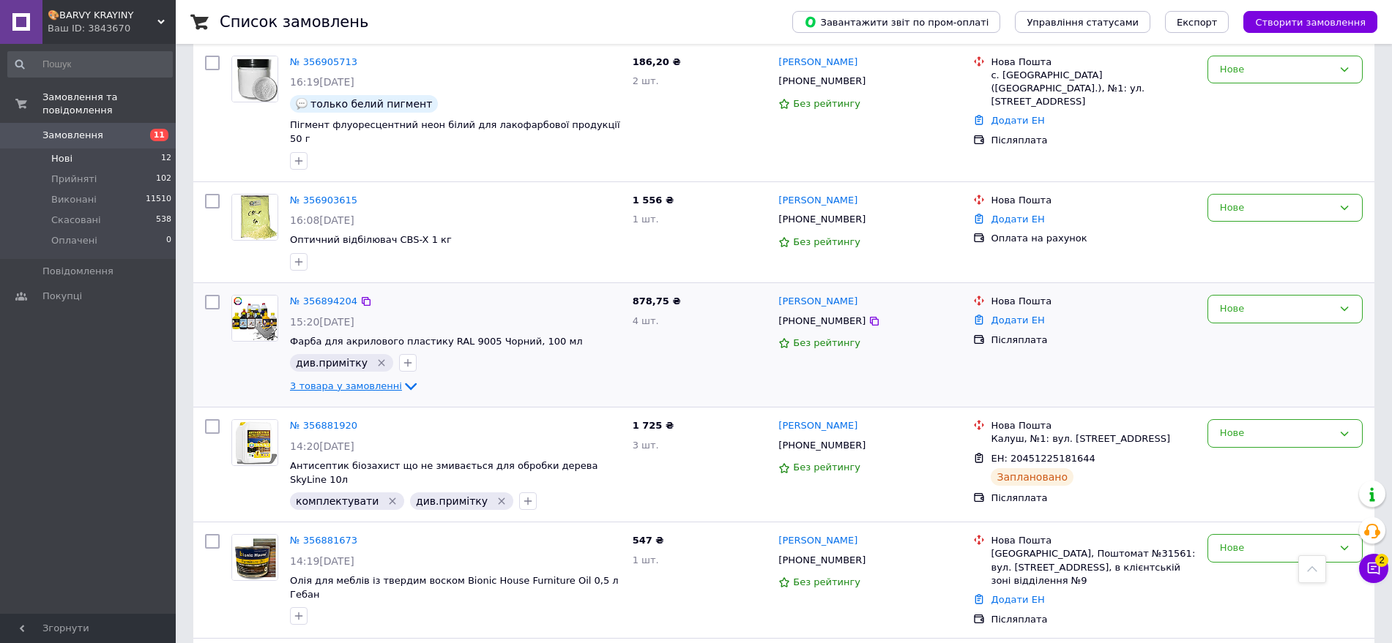
click at [402, 378] on icon at bounding box center [411, 387] width 18 height 18
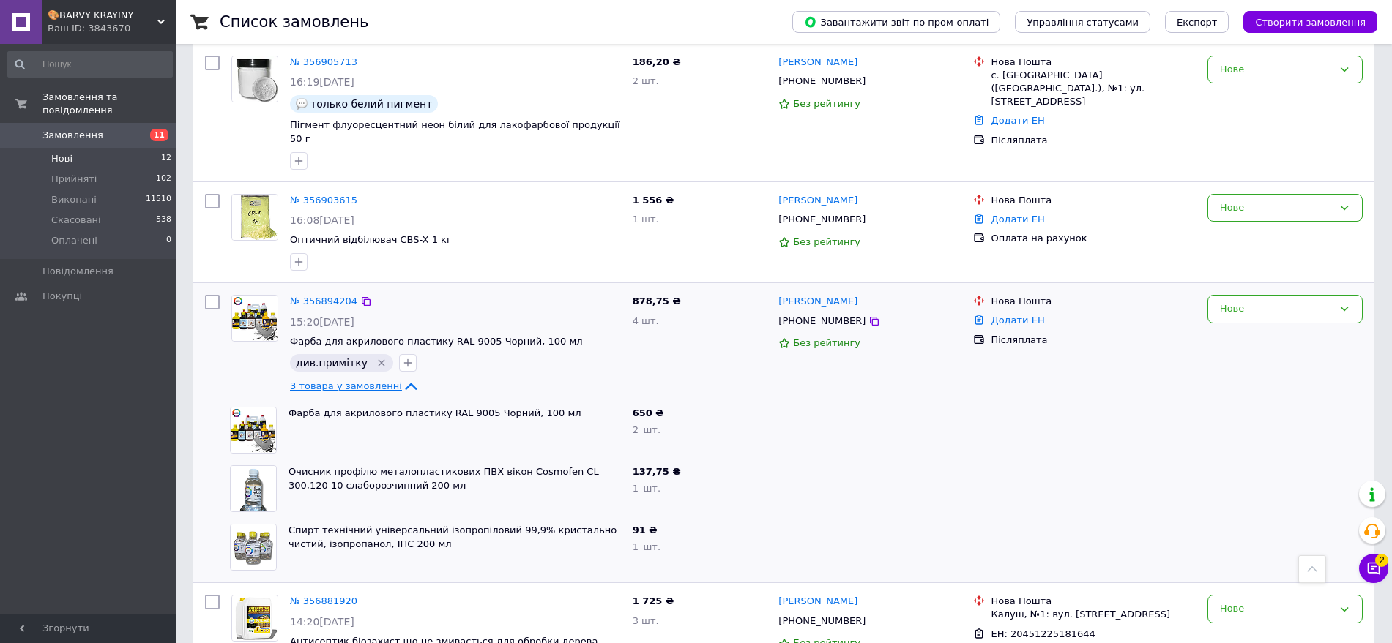
click at [405, 383] on icon at bounding box center [411, 386] width 12 height 7
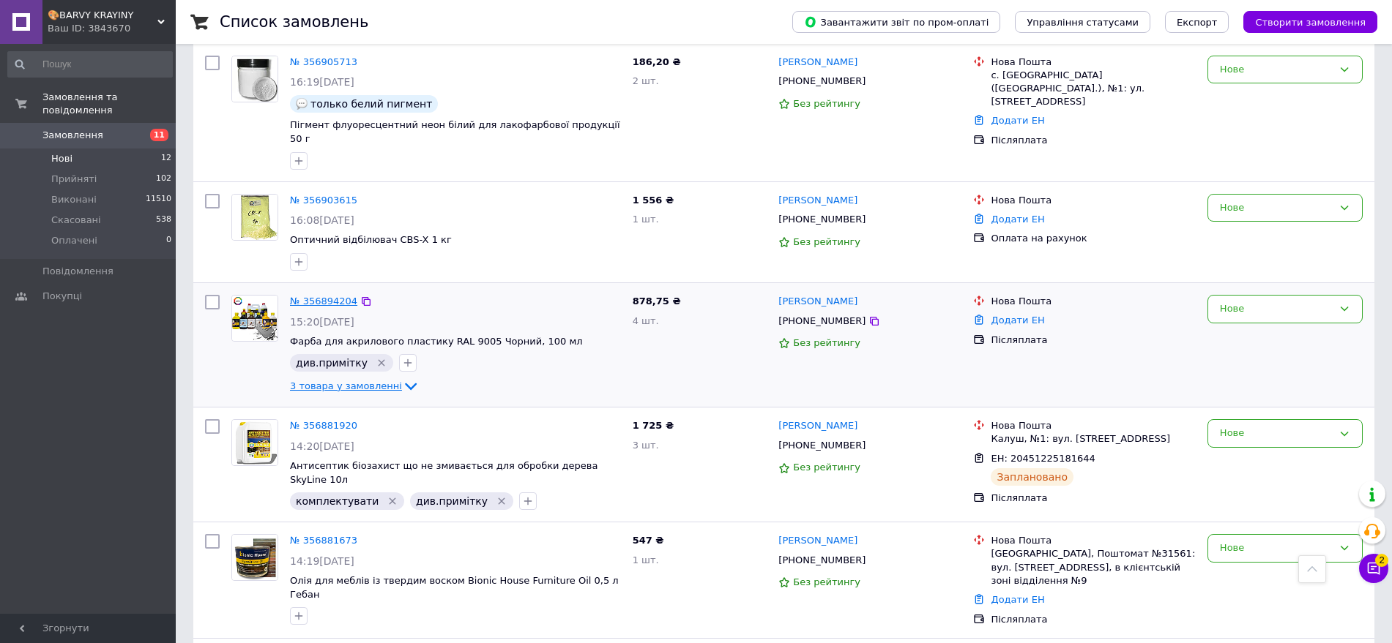
click at [327, 296] on link "№ 356894204" at bounding box center [323, 301] width 67 height 11
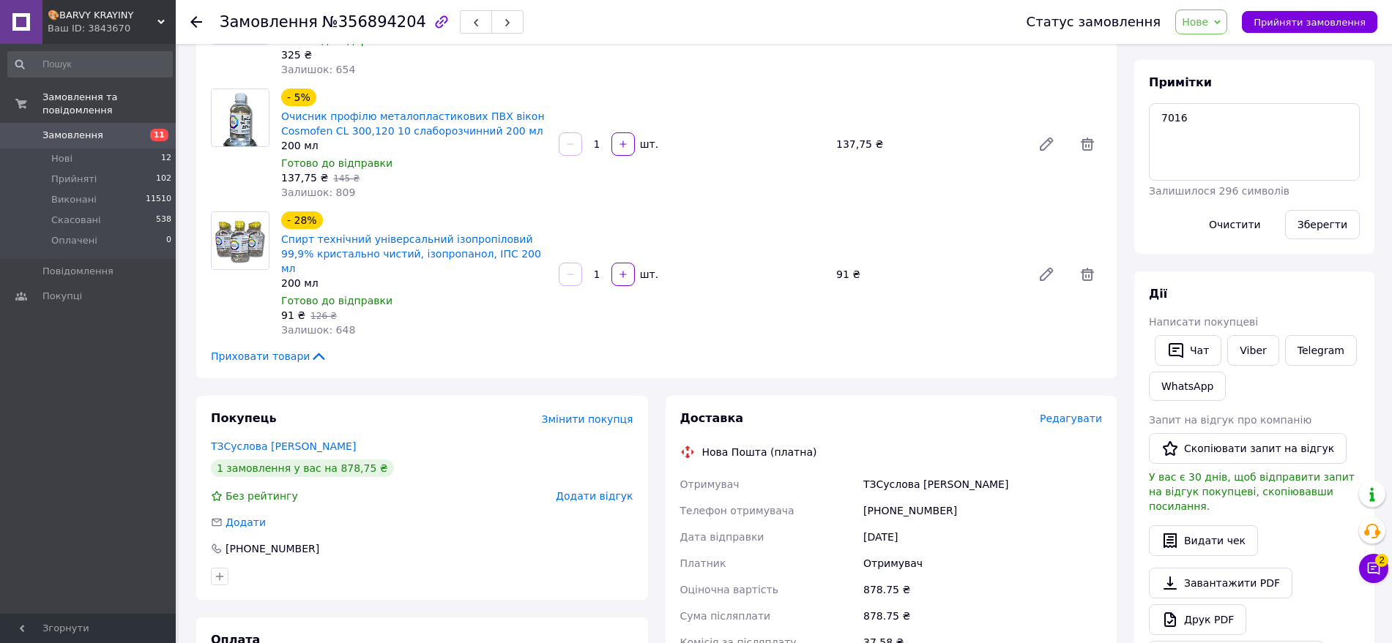
scroll to position [92, 0]
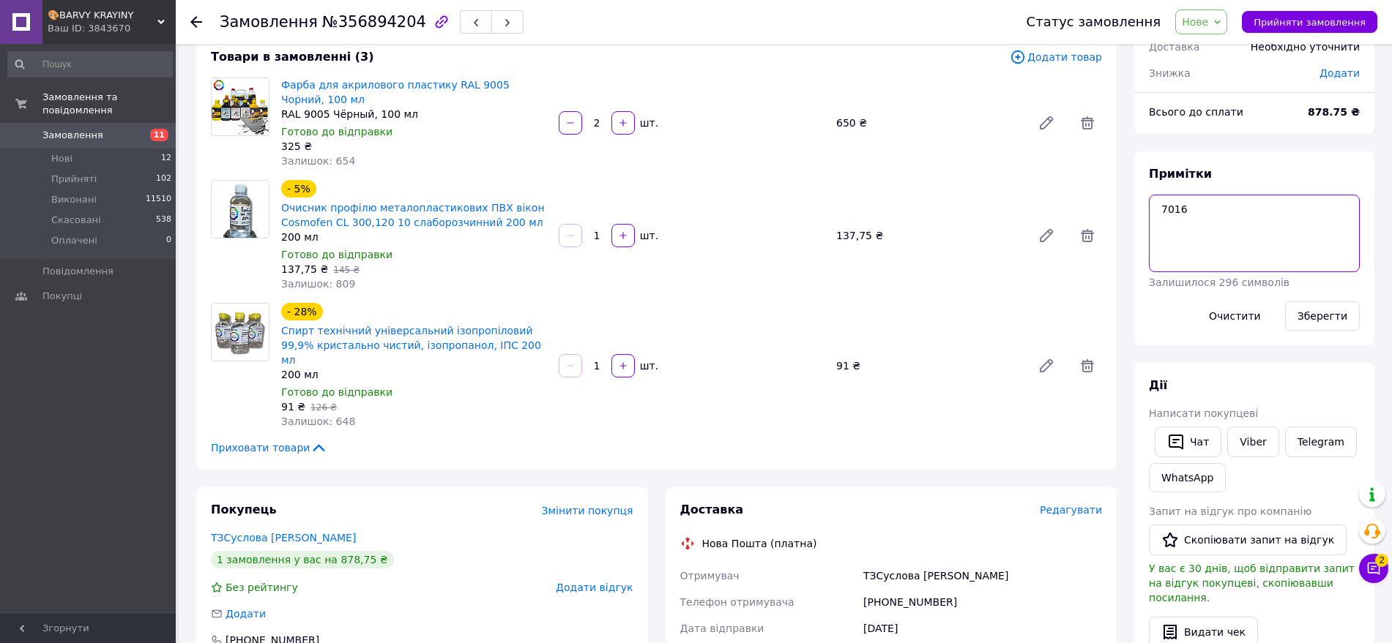
click at [1177, 239] on textarea "7016" at bounding box center [1254, 234] width 211 height 78
click at [1190, 207] on textarea "7016" at bounding box center [1254, 234] width 211 height 78
type textarea "7016 забрала самовывозом"
click at [1325, 311] on button "Зберегти" at bounding box center [1322, 316] width 75 height 29
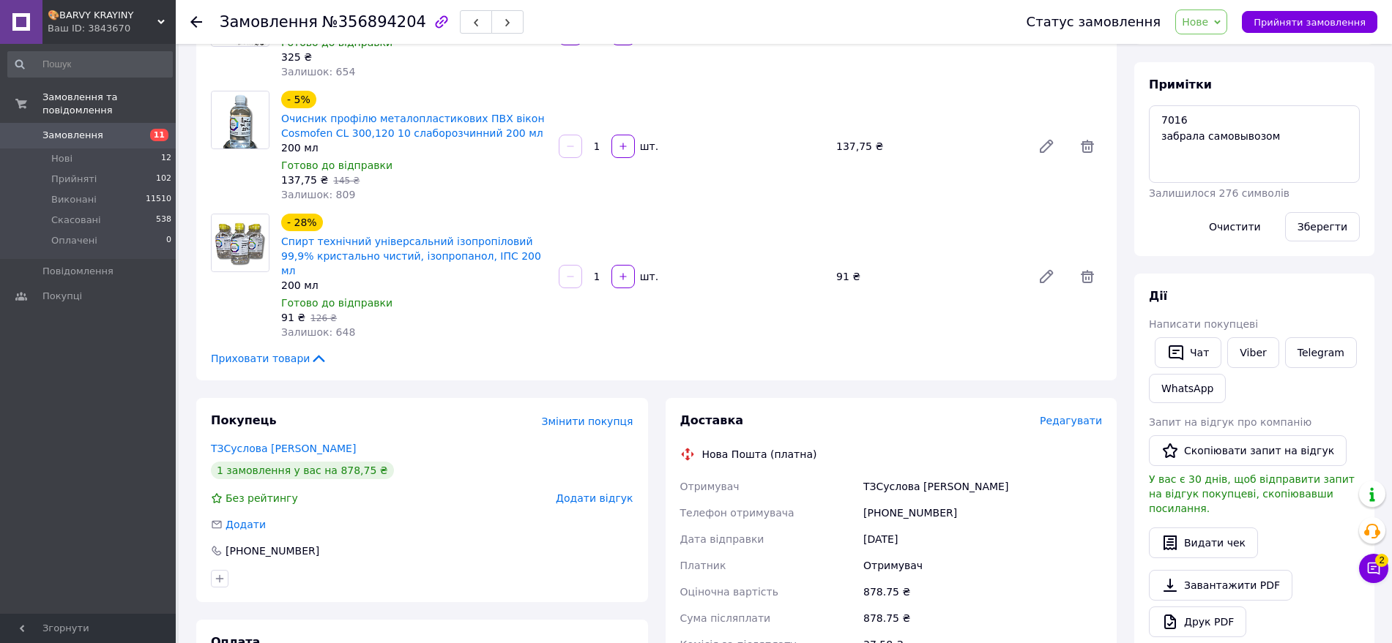
scroll to position [183, 0]
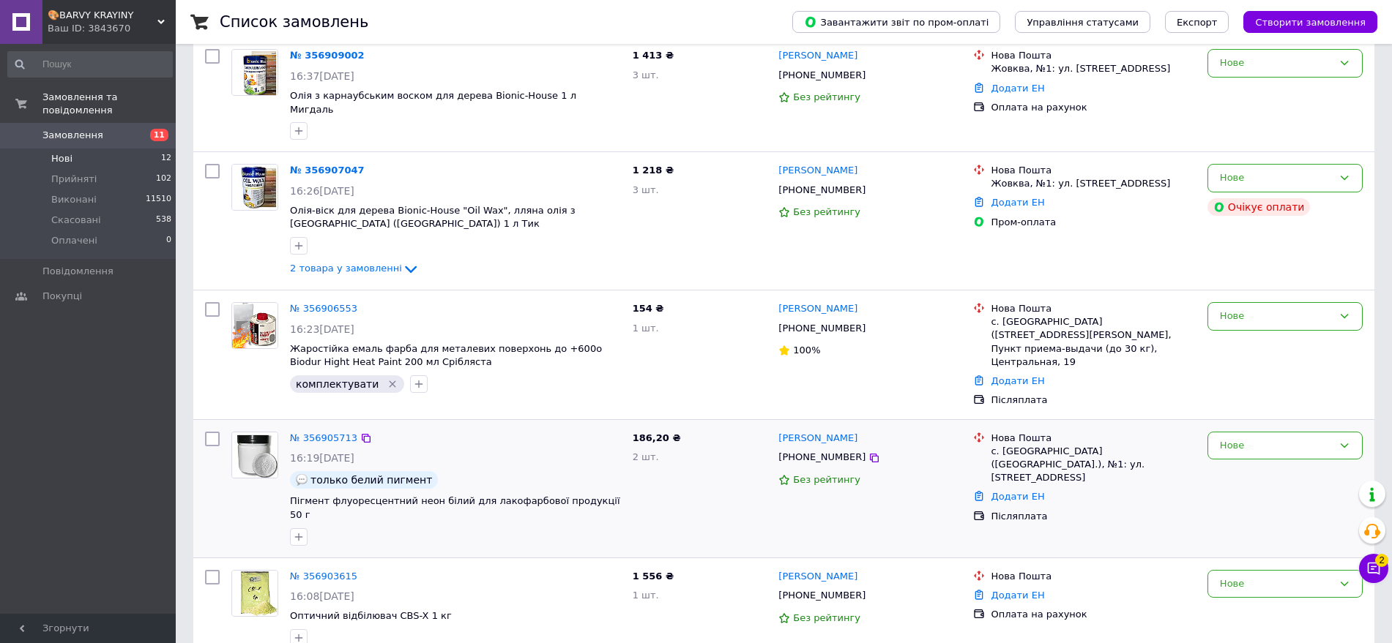
scroll to position [183, 0]
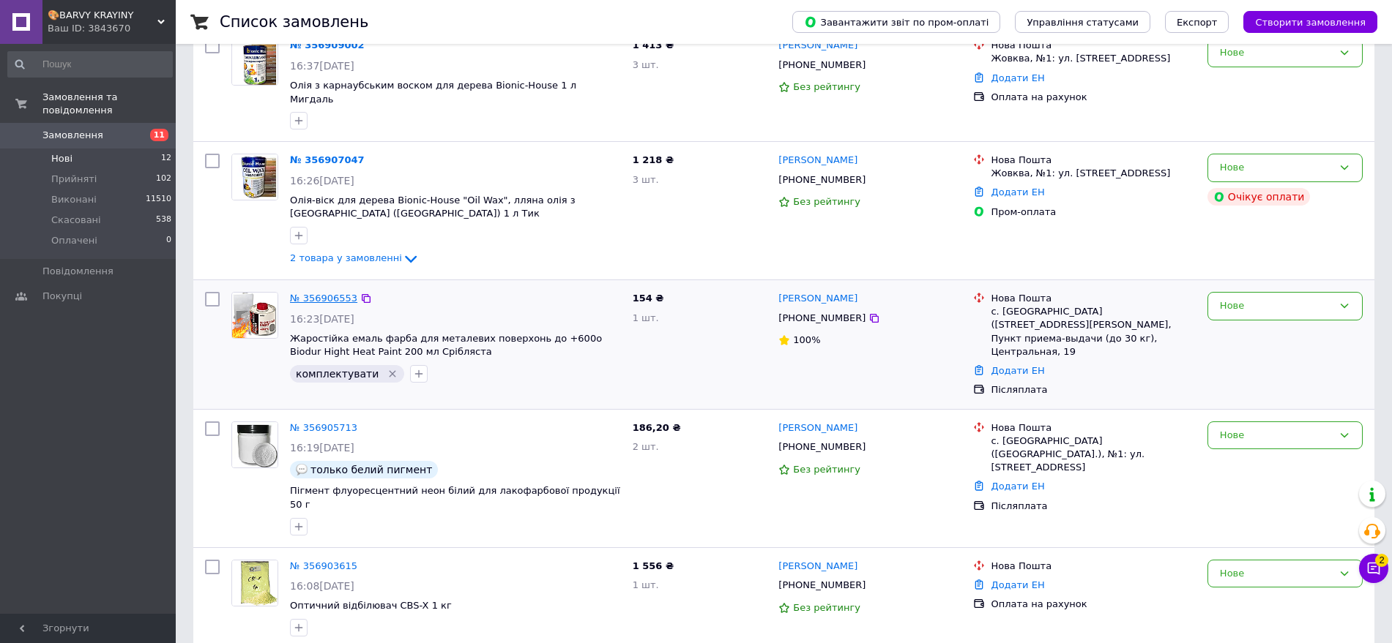
click at [308, 293] on link "№ 356906553" at bounding box center [323, 298] width 67 height 11
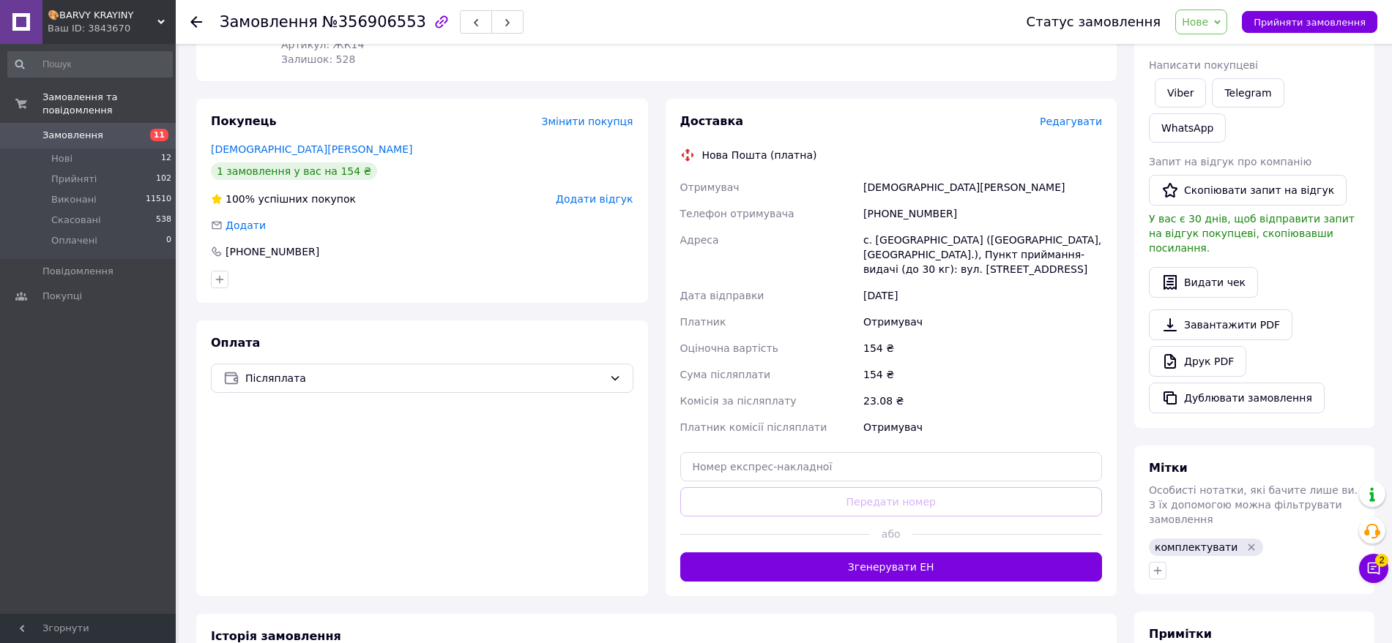
scroll to position [275, 0]
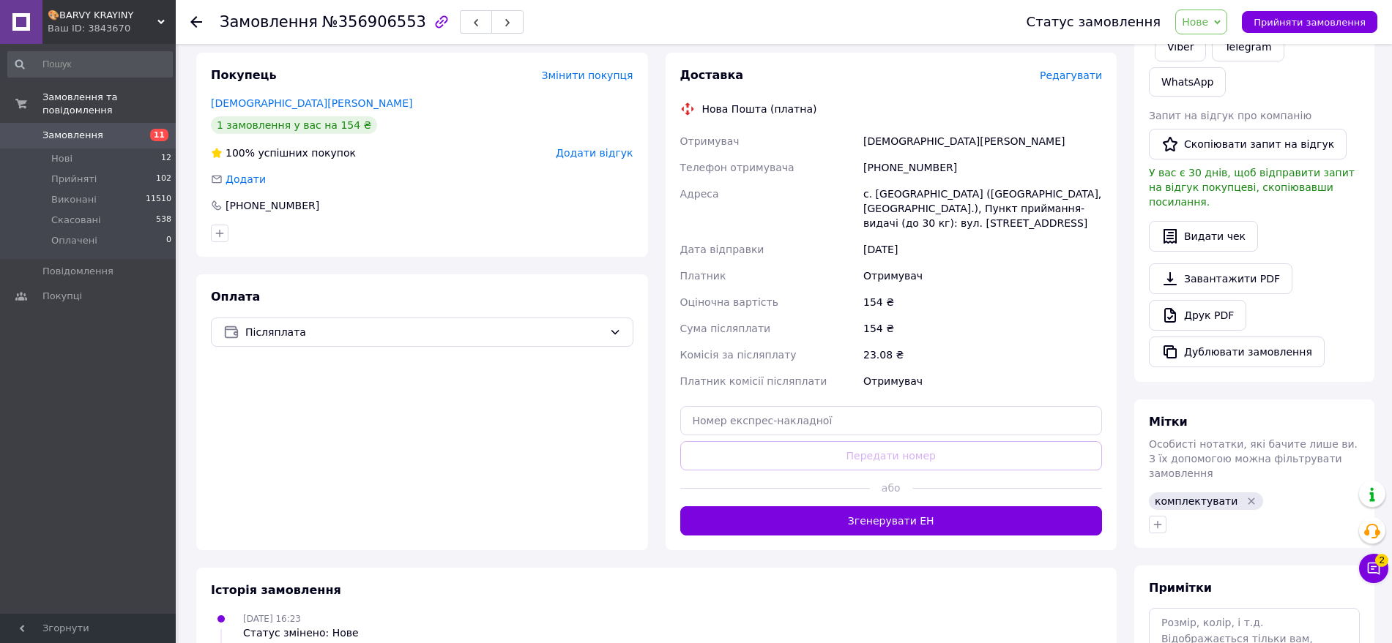
click at [1208, 17] on span "Нове" at bounding box center [1195, 22] width 26 height 12
click at [1212, 56] on li "Прийнято" at bounding box center [1209, 51] width 67 height 22
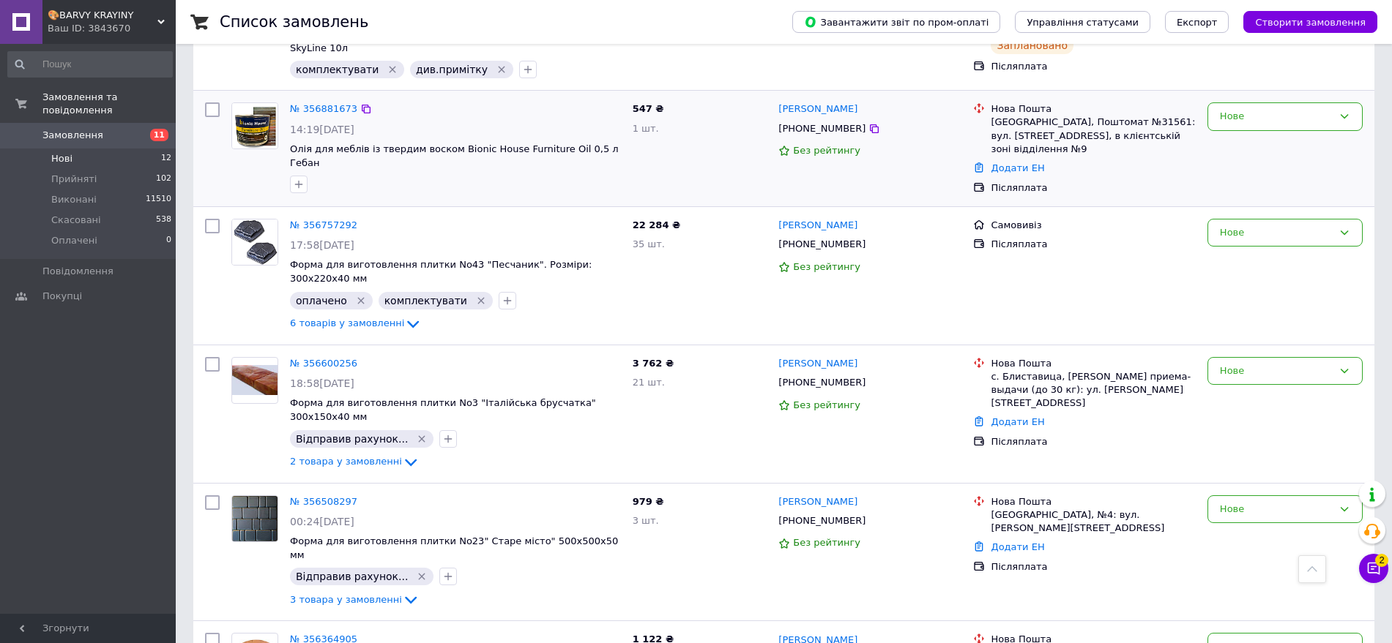
scroll to position [1007, 0]
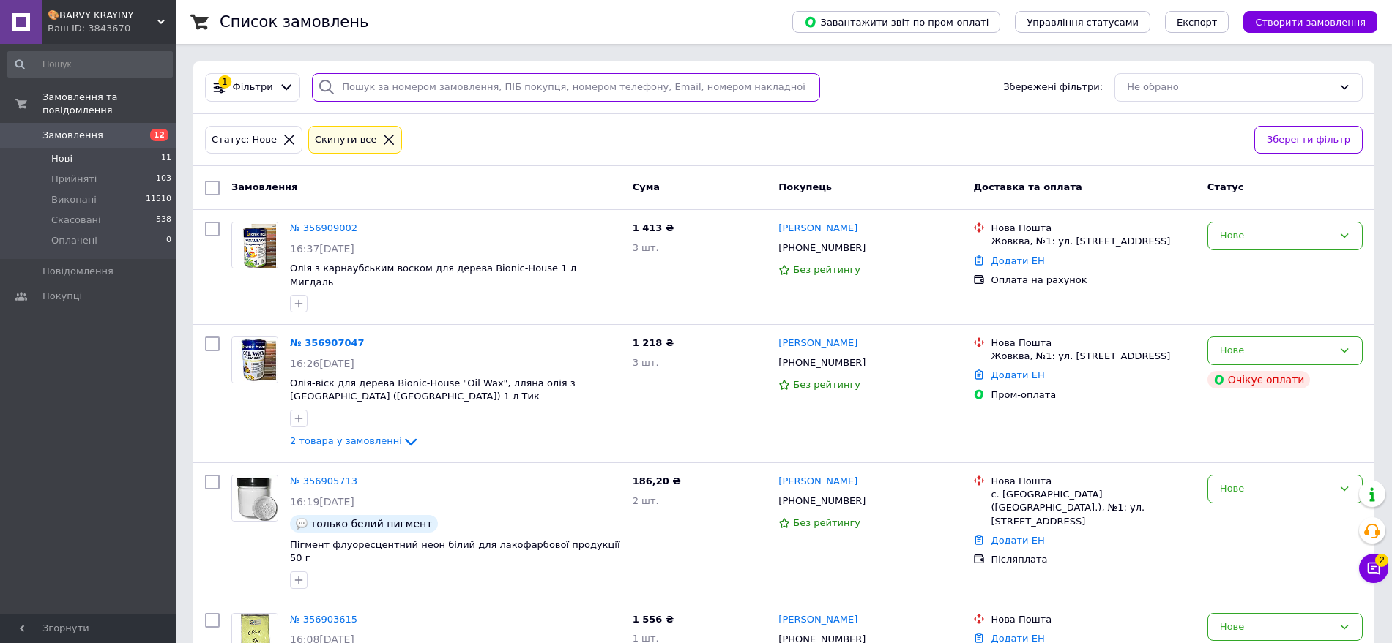
click at [455, 94] on input "search" at bounding box center [566, 87] width 508 height 29
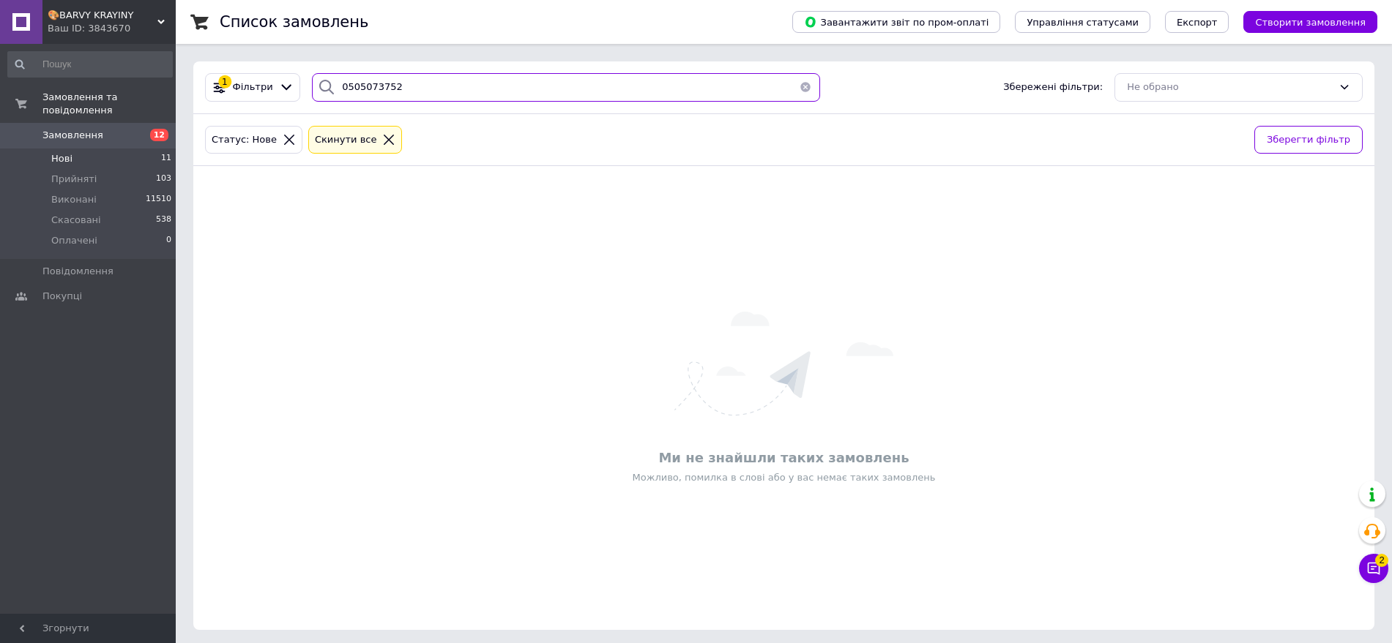
type input "0505073752"
click at [799, 86] on button "button" at bounding box center [805, 87] width 29 height 29
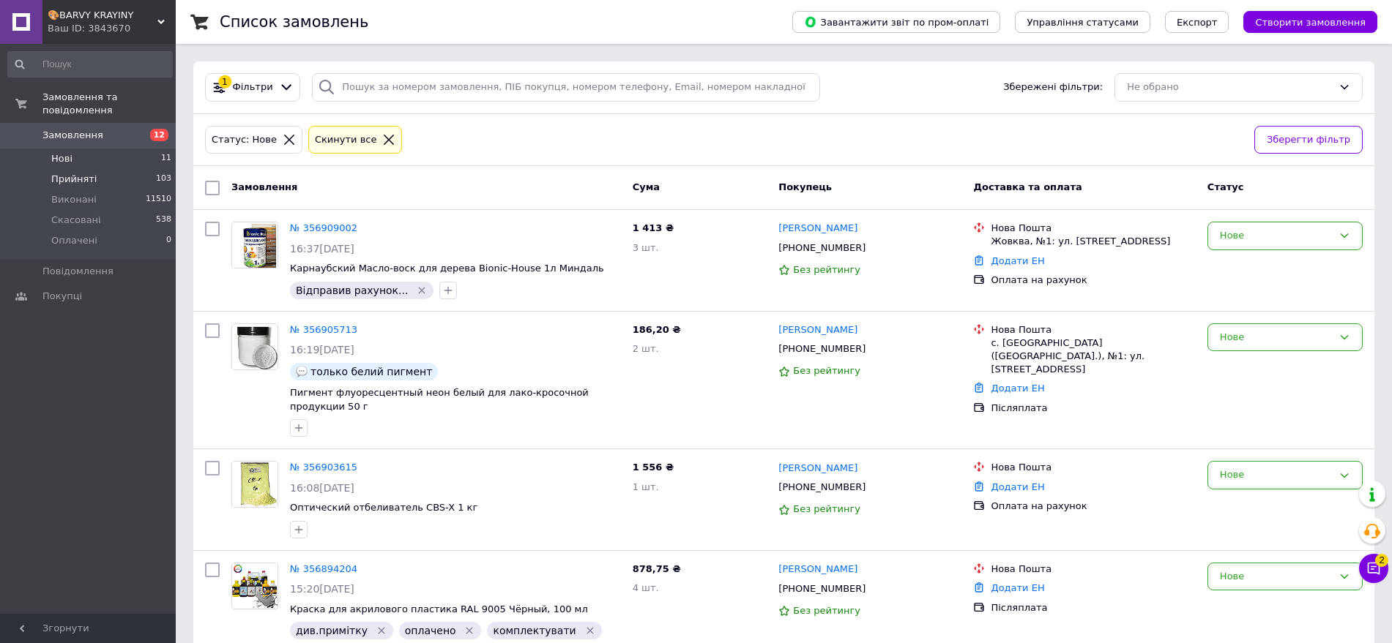
click at [68, 173] on span "Прийняті" at bounding box center [73, 179] width 45 height 13
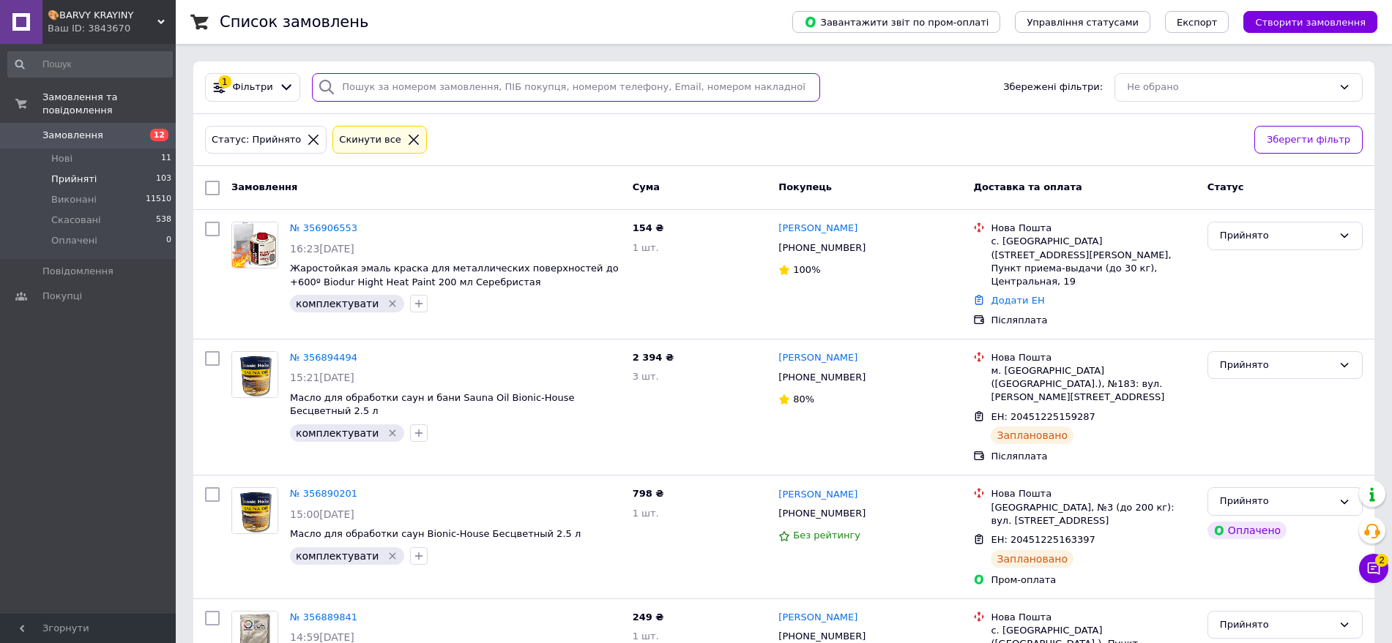
click at [497, 89] on input "search" at bounding box center [566, 87] width 508 height 29
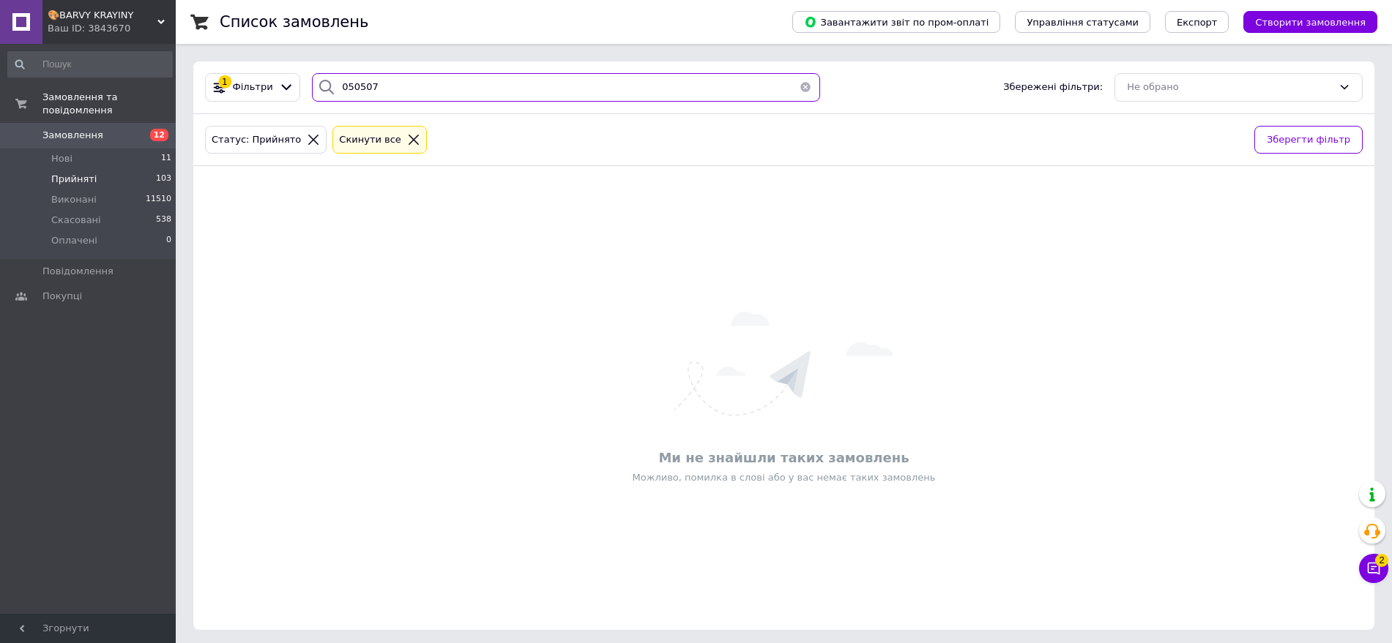
type input "050507"
click at [797, 89] on button "button" at bounding box center [805, 87] width 29 height 29
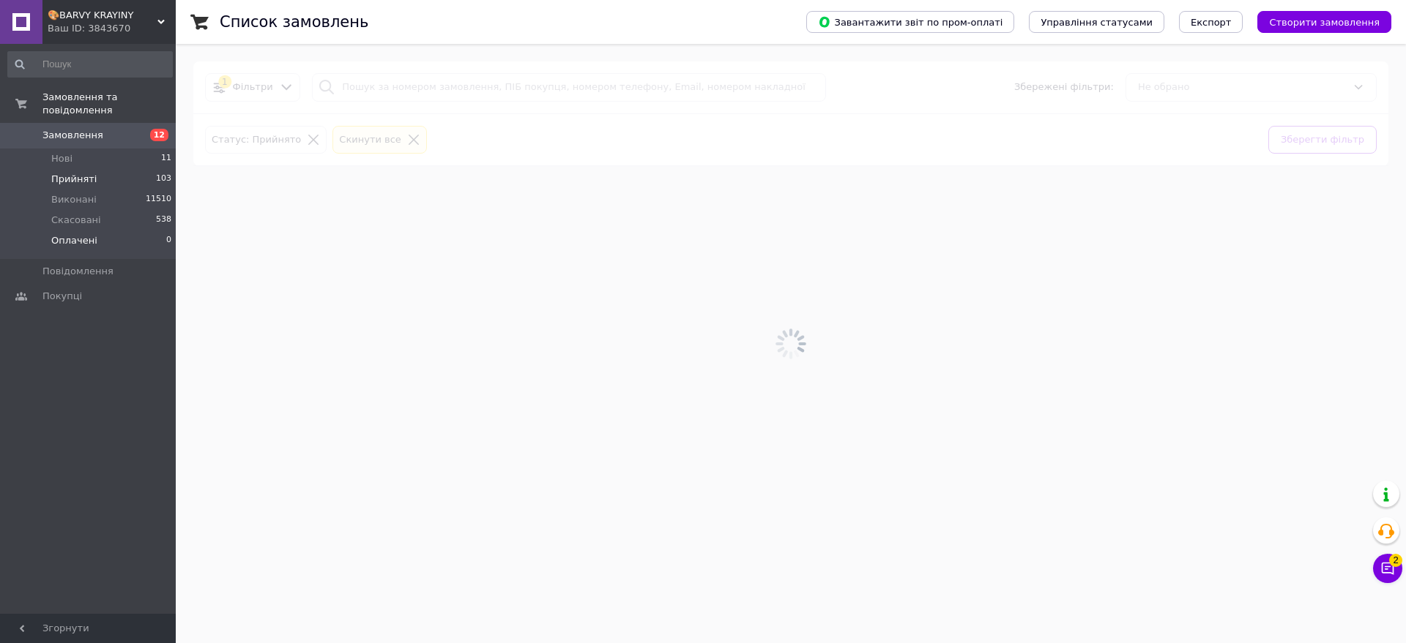
click at [88, 234] on span "Оплачені" at bounding box center [74, 240] width 46 height 13
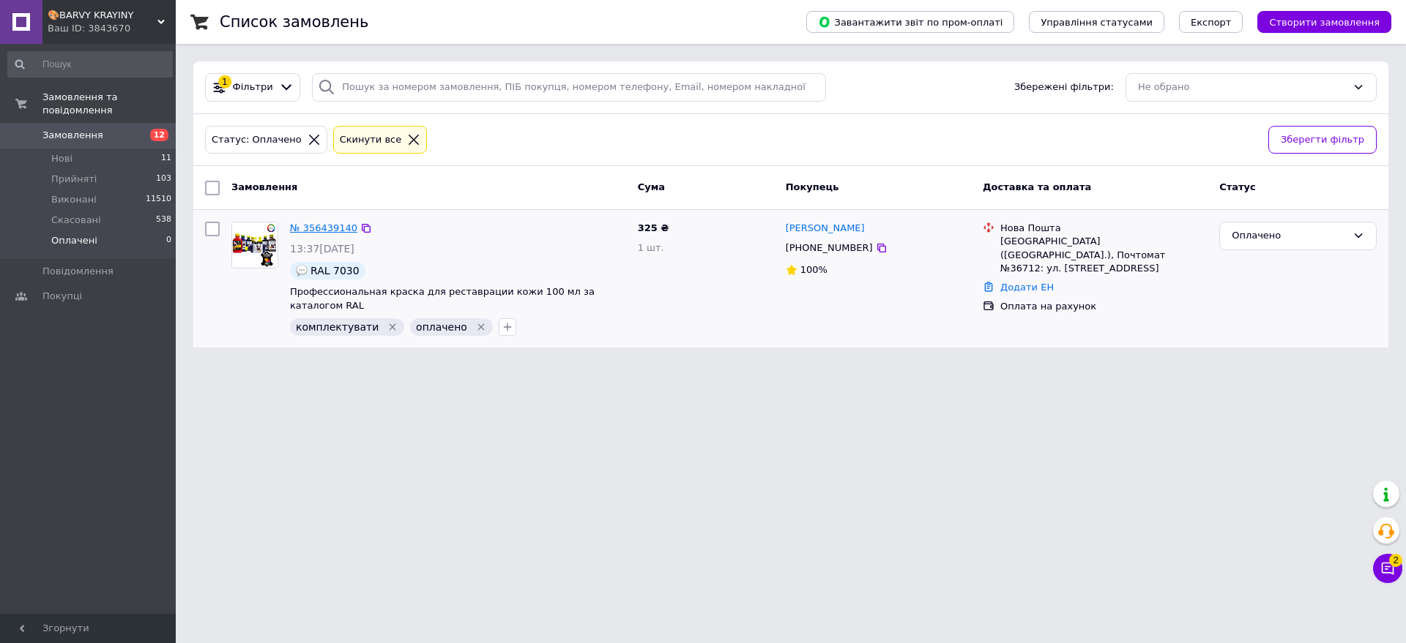
click at [308, 223] on link "№ 356439140" at bounding box center [323, 228] width 67 height 11
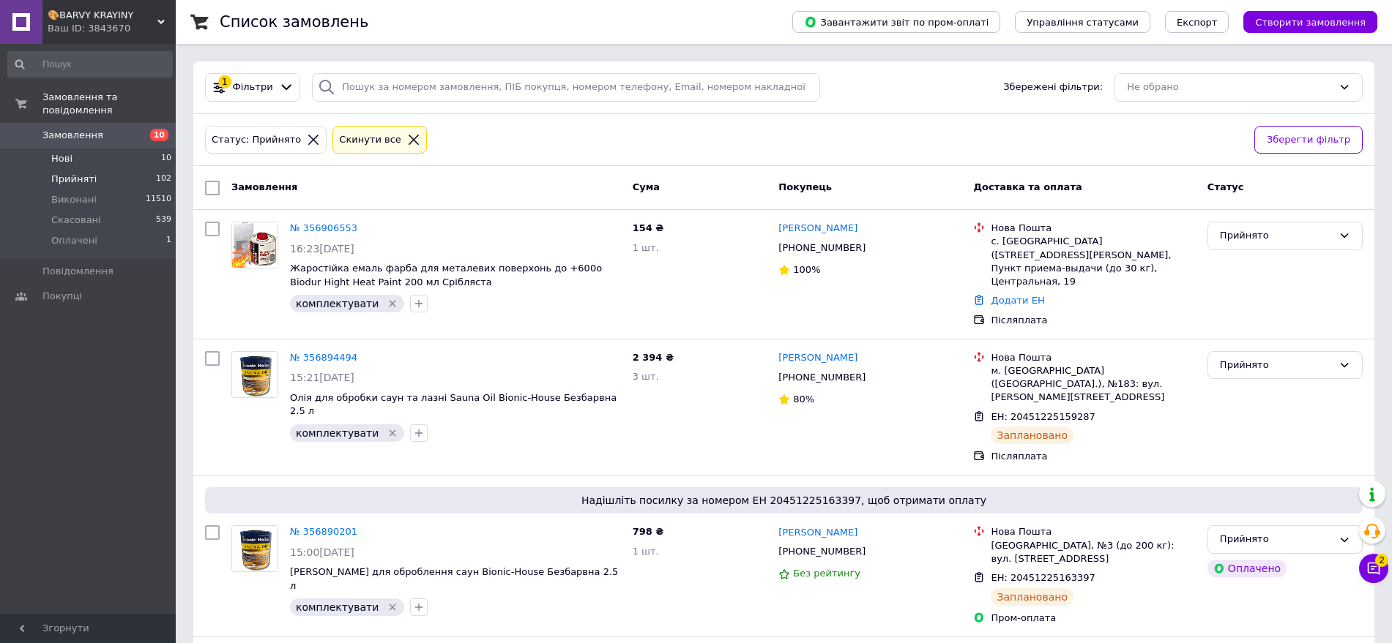
click at [94, 149] on li "Нові 10" at bounding box center [90, 159] width 180 height 20
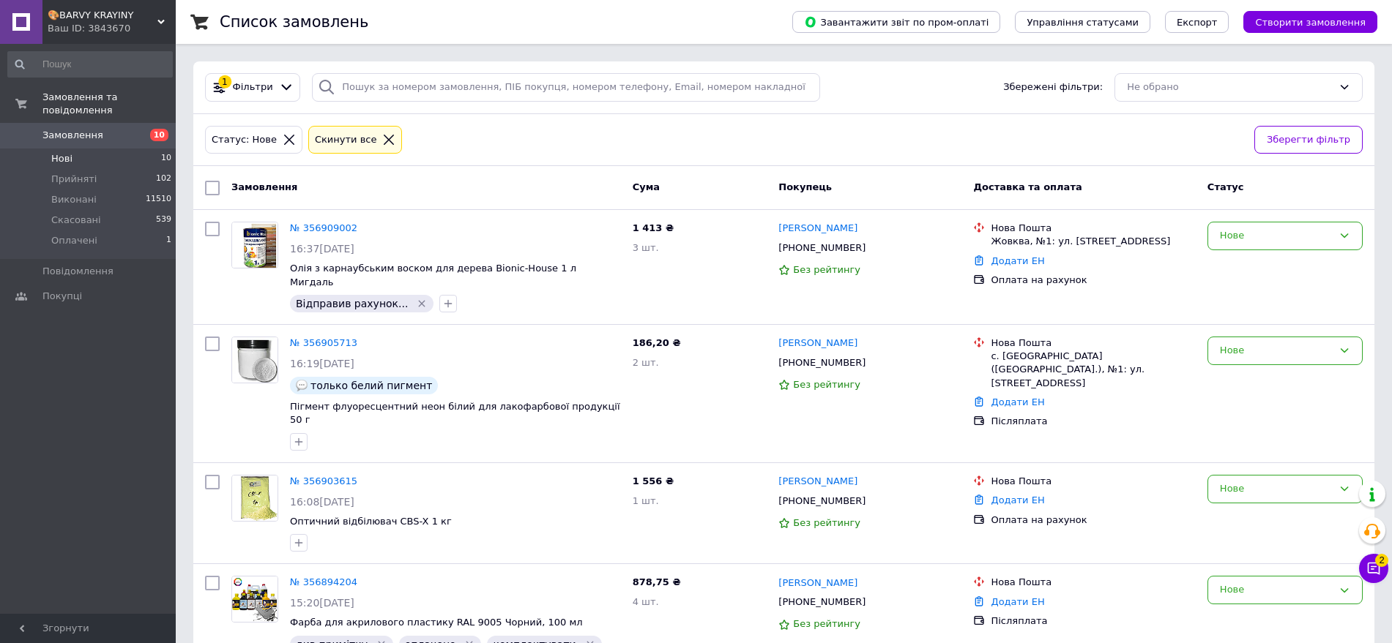
click at [891, 137] on div "Статус: Нове Cкинути все" at bounding box center [723, 140] width 1043 height 34
drag, startPoint x: 92, startPoint y: 164, endPoint x: 101, endPoint y: 162, distance: 9.8
click at [92, 169] on li "Прийняті 102" at bounding box center [90, 179] width 180 height 20
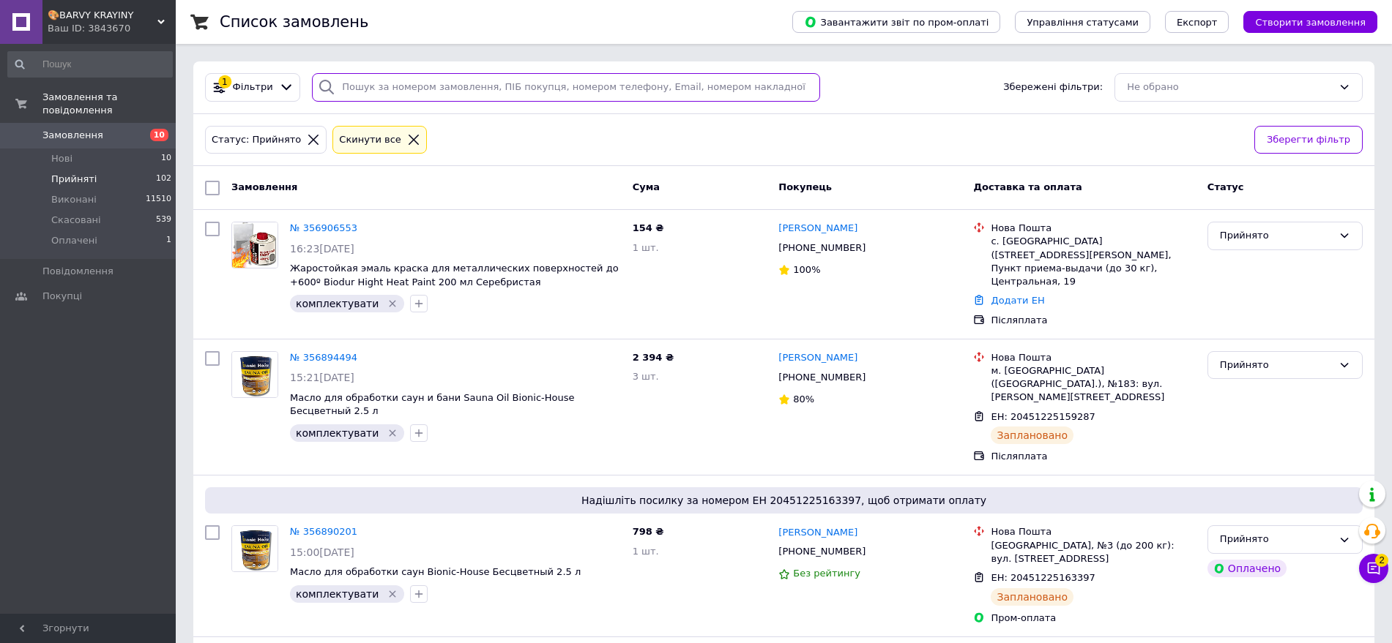
click at [612, 86] on input "search" at bounding box center [566, 87] width 508 height 29
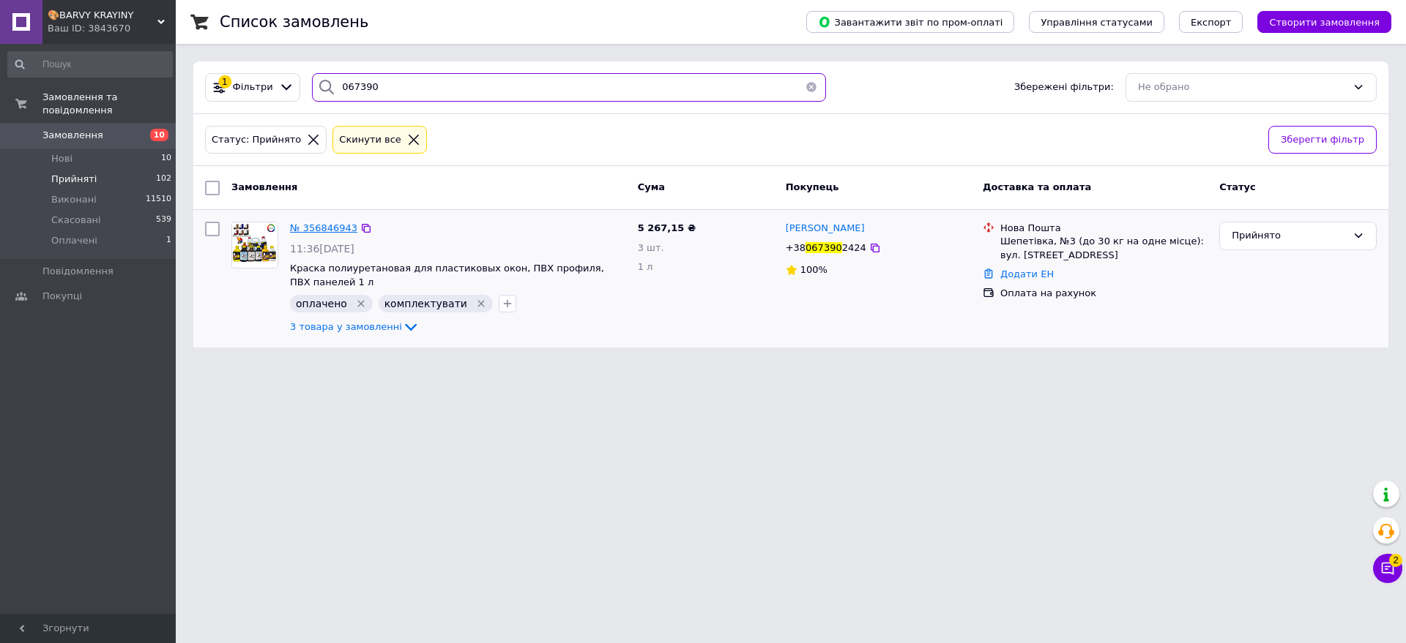
type input "067390"
click at [310, 228] on span "№ 356846943" at bounding box center [323, 228] width 67 height 11
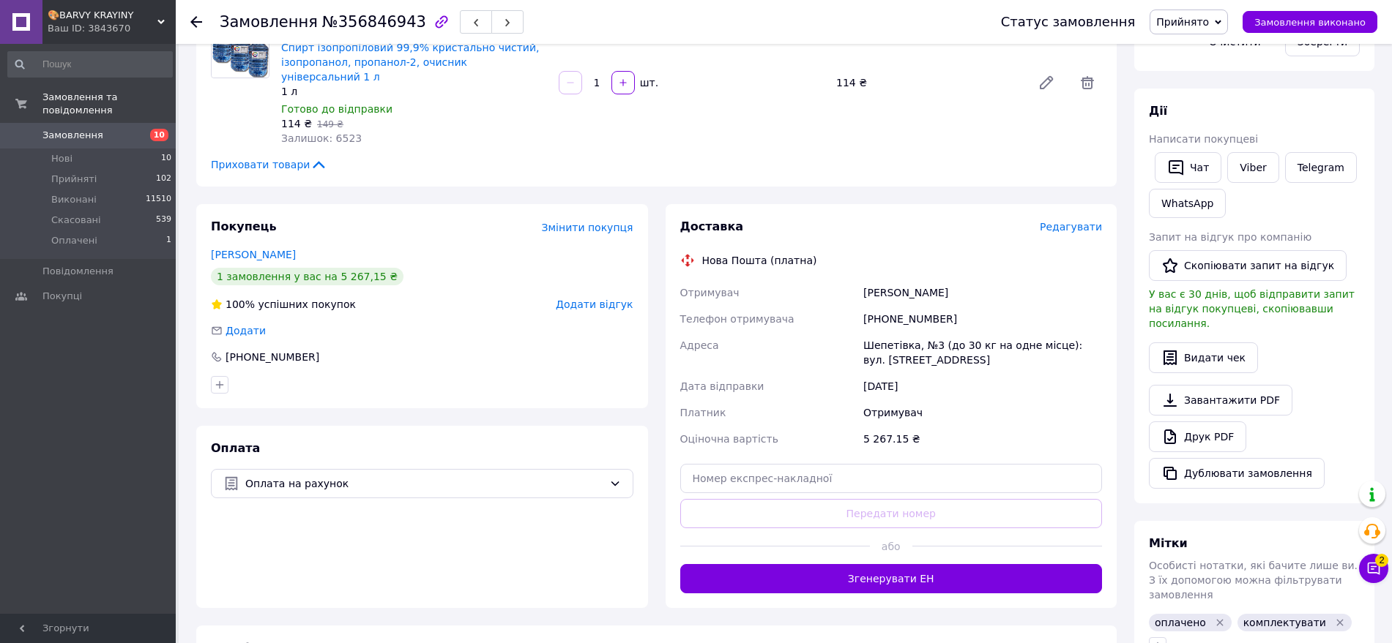
scroll to position [549, 0]
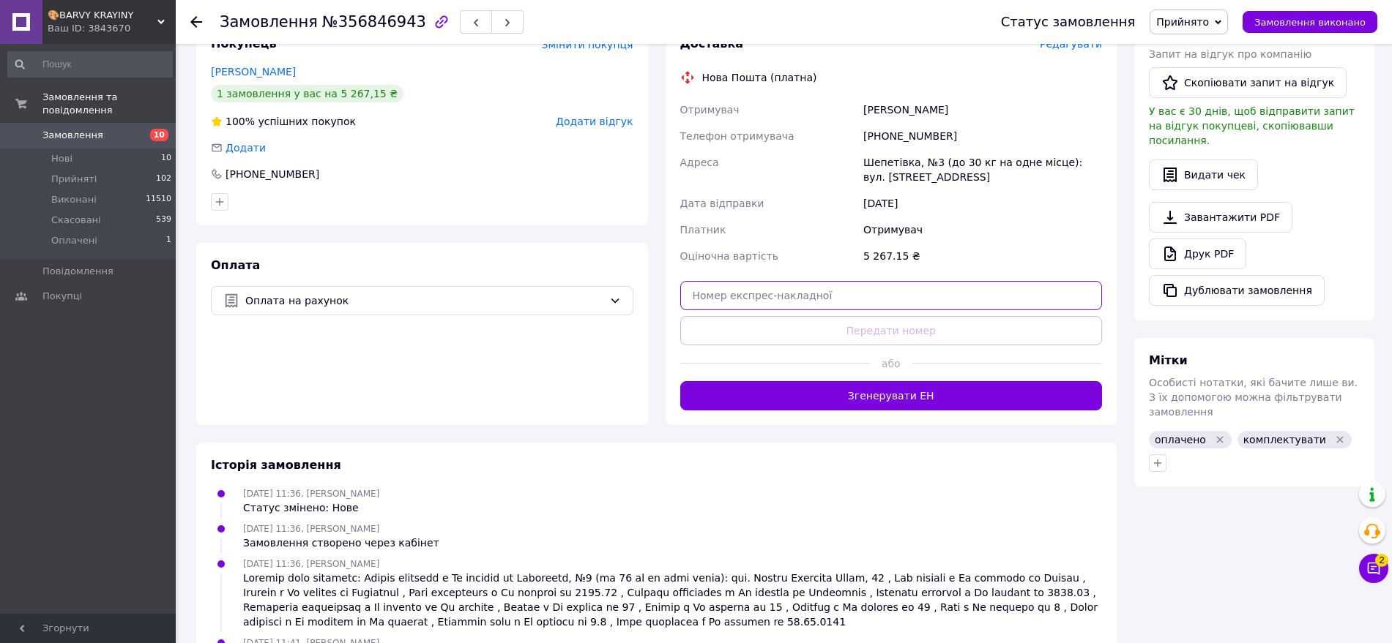
click at [739, 281] on input "text" at bounding box center [891, 295] width 422 height 29
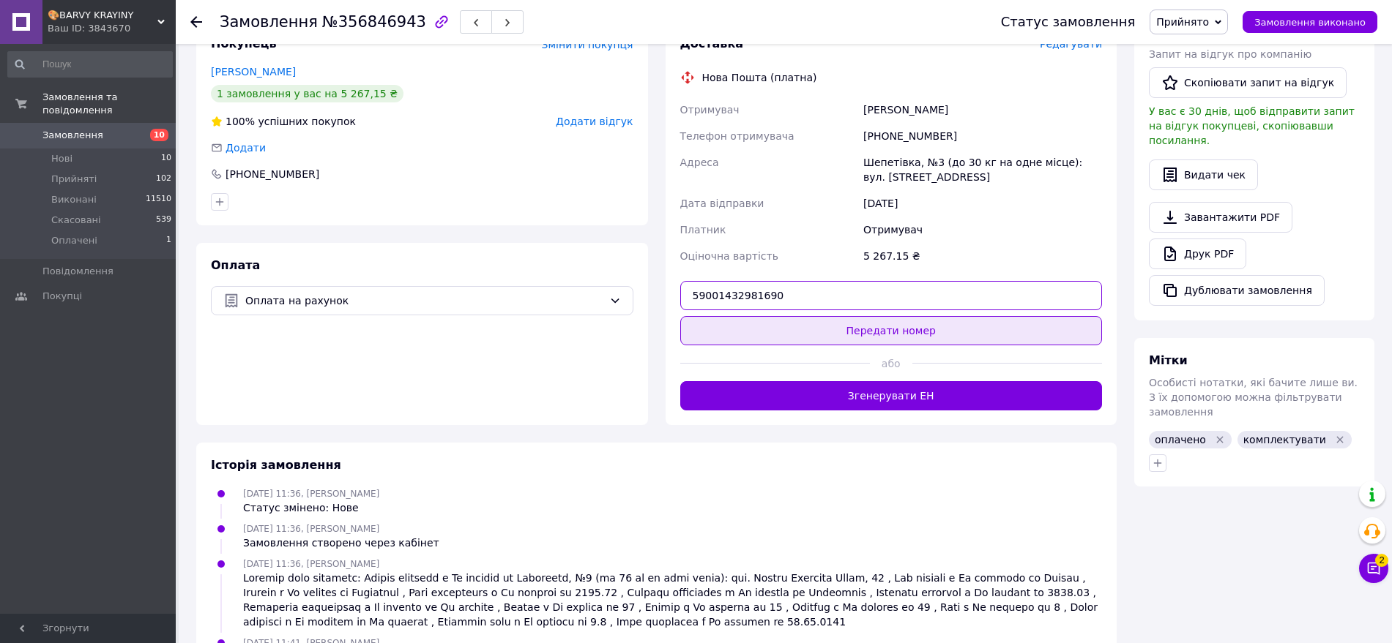
type input "59001432981690"
click at [730, 316] on button "Передати номер" at bounding box center [891, 330] width 422 height 29
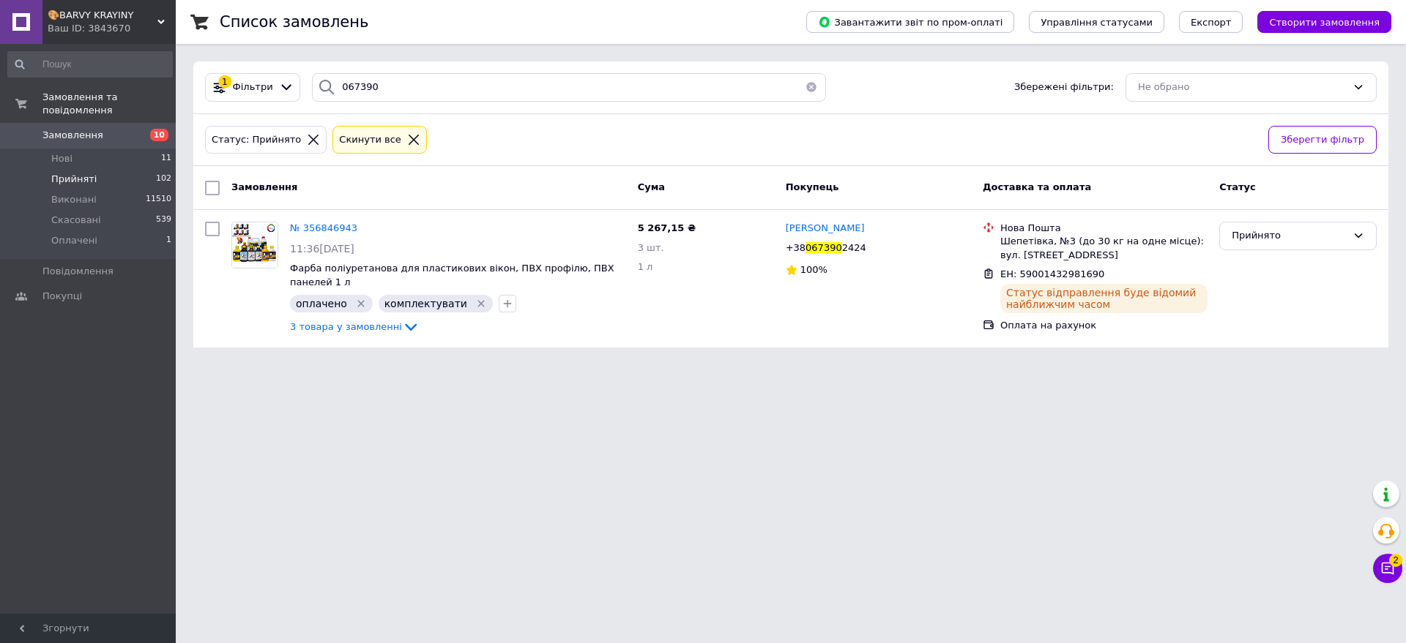
click at [805, 89] on button "button" at bounding box center [810, 87] width 29 height 29
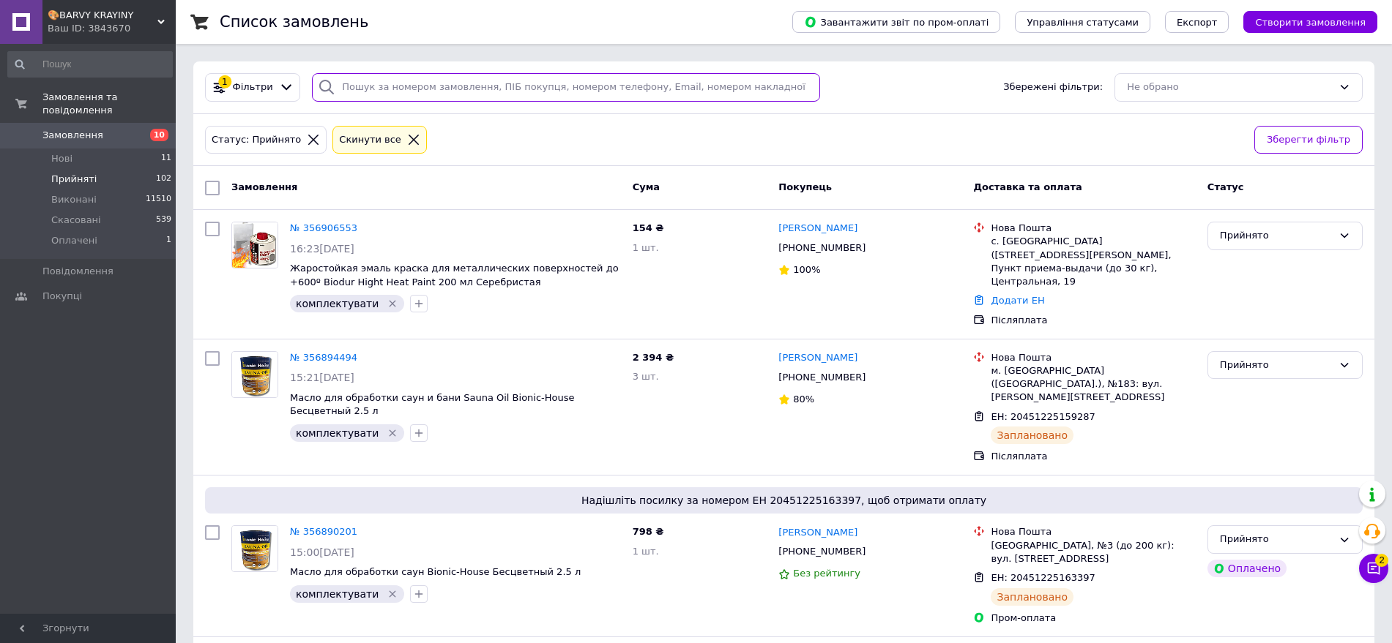
click at [499, 83] on input "search" at bounding box center [566, 87] width 508 height 29
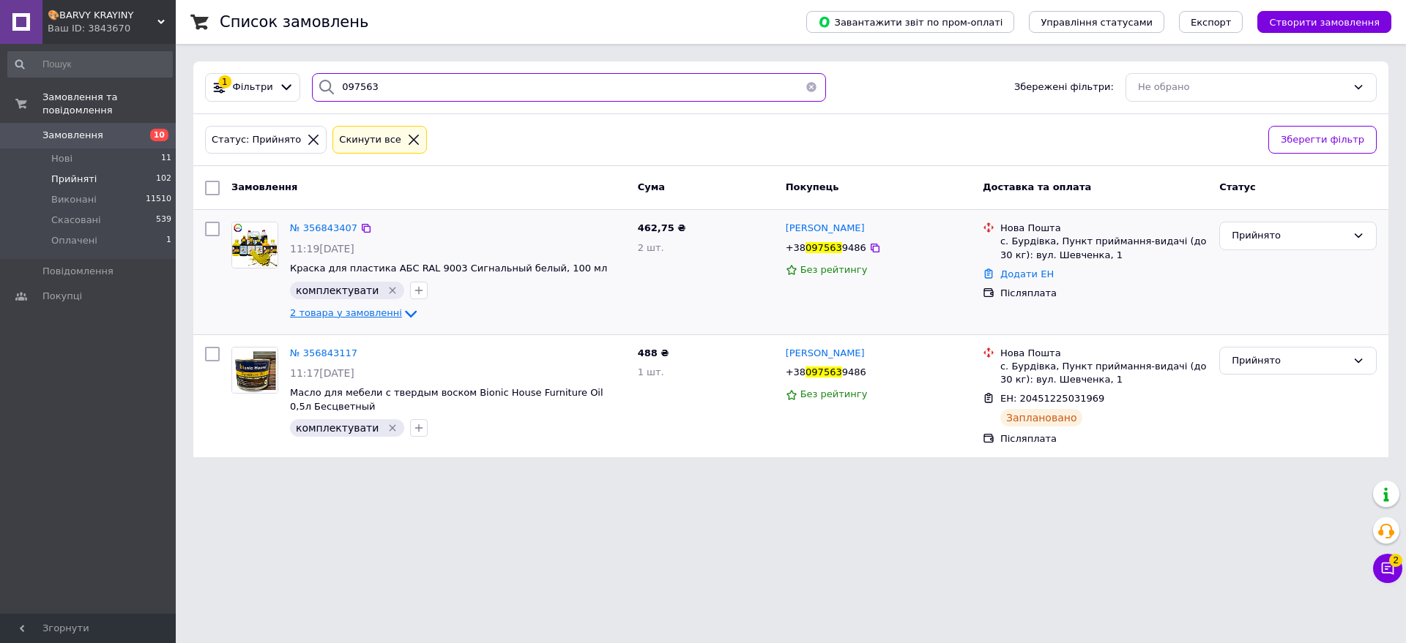
type input "097563"
click at [402, 312] on icon at bounding box center [411, 314] width 18 height 18
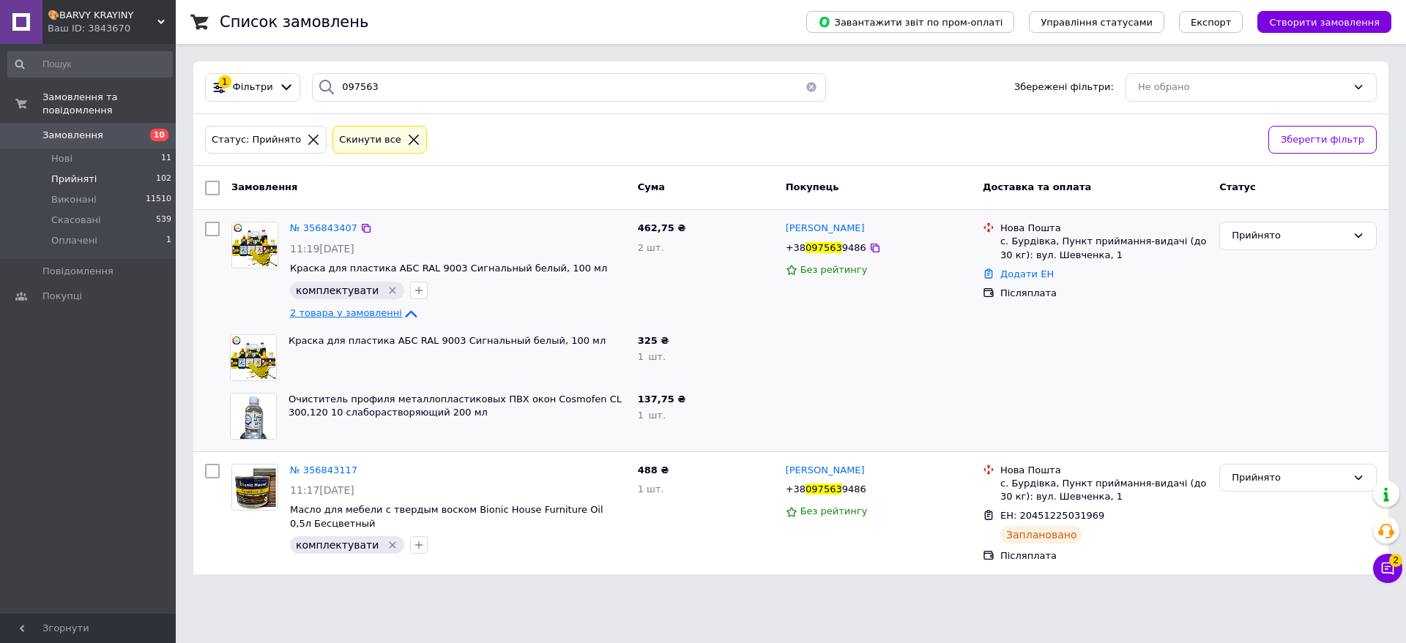
click at [402, 312] on icon at bounding box center [411, 314] width 18 height 18
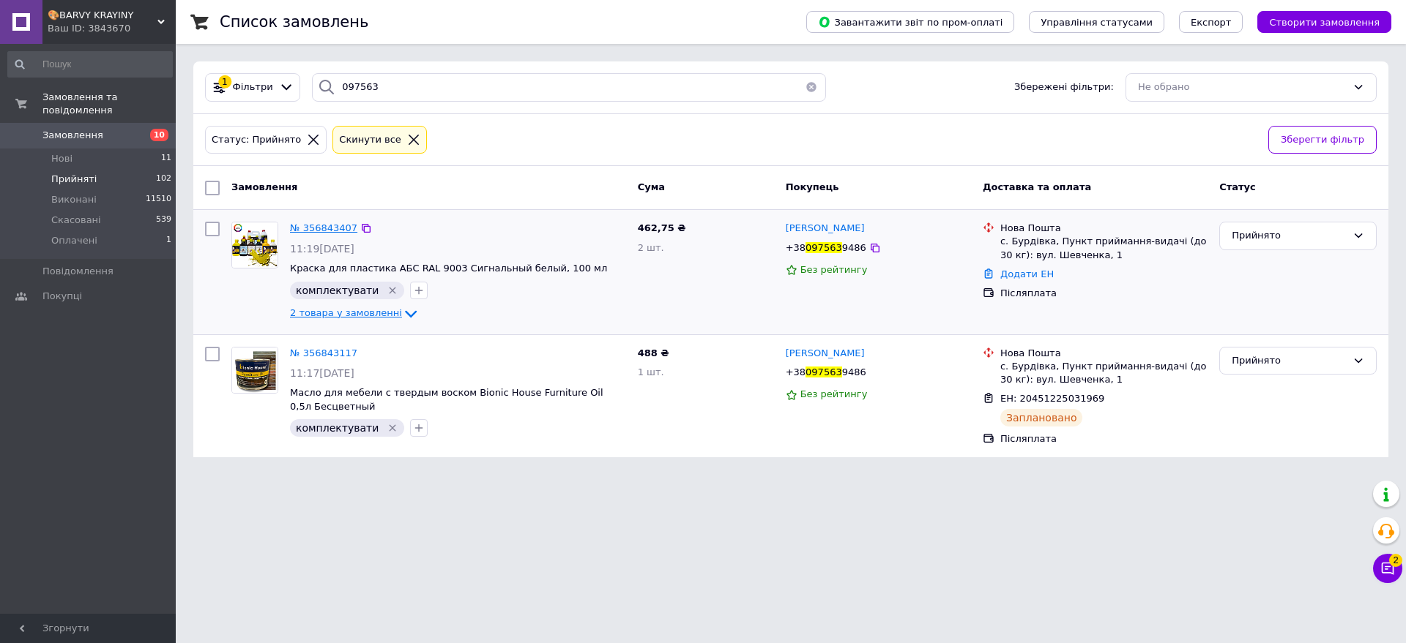
click at [306, 224] on span "№ 356843407" at bounding box center [323, 228] width 67 height 11
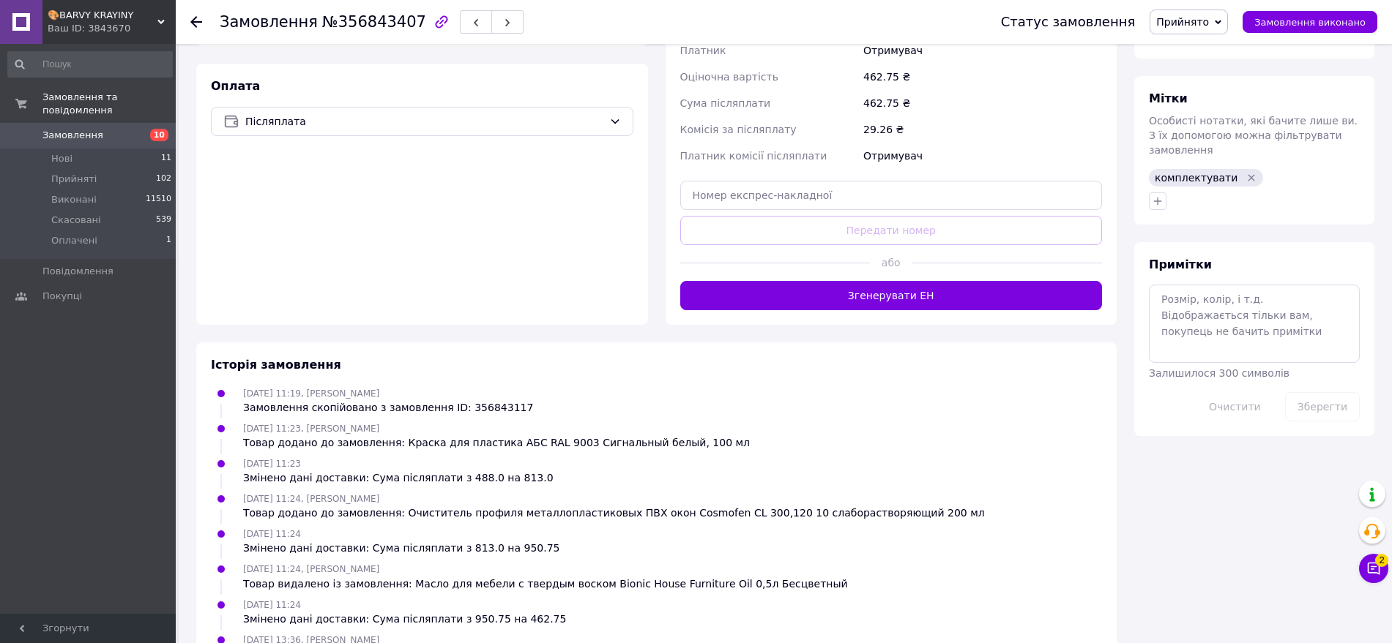
scroll to position [601, 0]
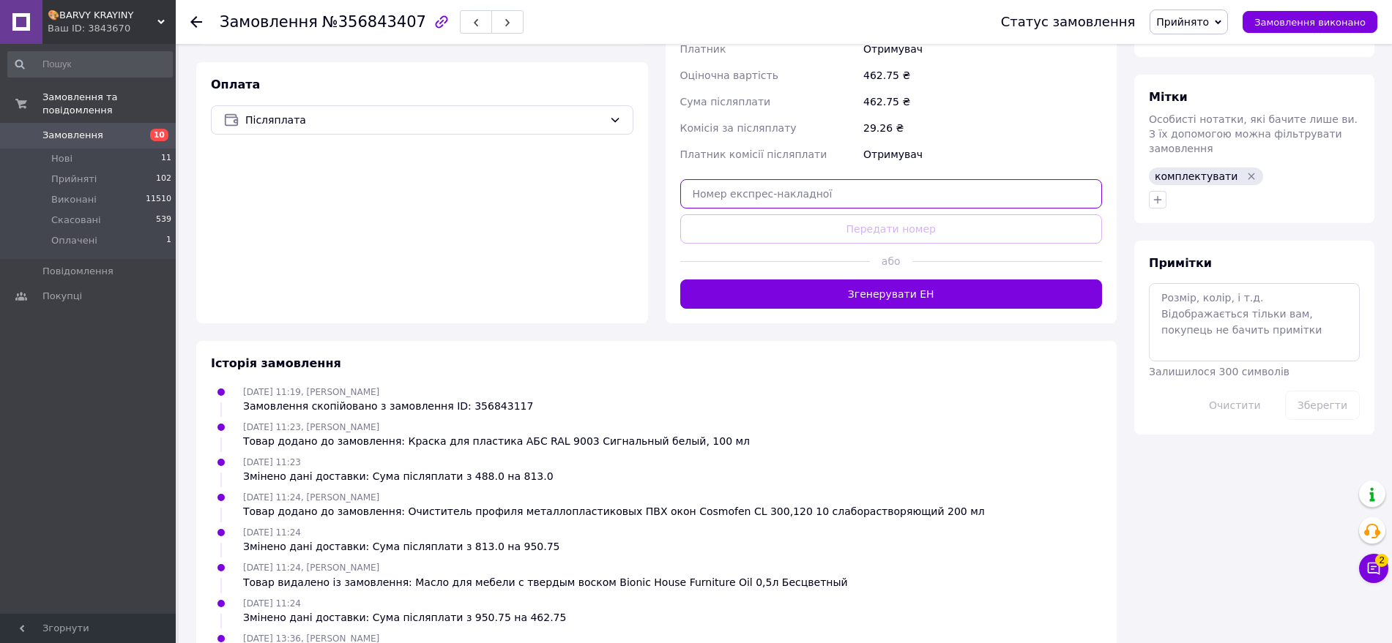
click at [712, 196] on input "text" at bounding box center [891, 193] width 422 height 29
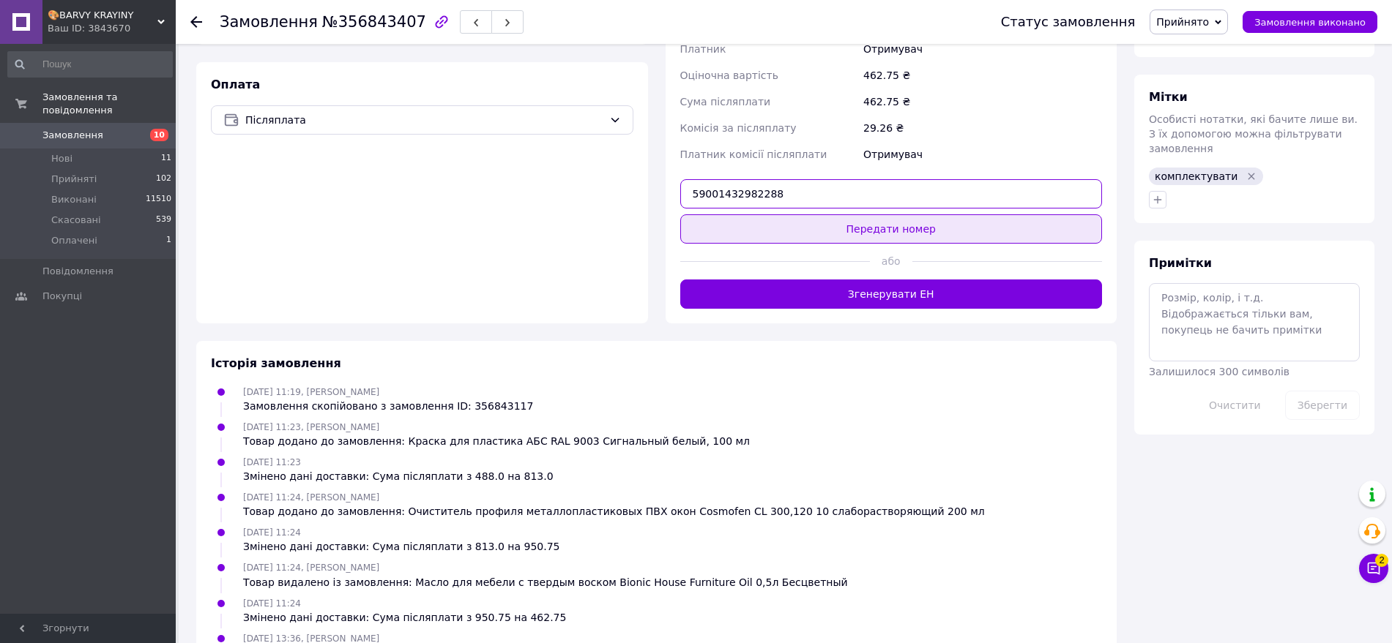
type input "59001432982288"
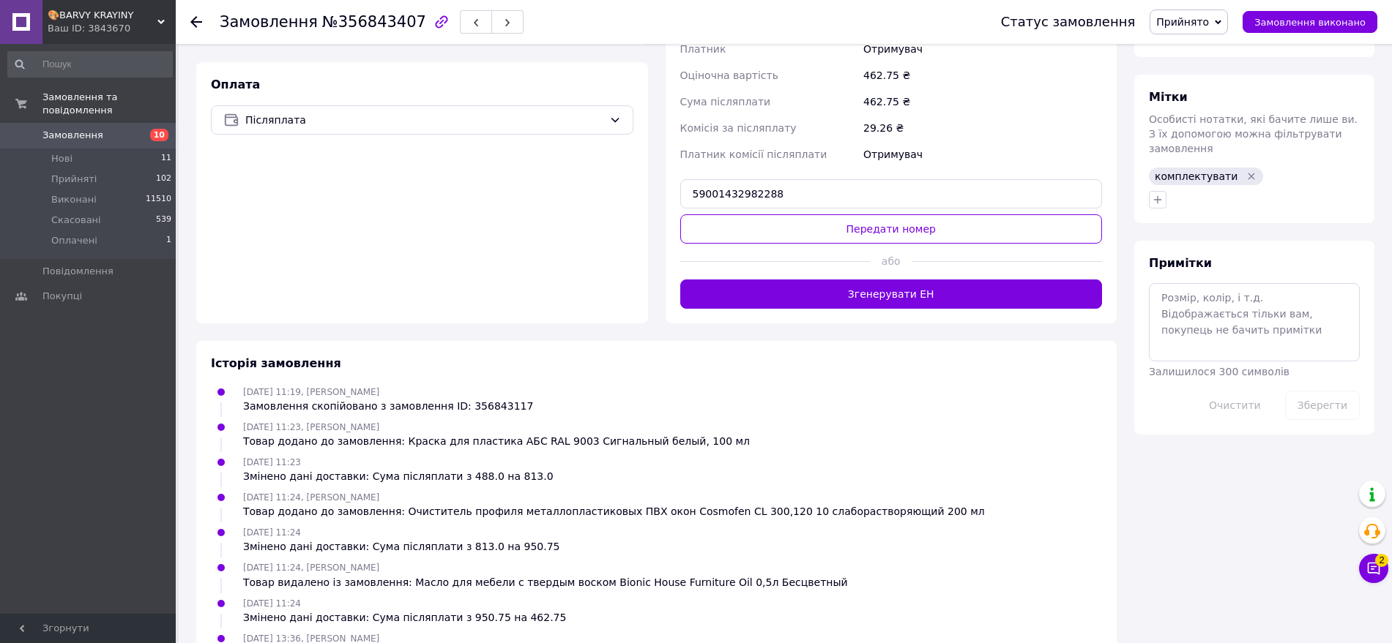
click at [720, 229] on button "Передати номер" at bounding box center [891, 228] width 422 height 29
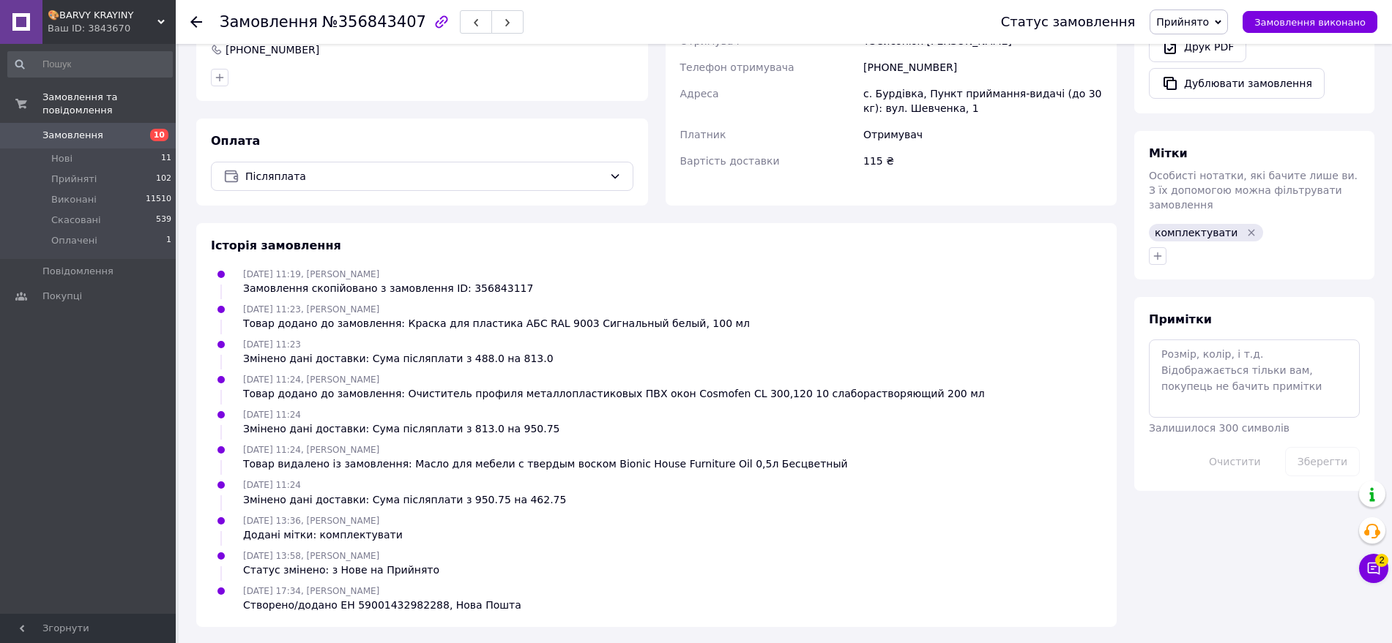
scroll to position [552, 0]
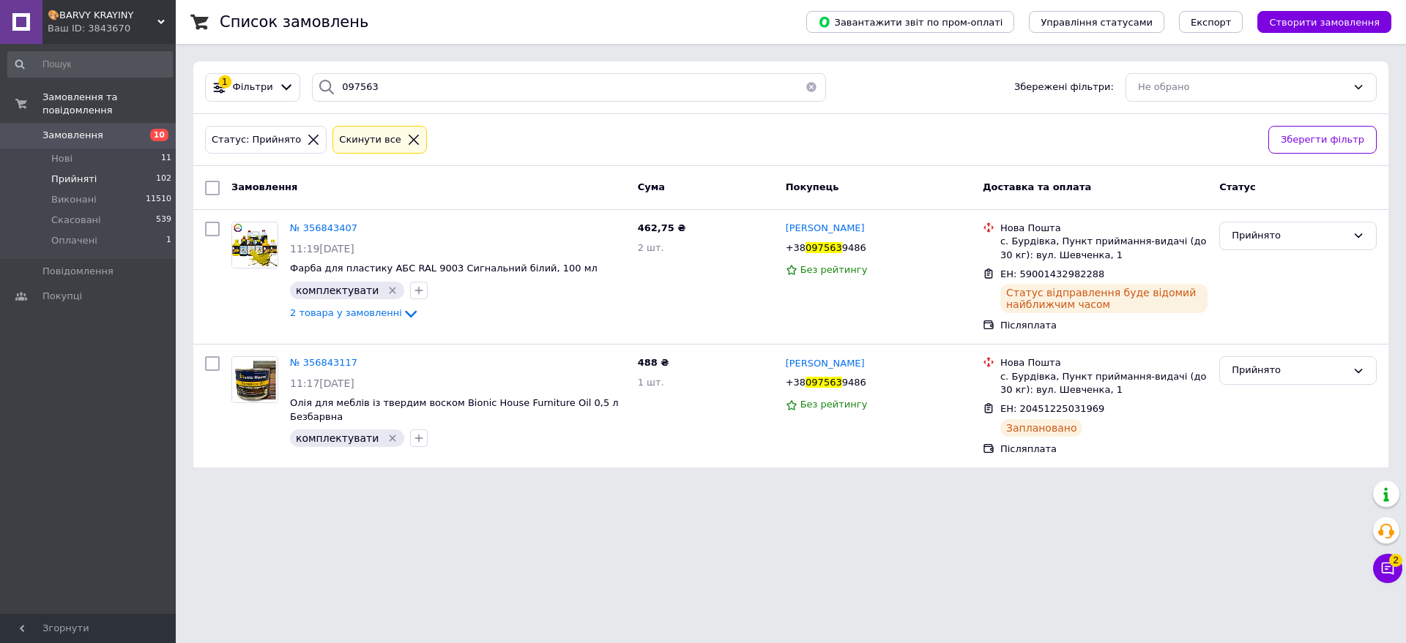
click at [807, 87] on button "button" at bounding box center [810, 87] width 29 height 29
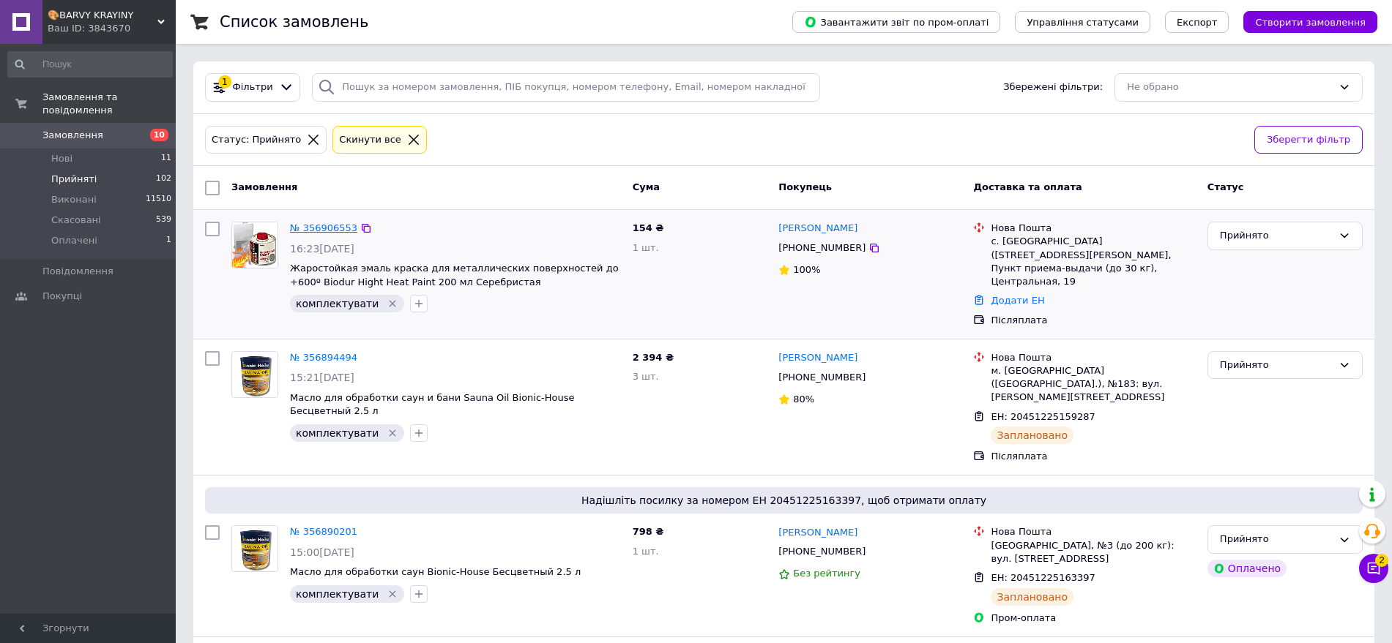
click at [313, 226] on link "№ 356906553" at bounding box center [323, 228] width 67 height 11
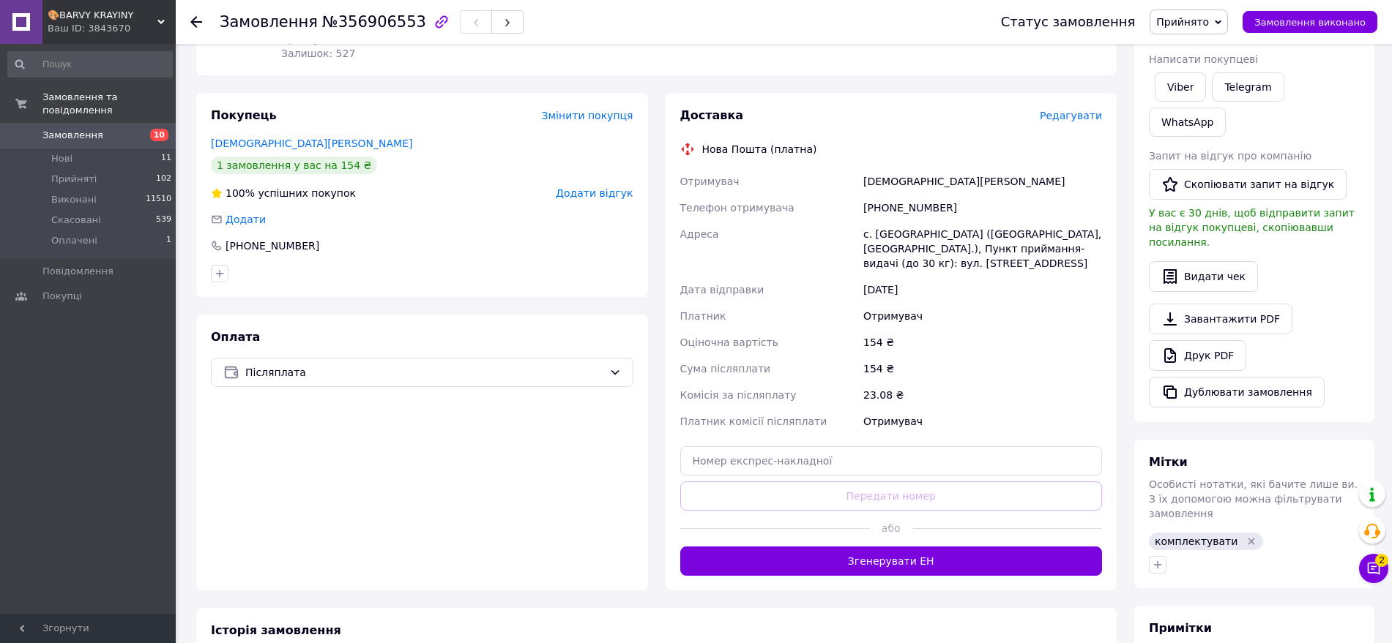
scroll to position [275, 0]
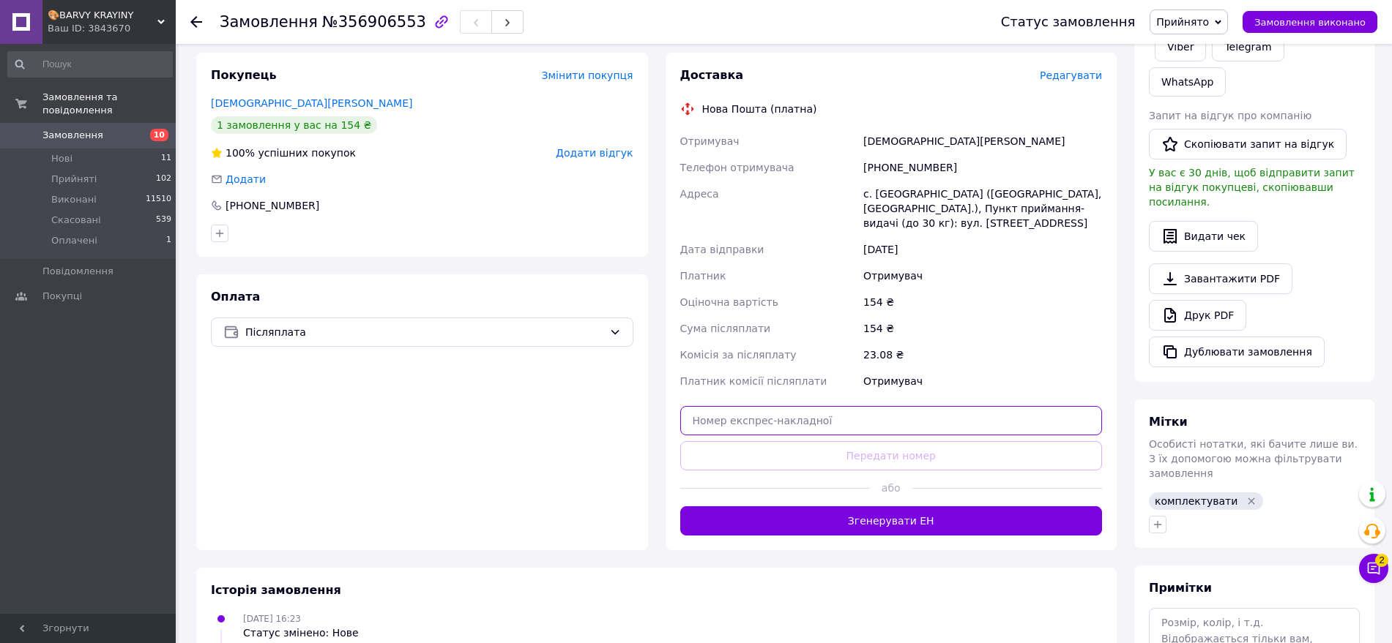
click at [739, 410] on input "text" at bounding box center [891, 420] width 422 height 29
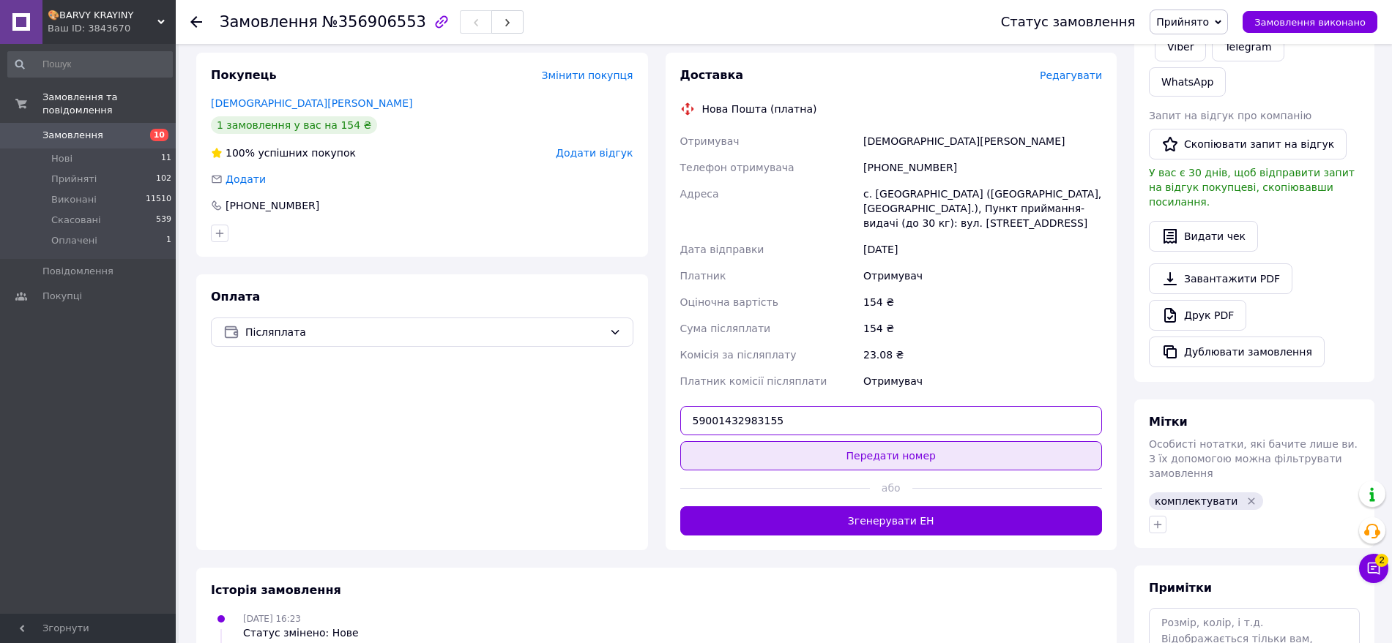
type input "59001432983155"
click at [709, 444] on button "Передати номер" at bounding box center [891, 455] width 422 height 29
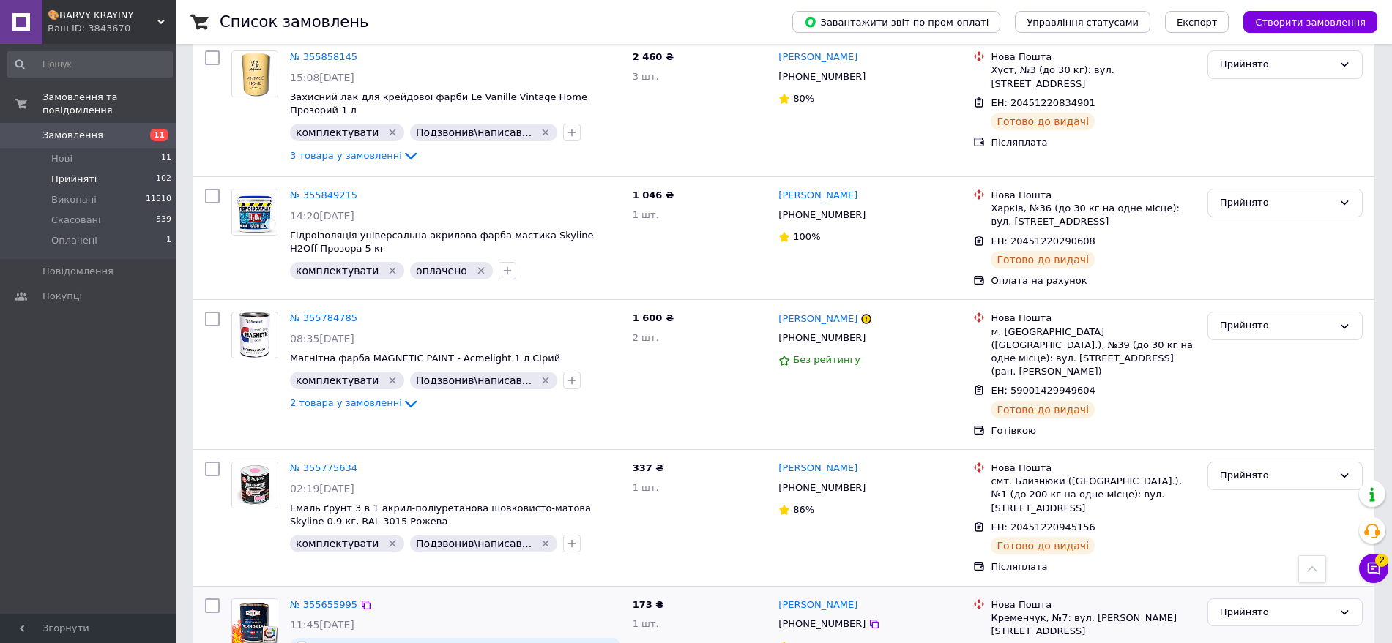
scroll to position [12396, 0]
click at [77, 234] on span "Оплачені" at bounding box center [74, 240] width 46 height 13
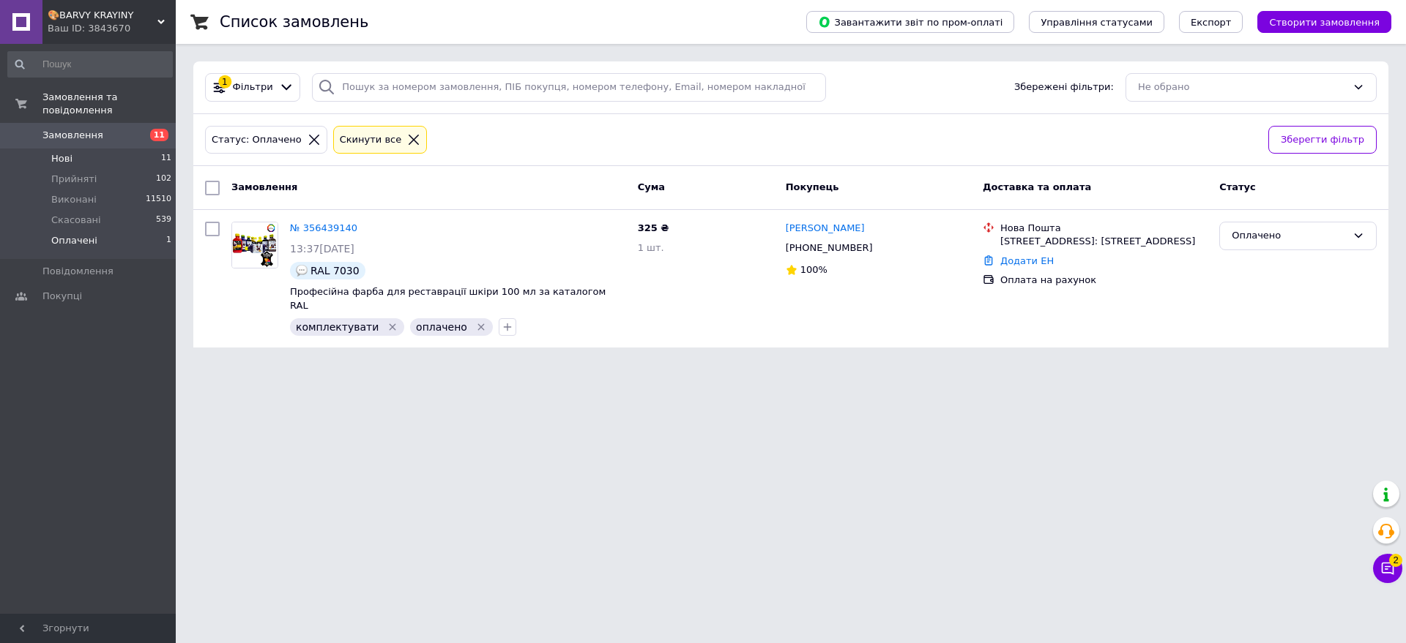
click at [97, 149] on li "Нові 11" at bounding box center [90, 159] width 180 height 20
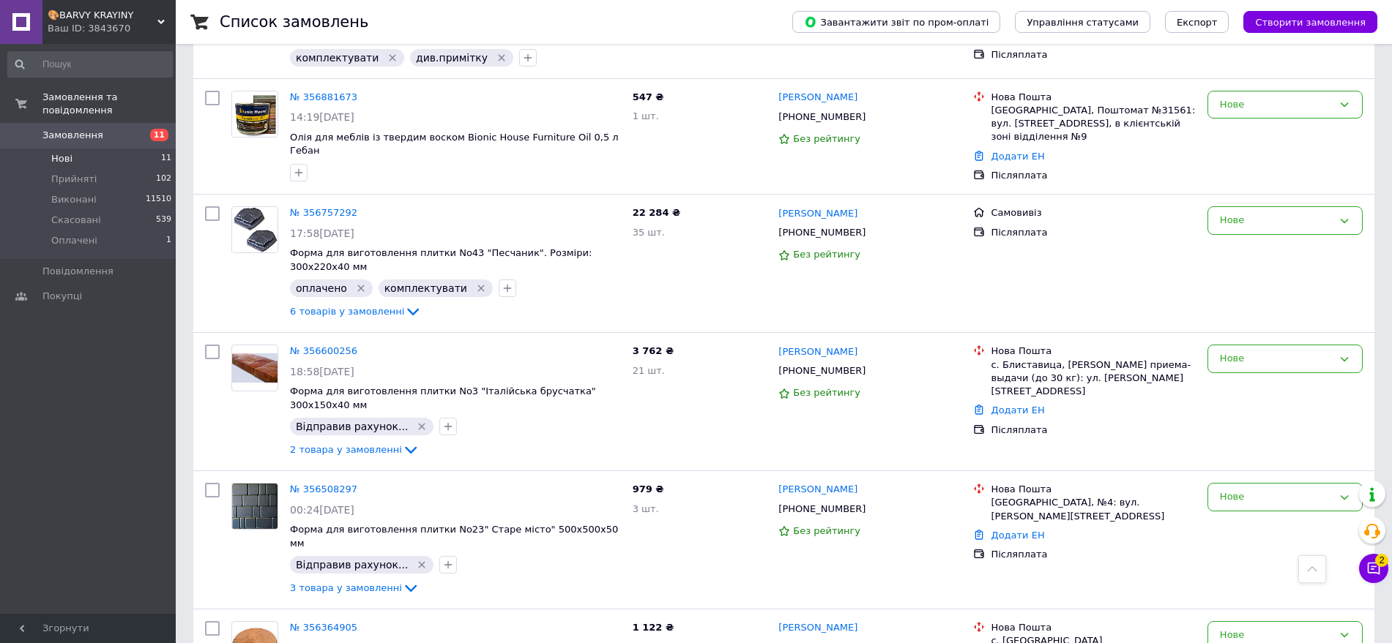
scroll to position [876, 0]
click at [81, 234] on span "Оплачені" at bounding box center [74, 240] width 46 height 13
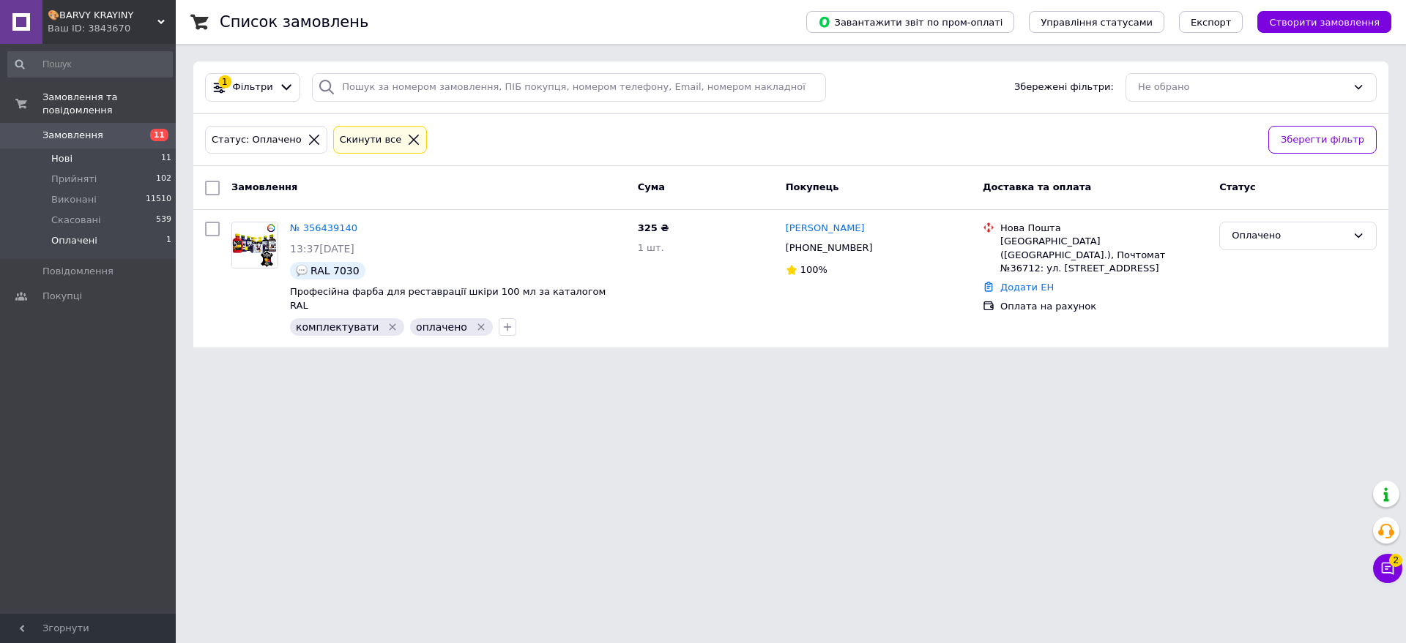
click at [94, 149] on li "Нові 11" at bounding box center [90, 159] width 180 height 20
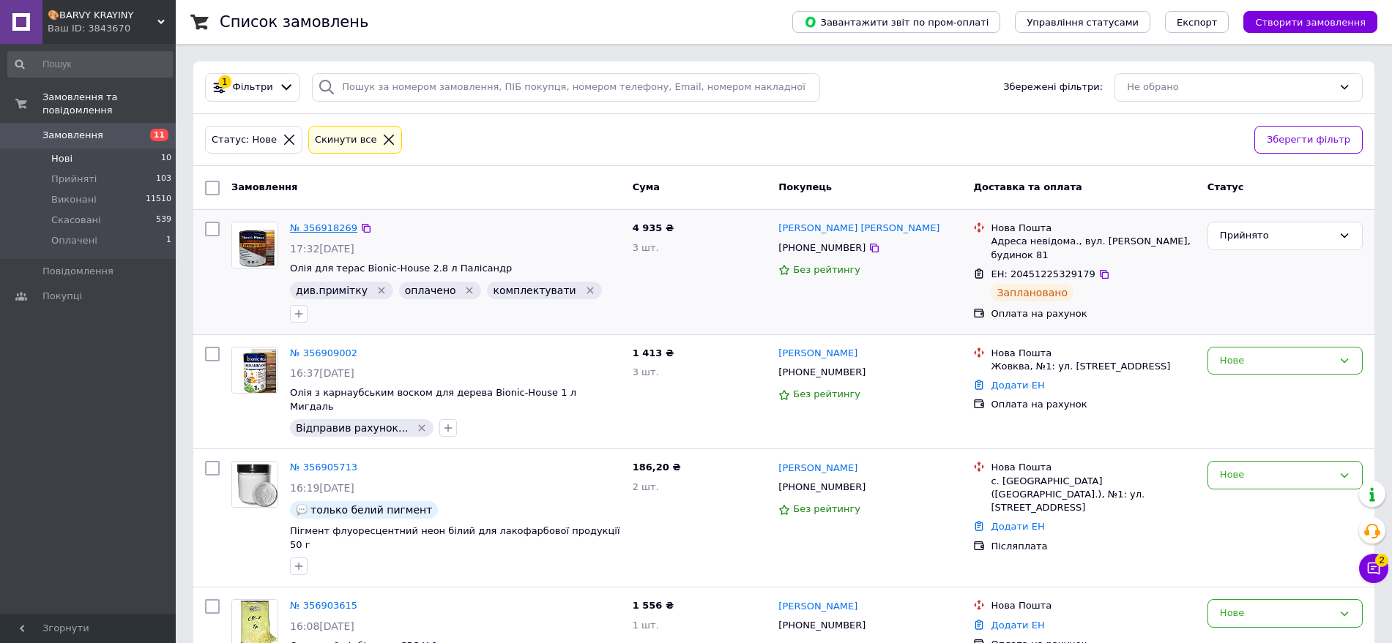
click at [332, 223] on link "№ 356918269" at bounding box center [323, 228] width 67 height 11
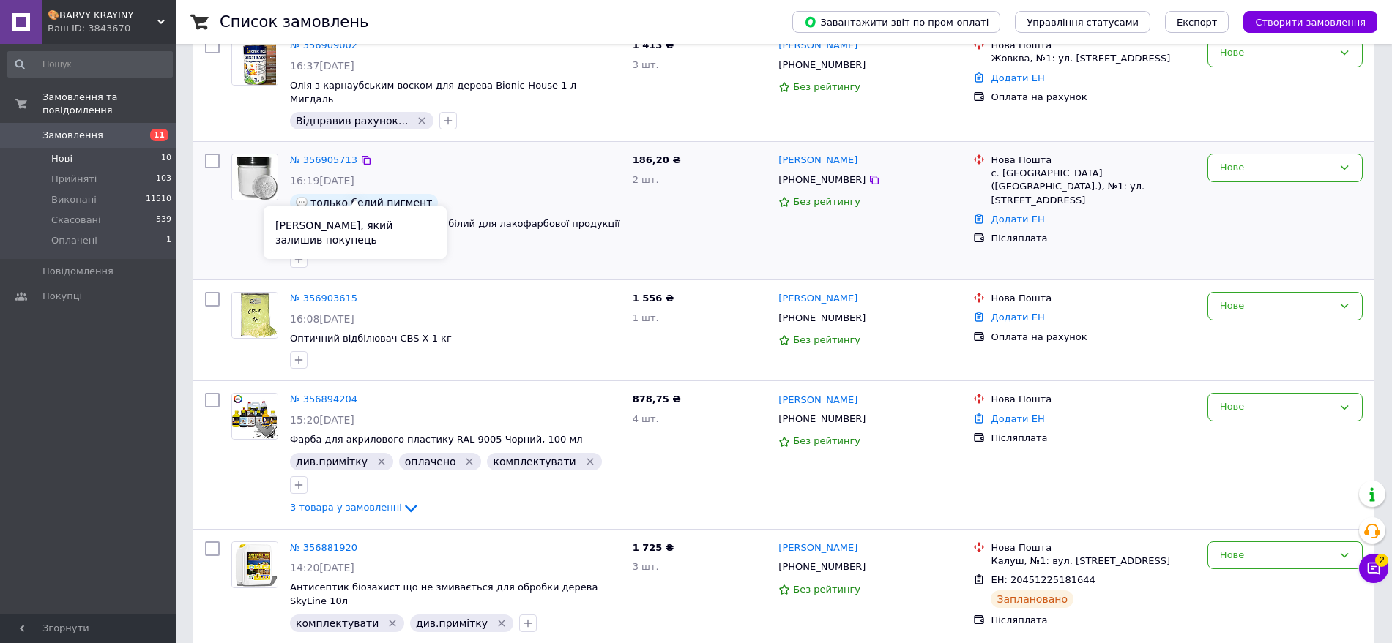
scroll to position [275, 0]
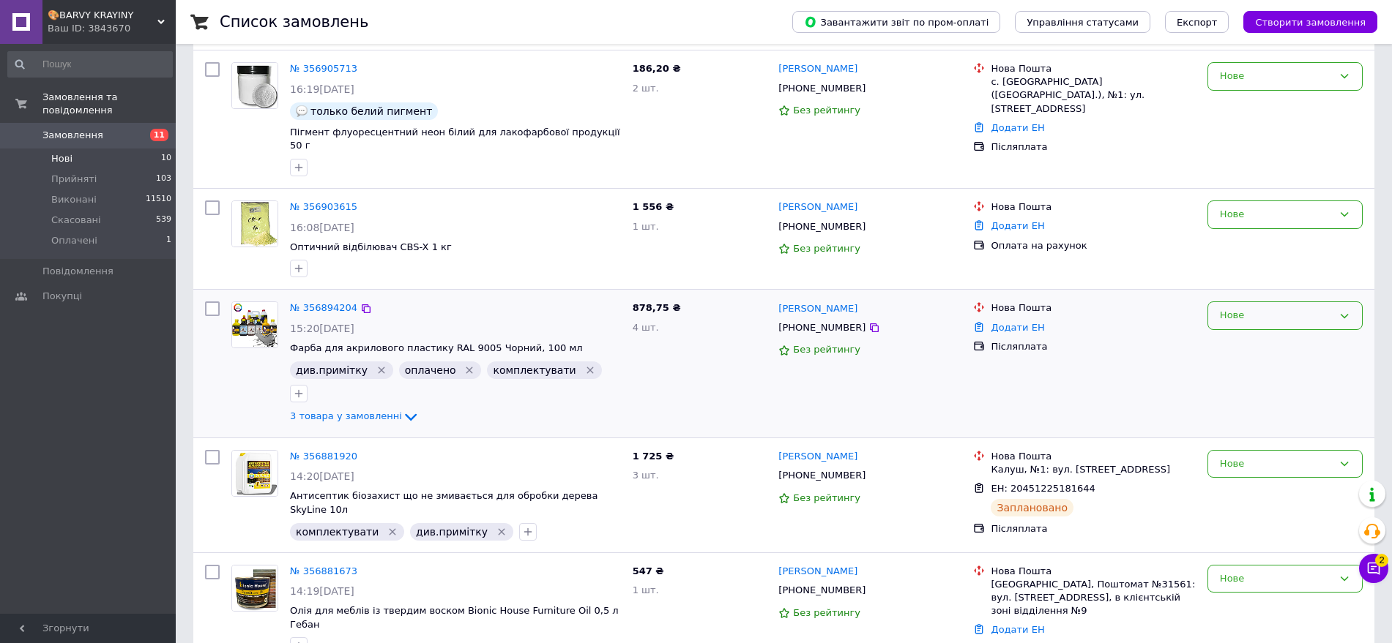
click at [1258, 308] on div "Нове" at bounding box center [1276, 315] width 113 height 15
click at [1247, 333] on li "Прийнято" at bounding box center [1285, 346] width 154 height 27
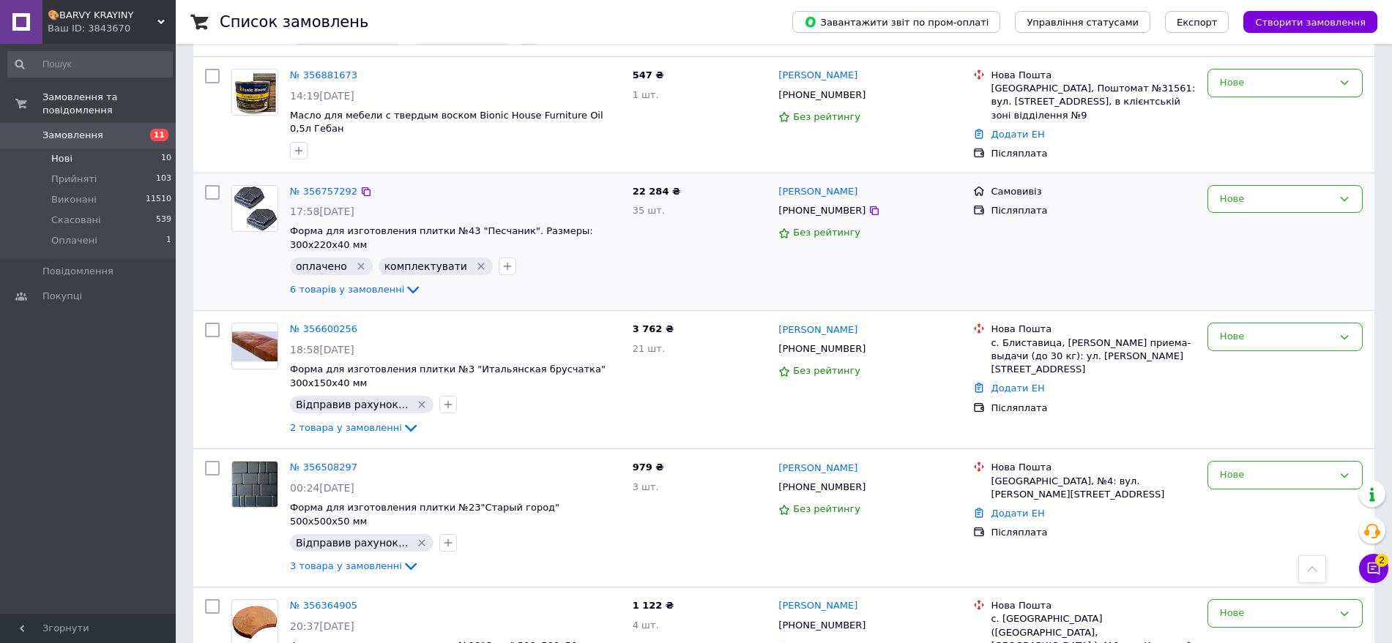
scroll to position [773, 0]
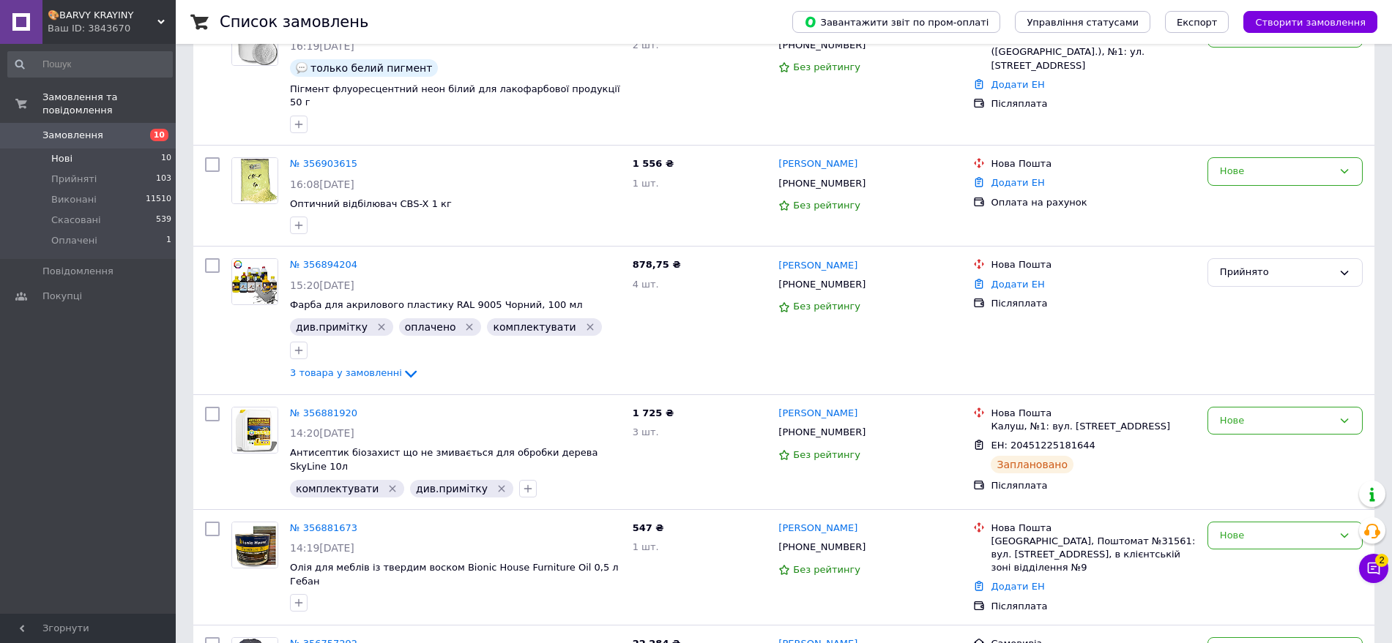
scroll to position [366, 0]
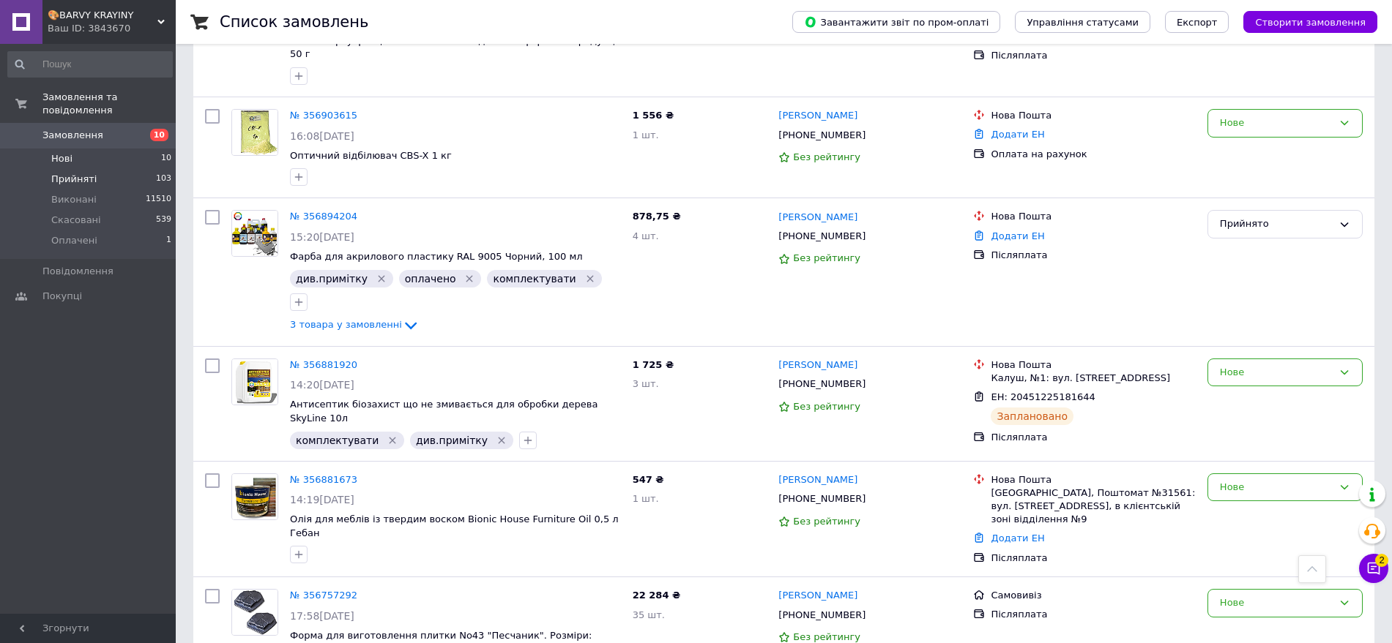
click at [56, 173] on span "Прийняті" at bounding box center [73, 179] width 45 height 13
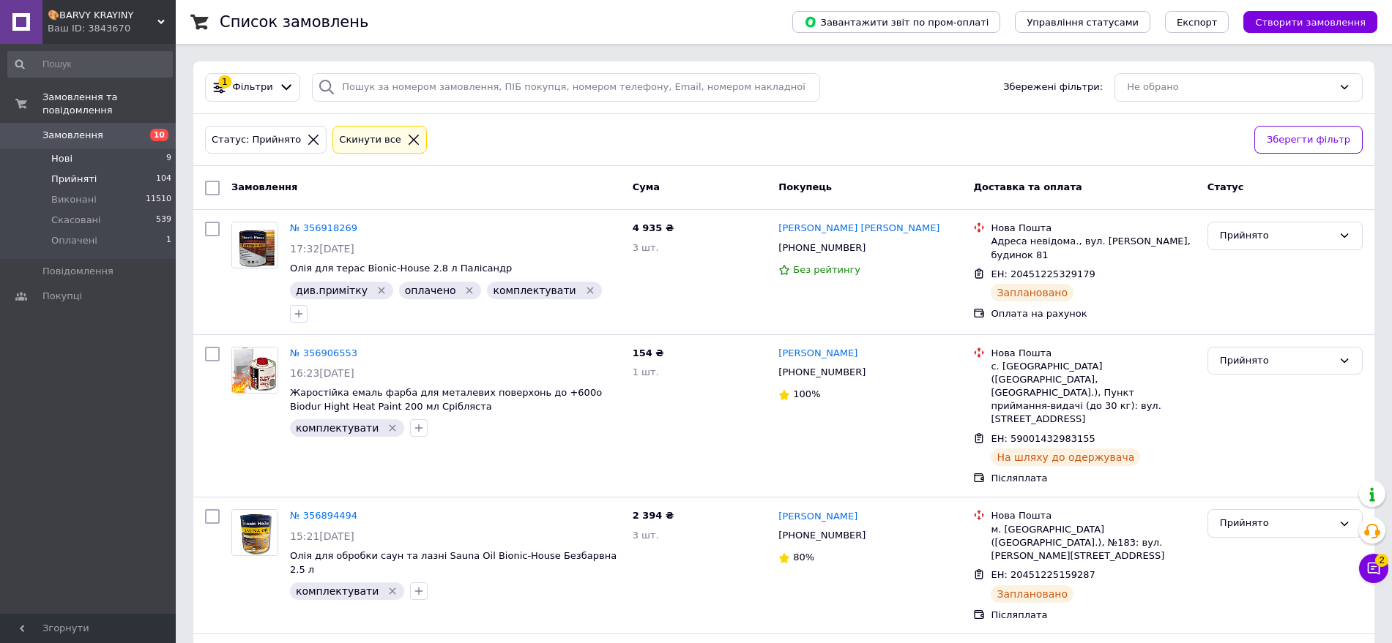
click at [48, 149] on li "Нові 9" at bounding box center [90, 159] width 180 height 20
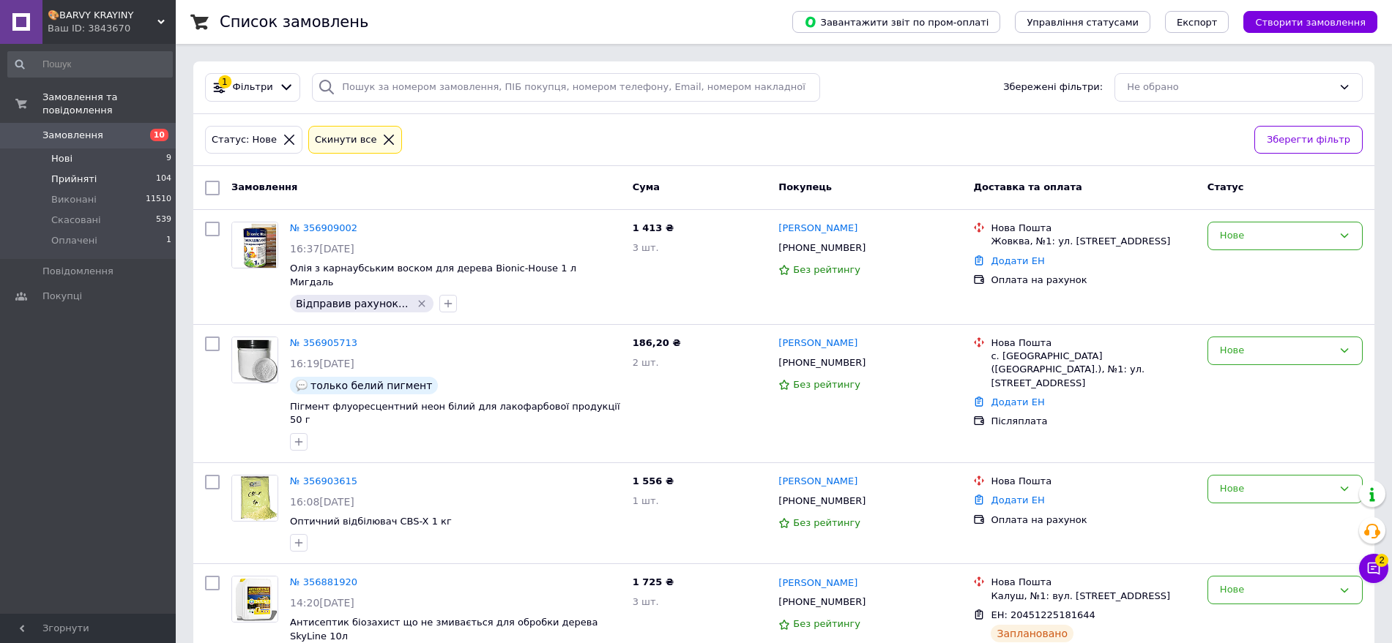
click at [71, 173] on span "Прийняті" at bounding box center [73, 179] width 45 height 13
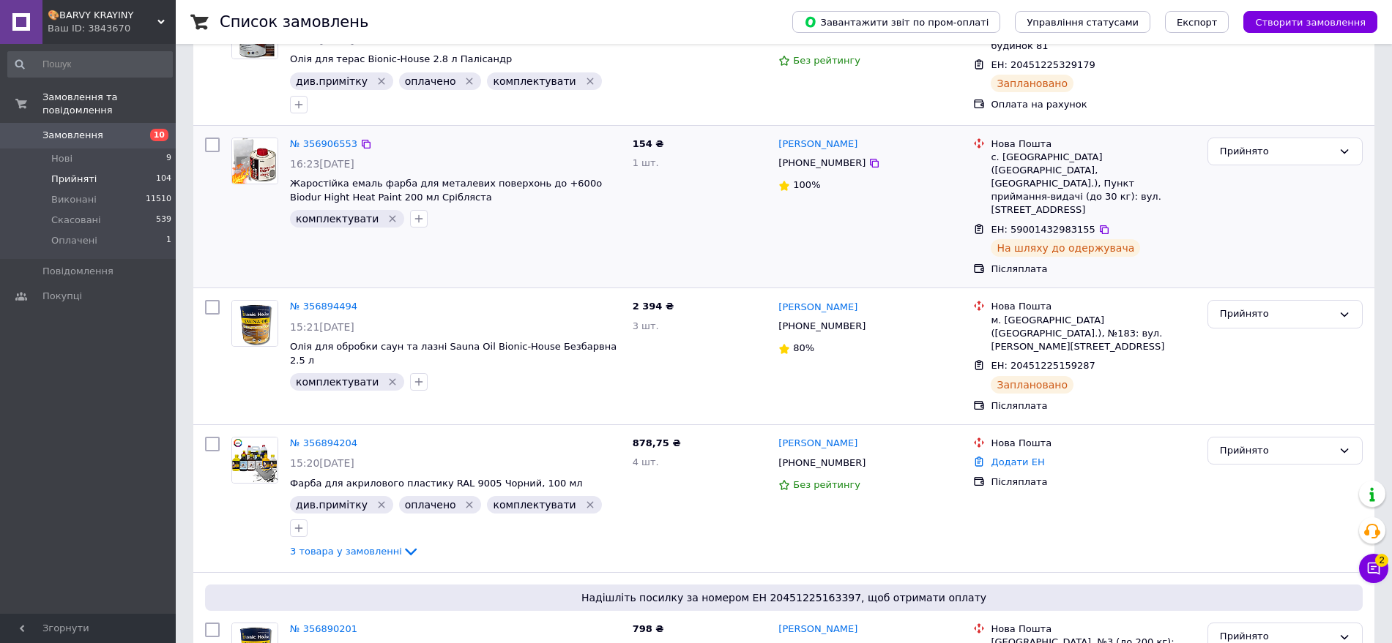
scroll to position [275, 0]
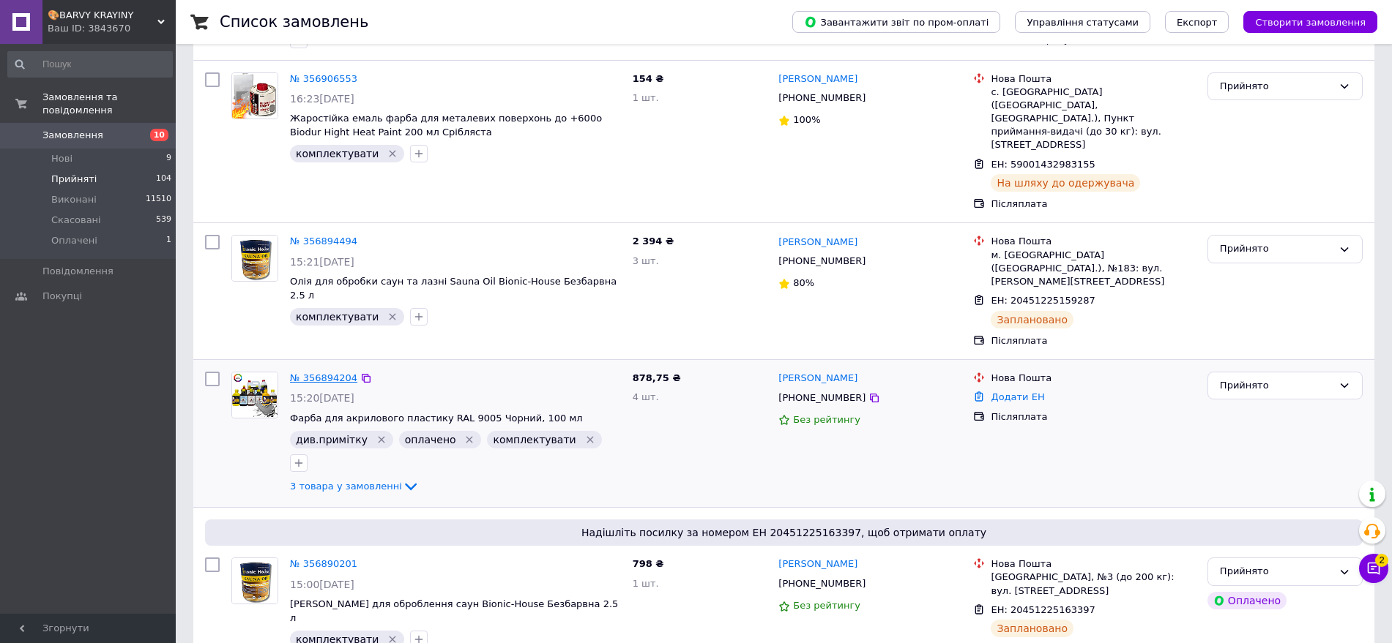
click at [310, 373] on link "№ 356894204" at bounding box center [323, 378] width 67 height 11
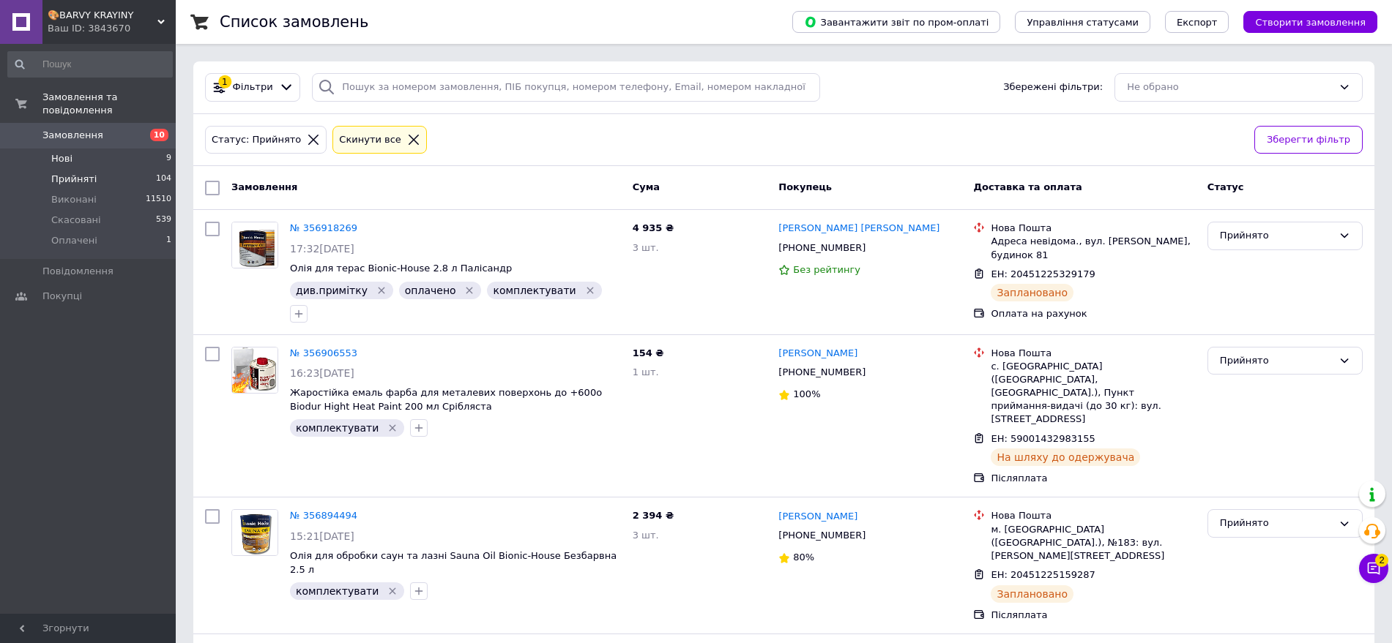
click at [83, 149] on li "Нові 9" at bounding box center [90, 159] width 180 height 20
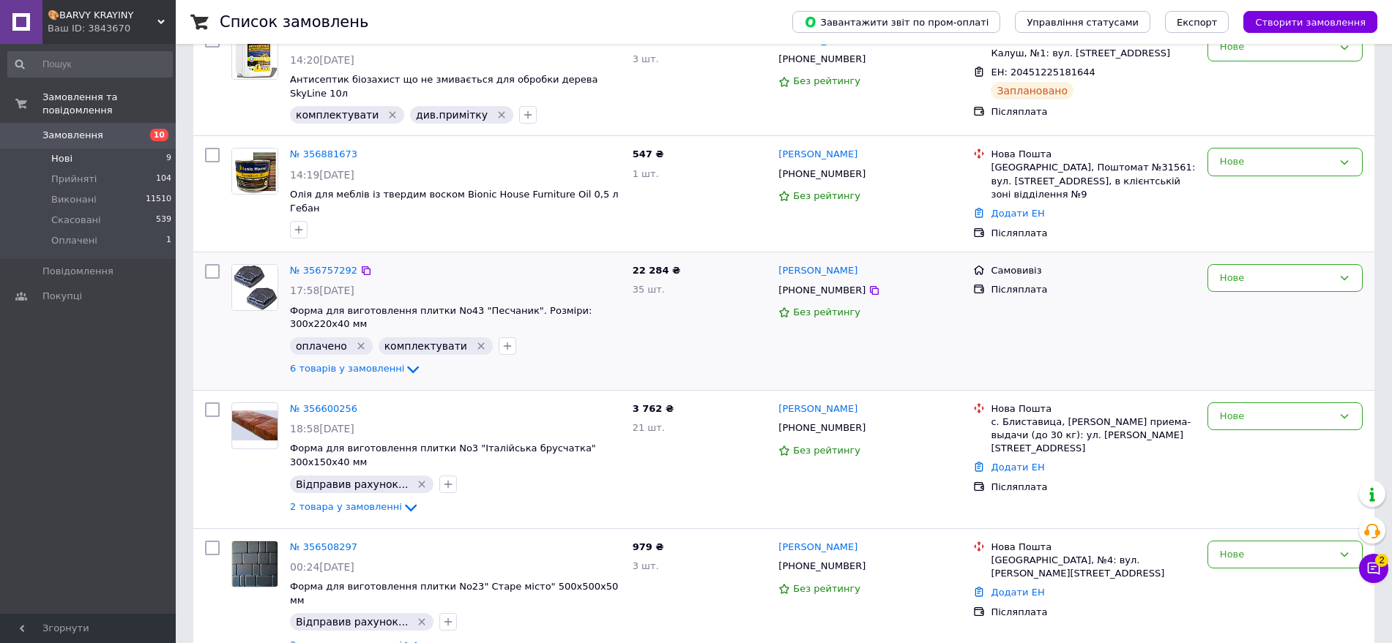
scroll to position [549, 0]
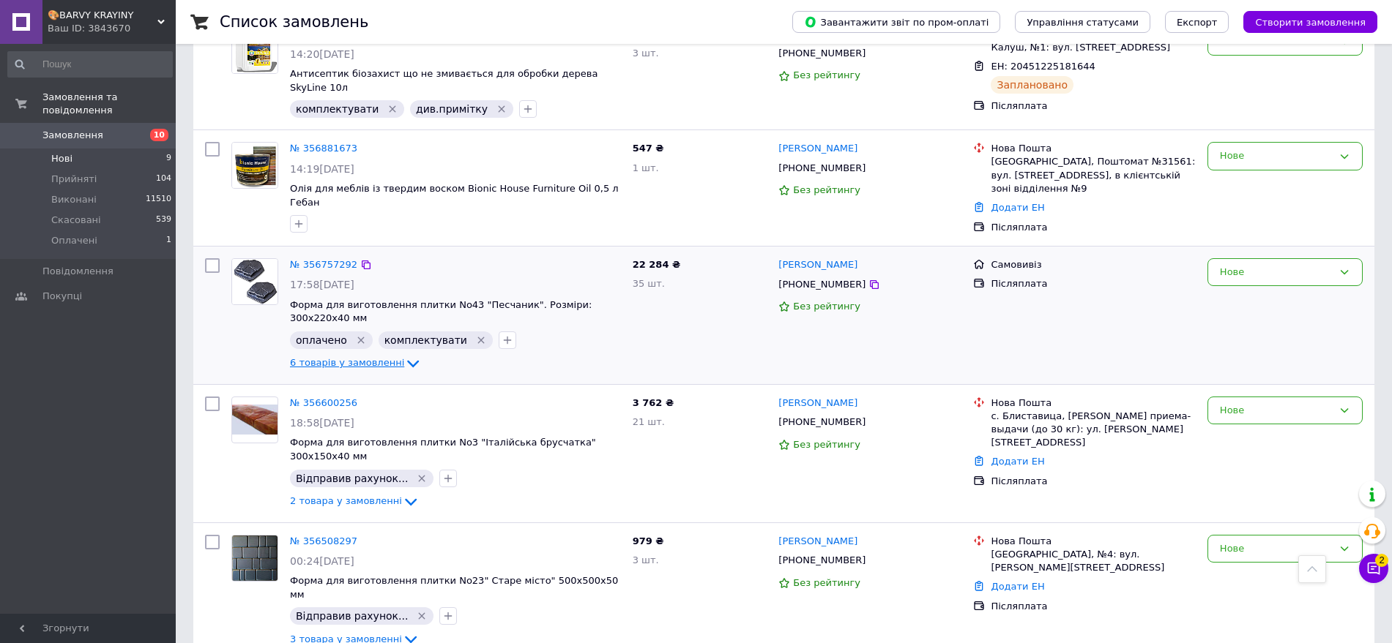
click at [404, 355] on icon at bounding box center [413, 364] width 18 height 18
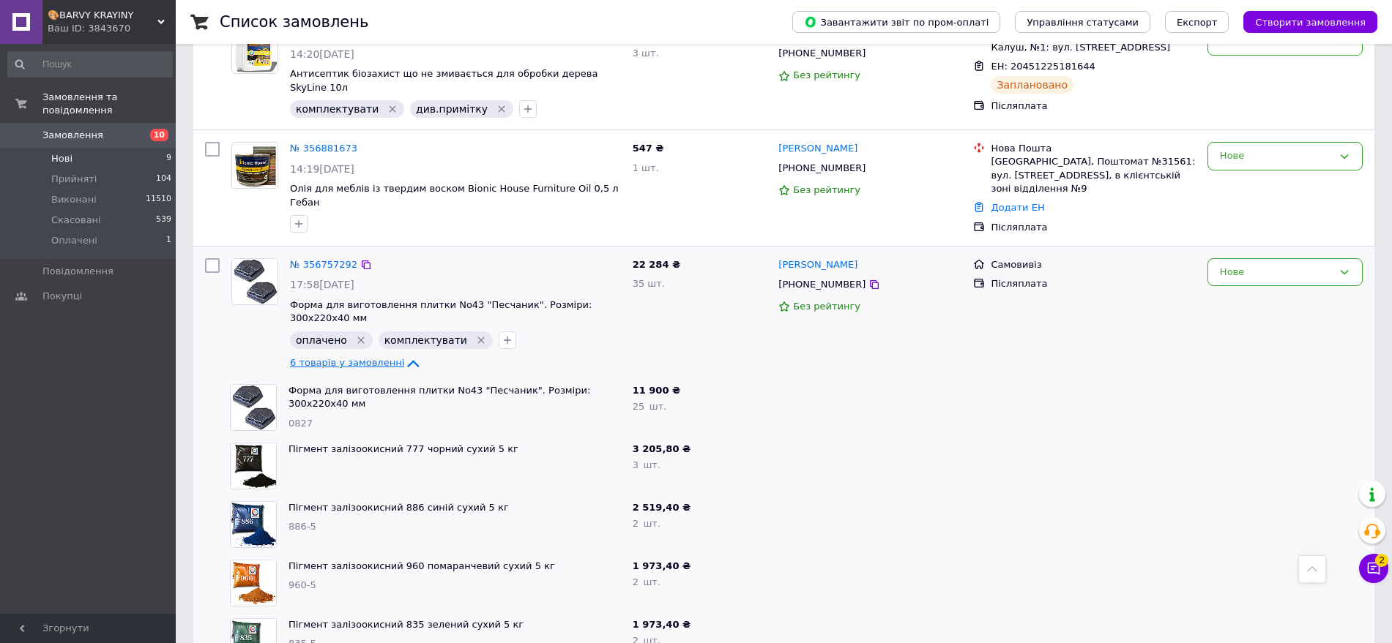
click at [408, 360] on icon at bounding box center [414, 363] width 12 height 7
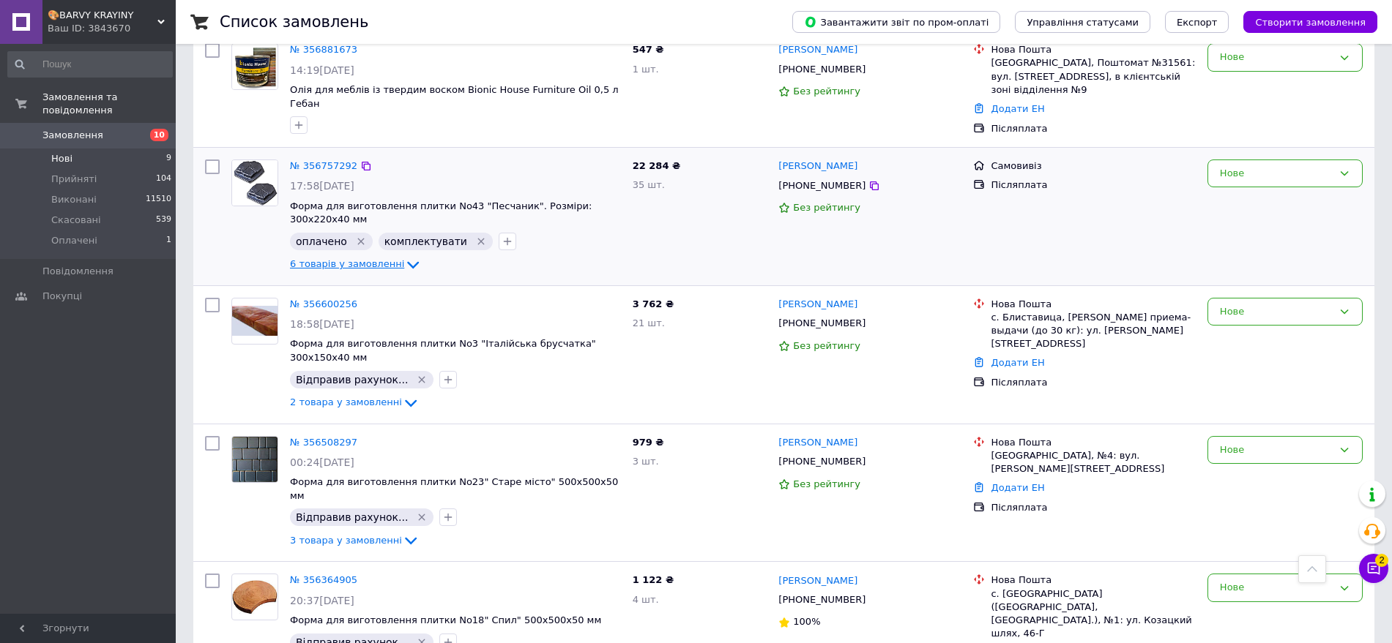
scroll to position [649, 0]
click at [50, 231] on li "Оплачені 1" at bounding box center [90, 245] width 180 height 28
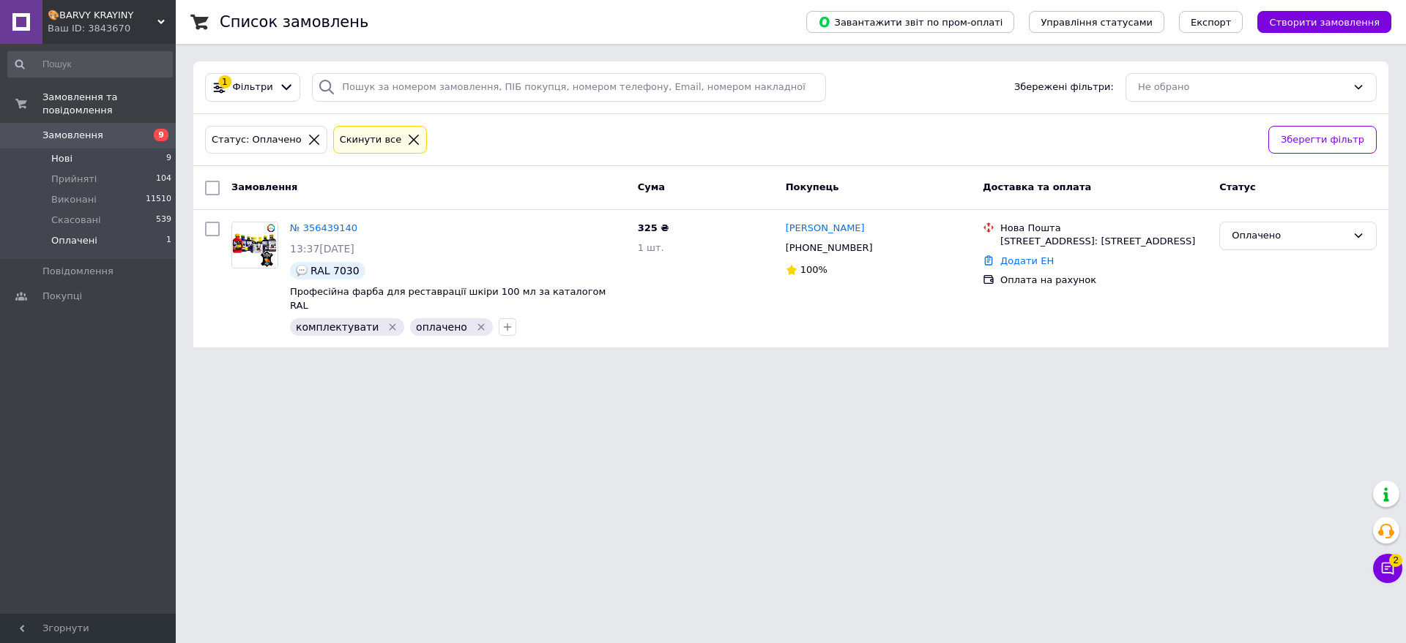
click at [83, 149] on li "Нові 9" at bounding box center [90, 159] width 180 height 20
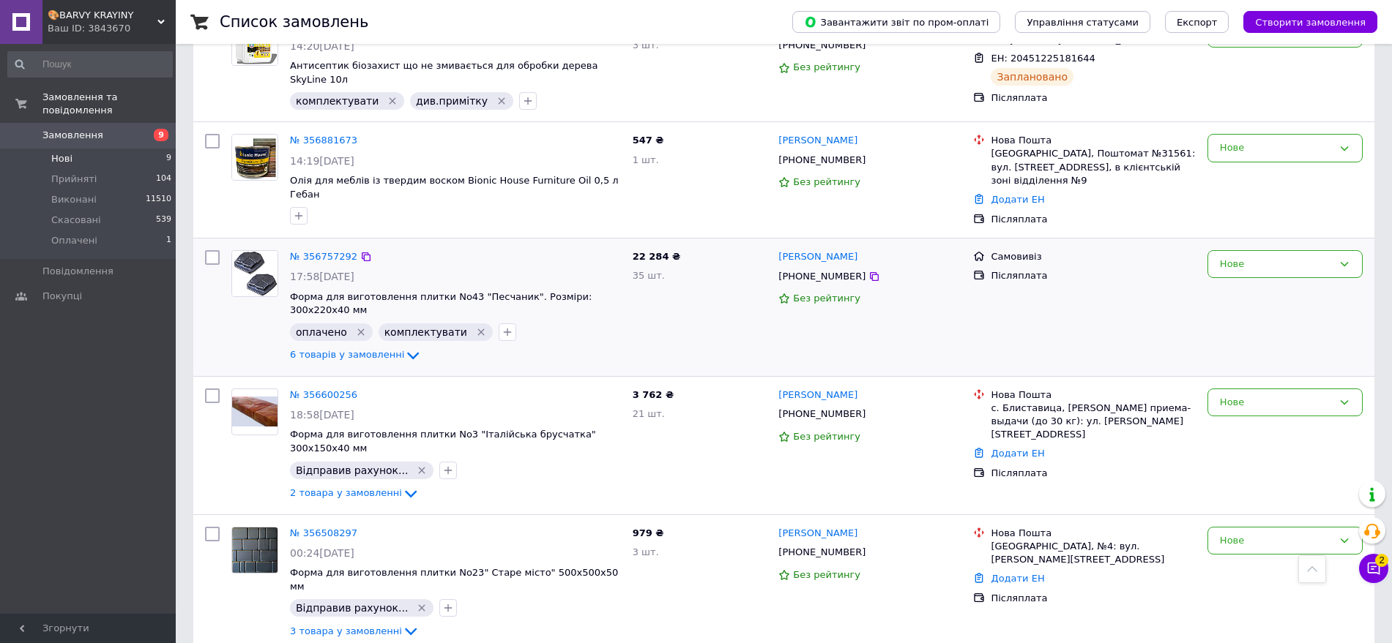
scroll to position [672, 0]
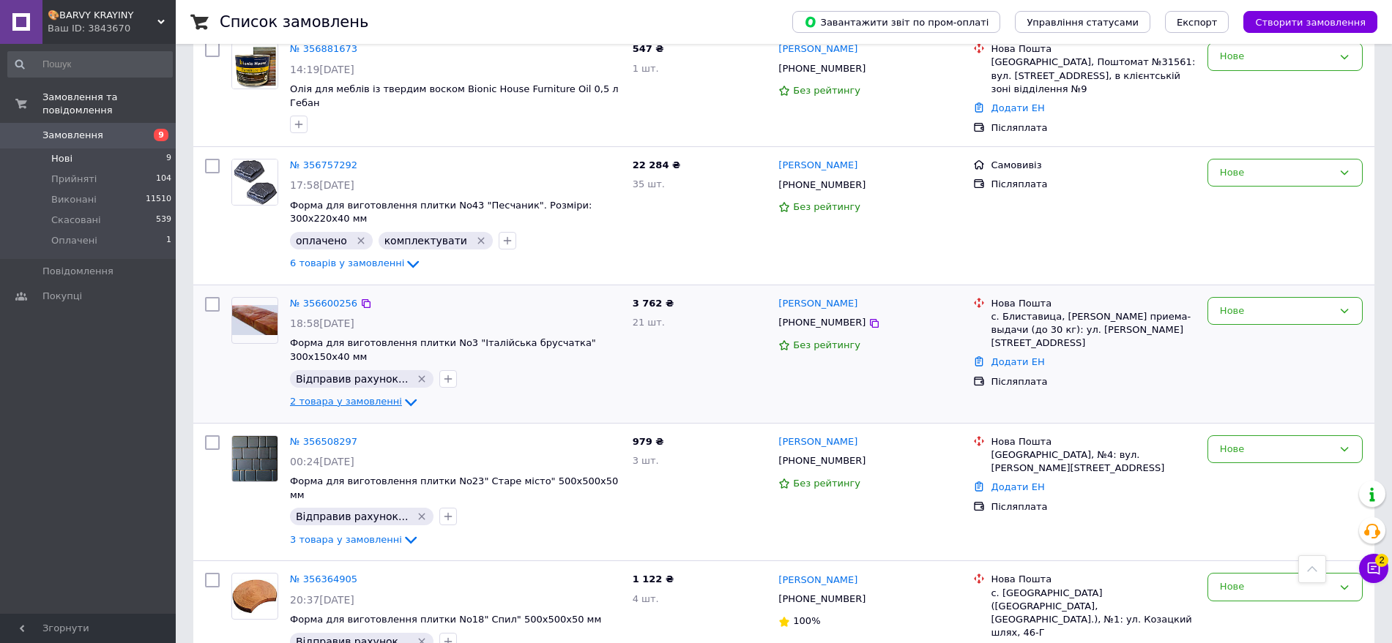
click at [402, 394] on icon at bounding box center [411, 403] width 18 height 18
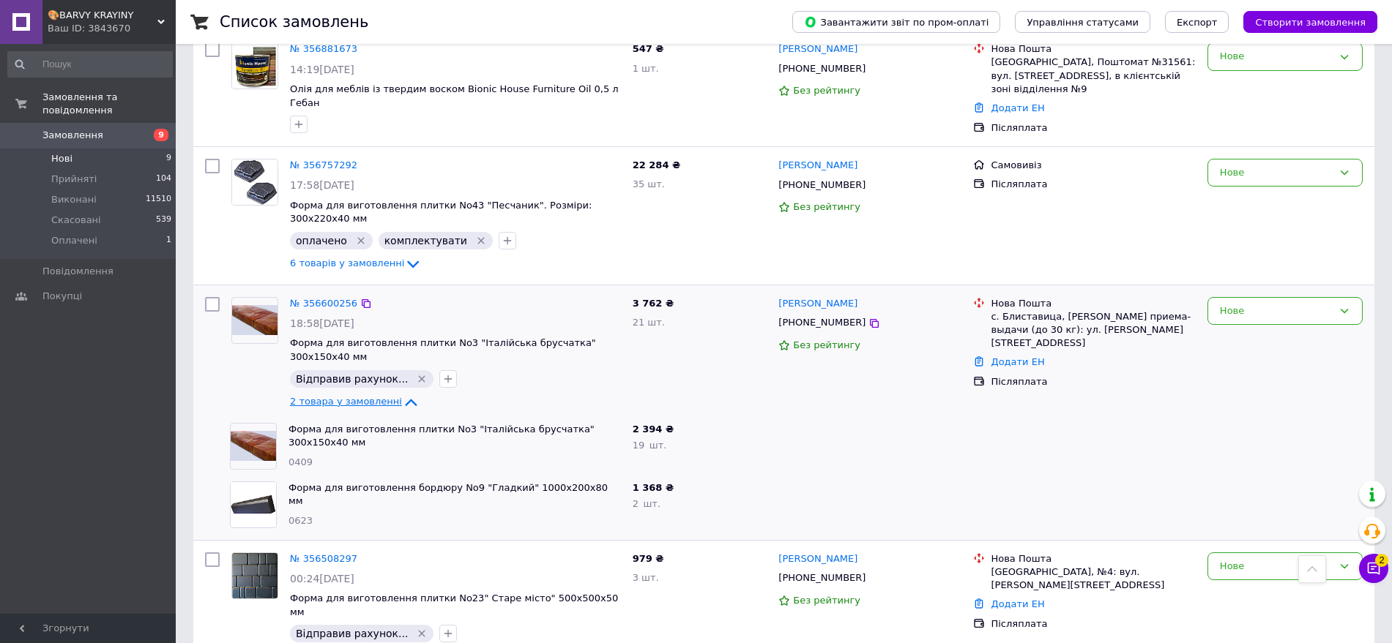
click at [405, 399] on icon at bounding box center [411, 402] width 12 height 7
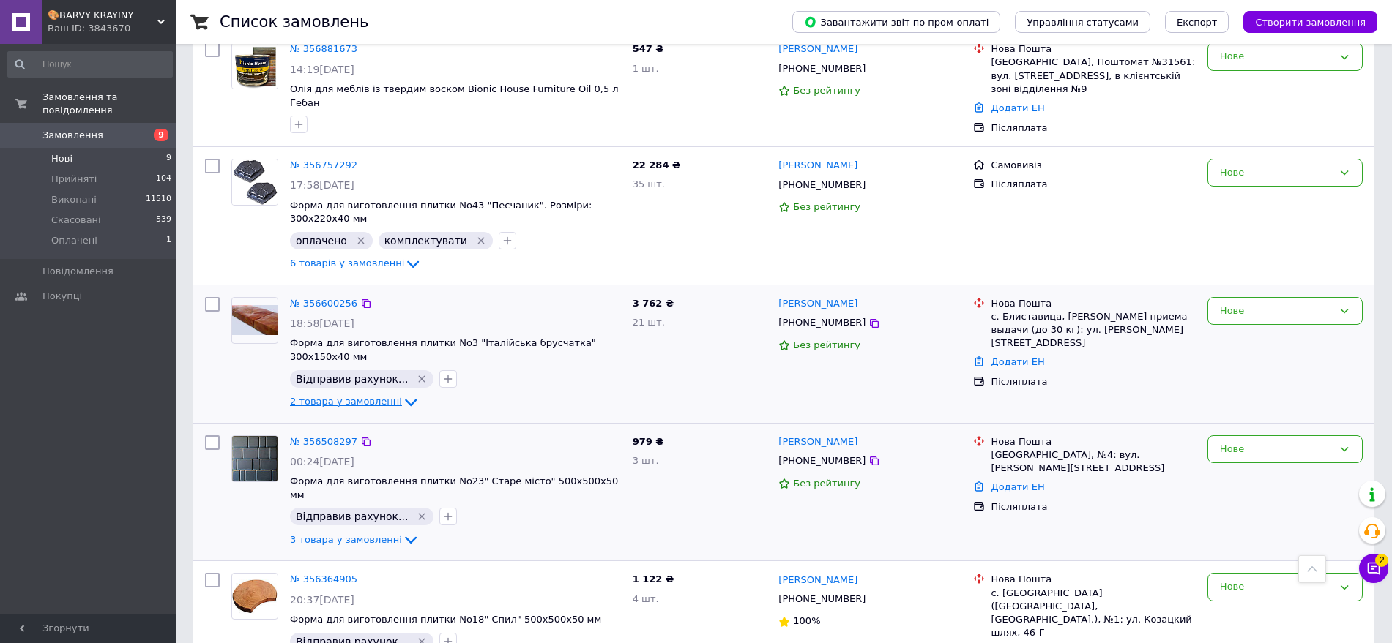
click at [402, 531] on icon at bounding box center [411, 540] width 18 height 18
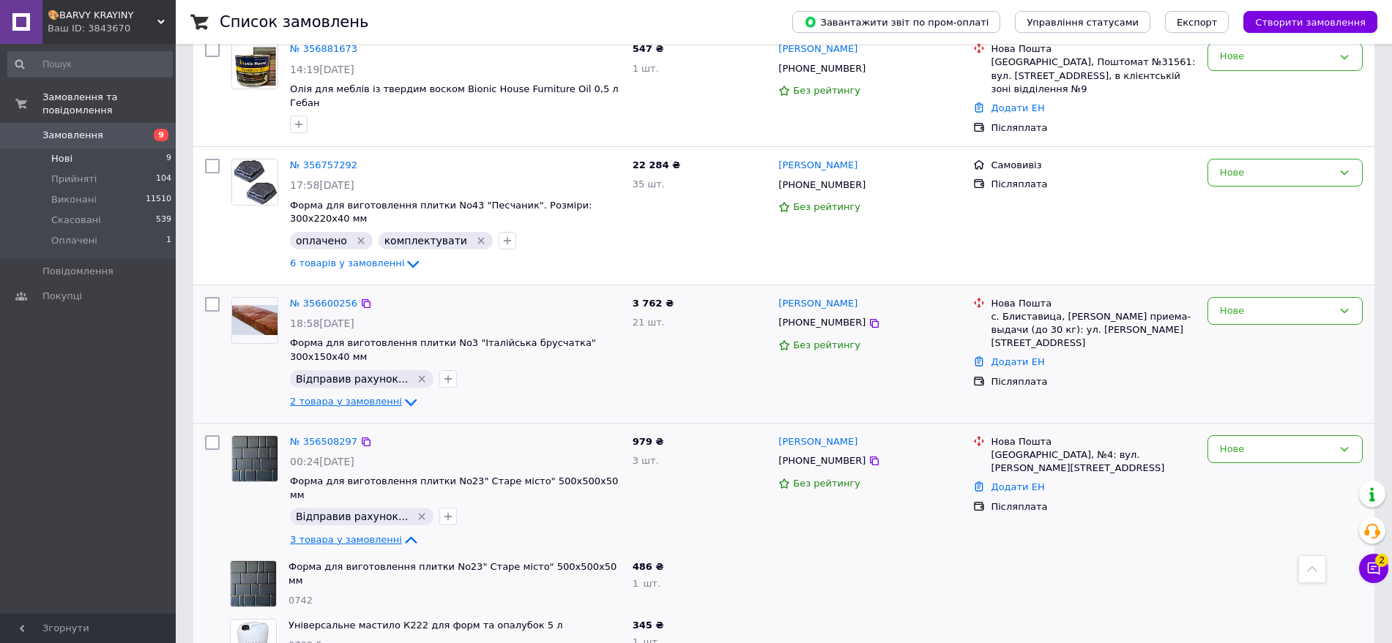
click at [405, 537] on icon at bounding box center [411, 540] width 12 height 7
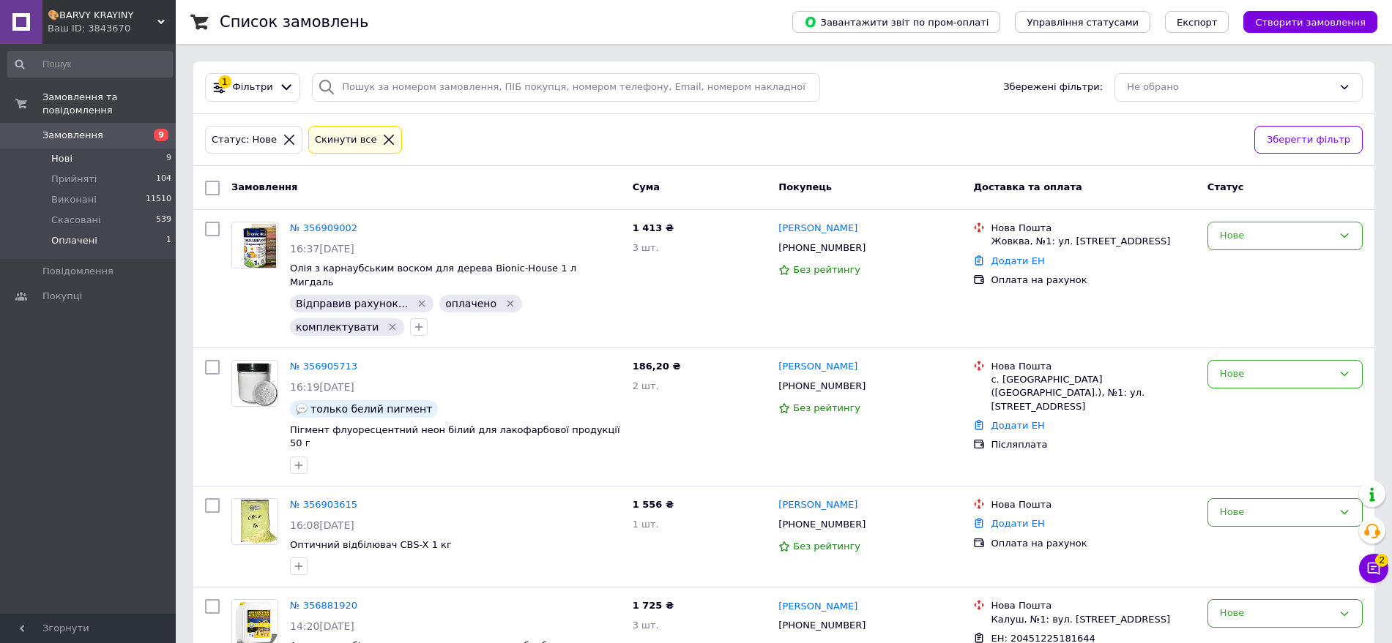
click at [54, 231] on li "Оплачені 1" at bounding box center [90, 245] width 180 height 28
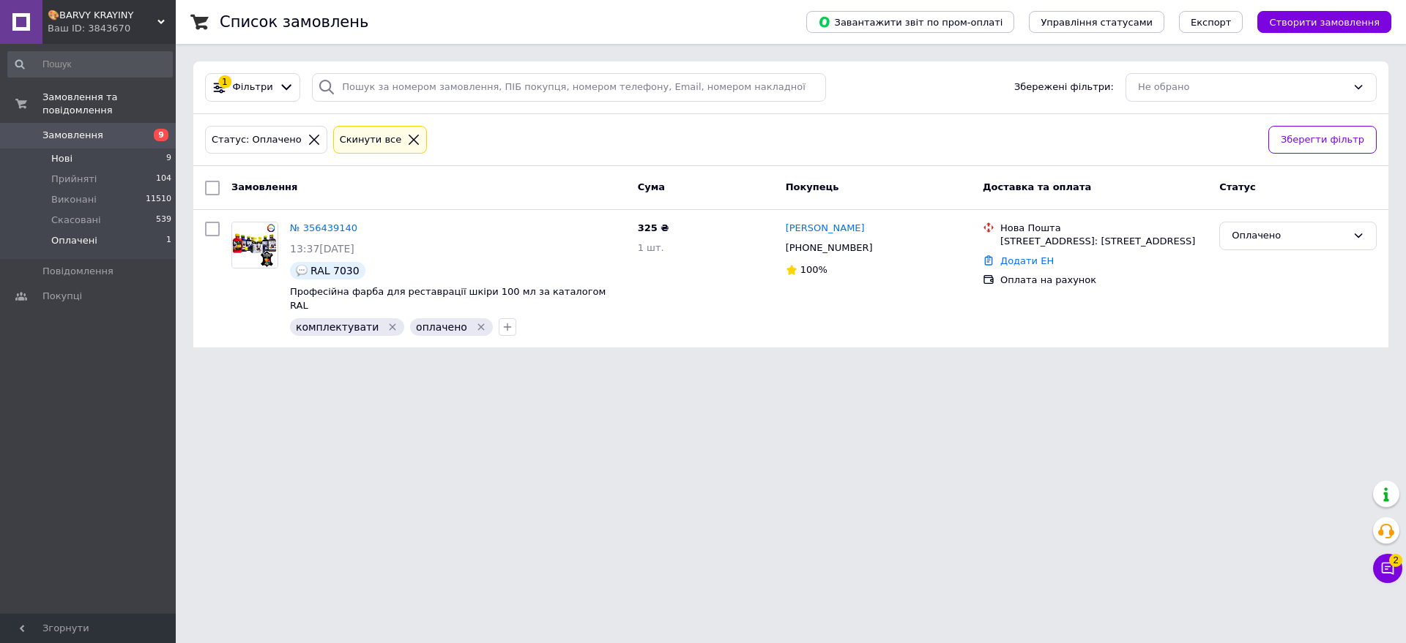
click at [83, 149] on li "Нові 9" at bounding box center [90, 159] width 180 height 20
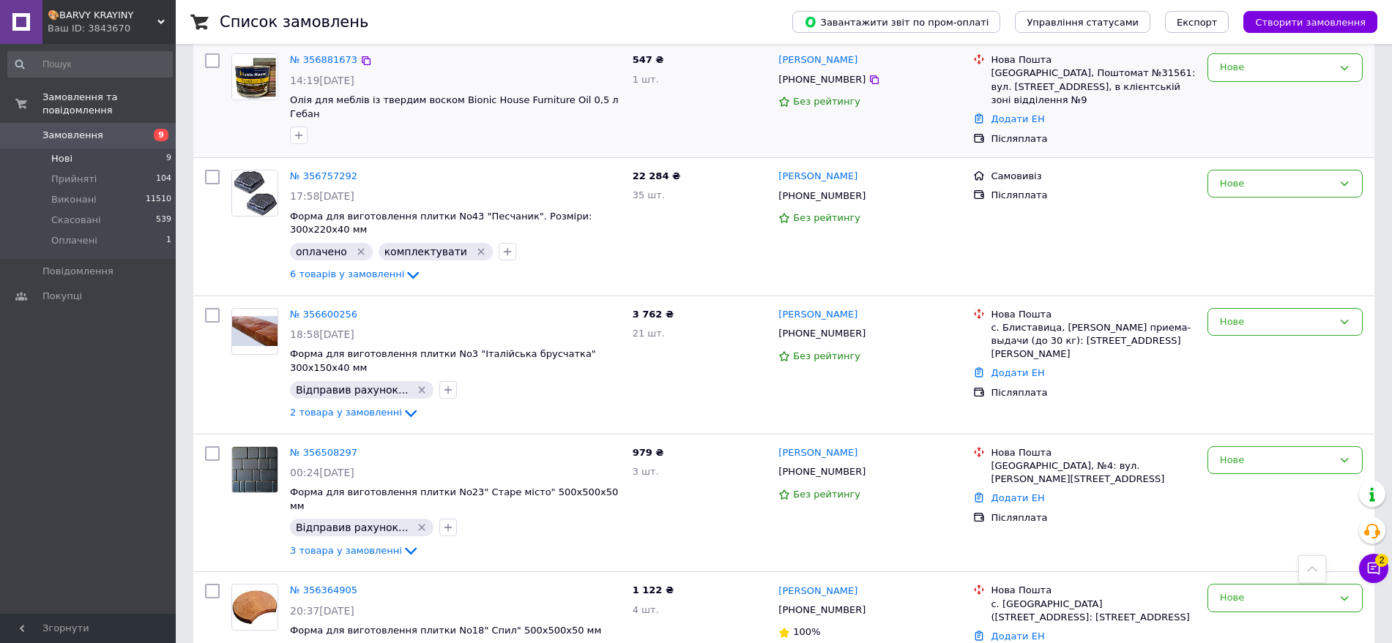
scroll to position [672, 0]
